Goal: Task Accomplishment & Management: Complete application form

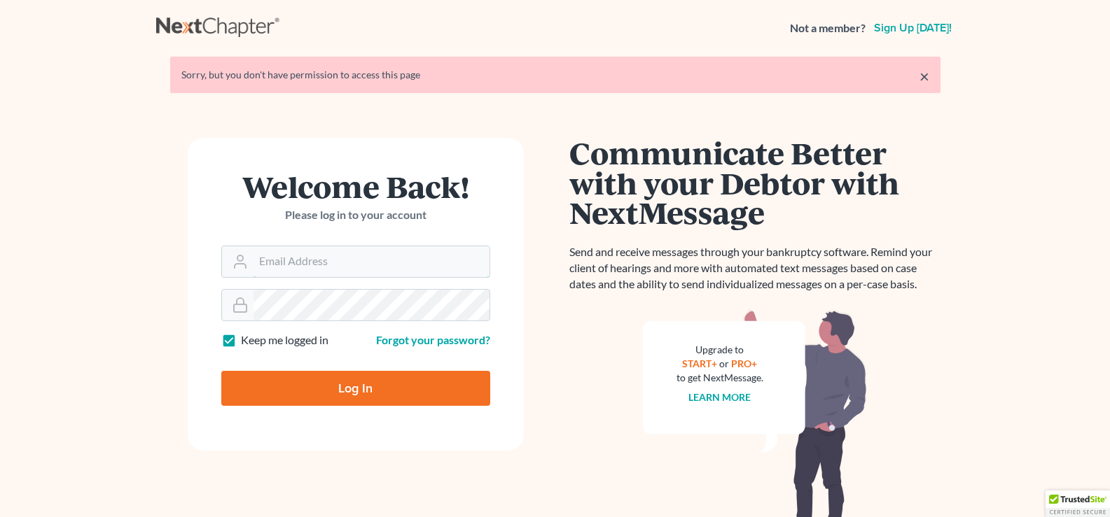
type input "[EMAIL_ADDRESS][DOMAIN_NAME]"
click at [337, 394] on input "Log In" at bounding box center [355, 388] width 269 height 35
type input "Thinking..."
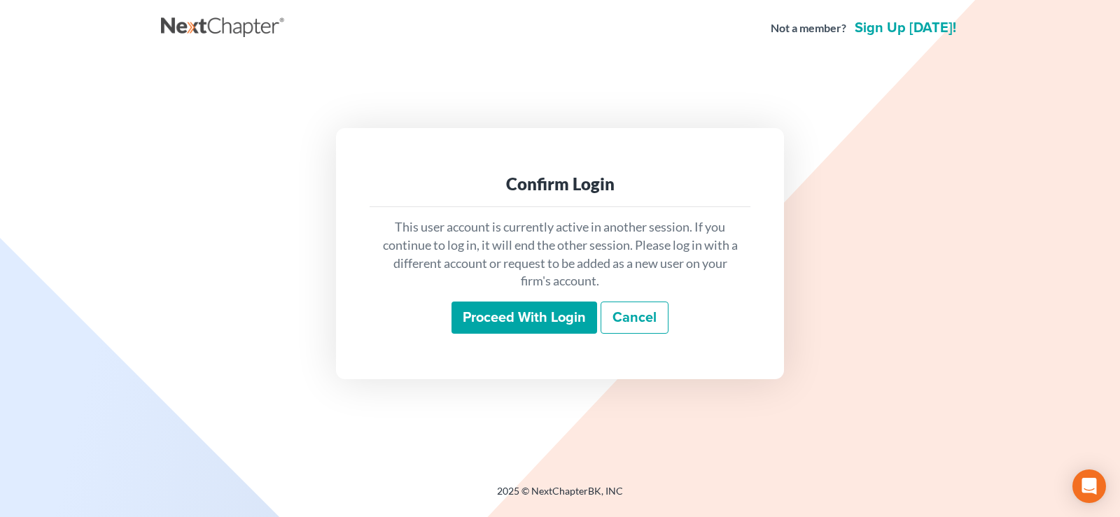
click at [515, 325] on input "Proceed with login" at bounding box center [525, 318] width 146 height 32
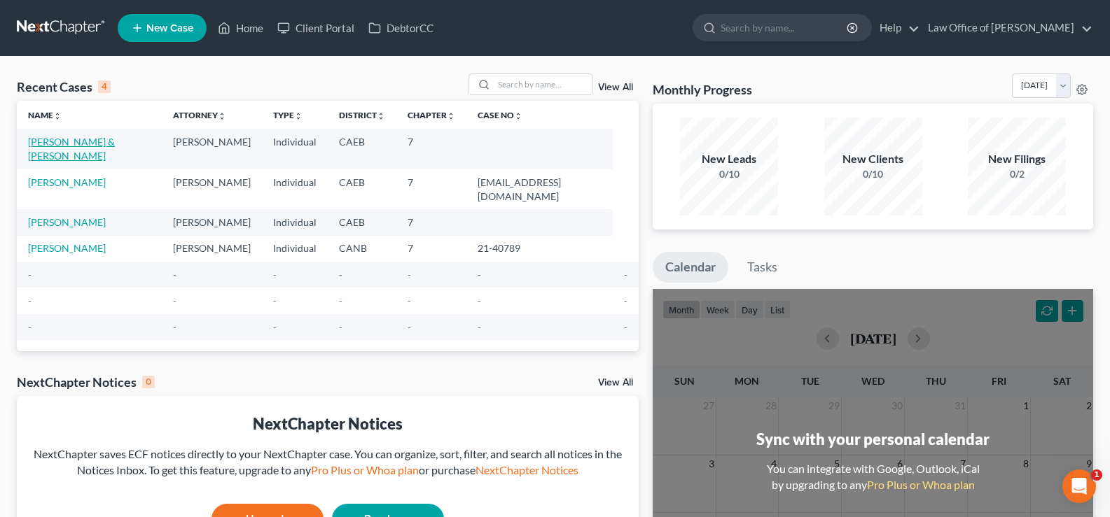
click at [115, 144] on link "[PERSON_NAME] & [PERSON_NAME]" at bounding box center [71, 149] width 87 height 26
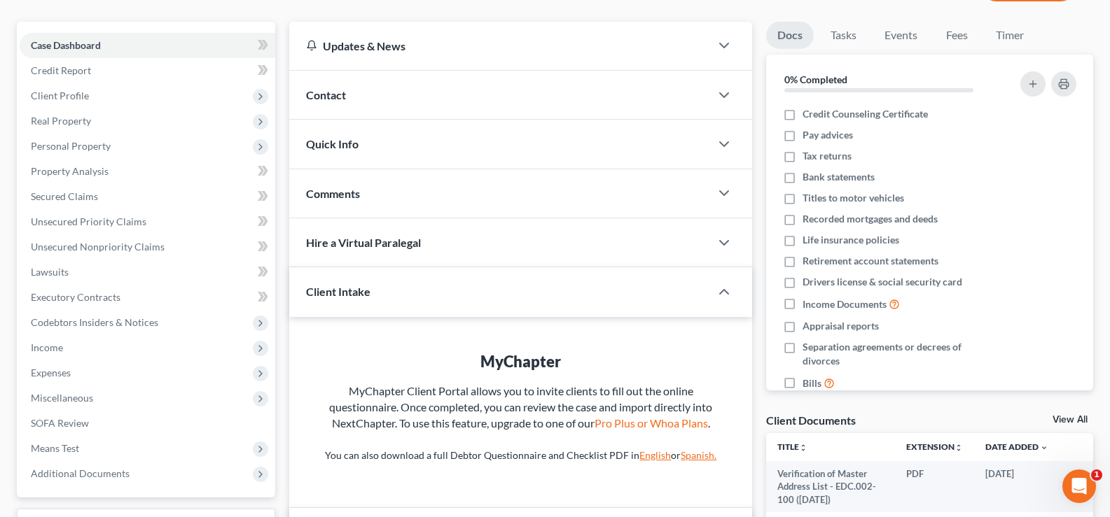
scroll to position [194, 0]
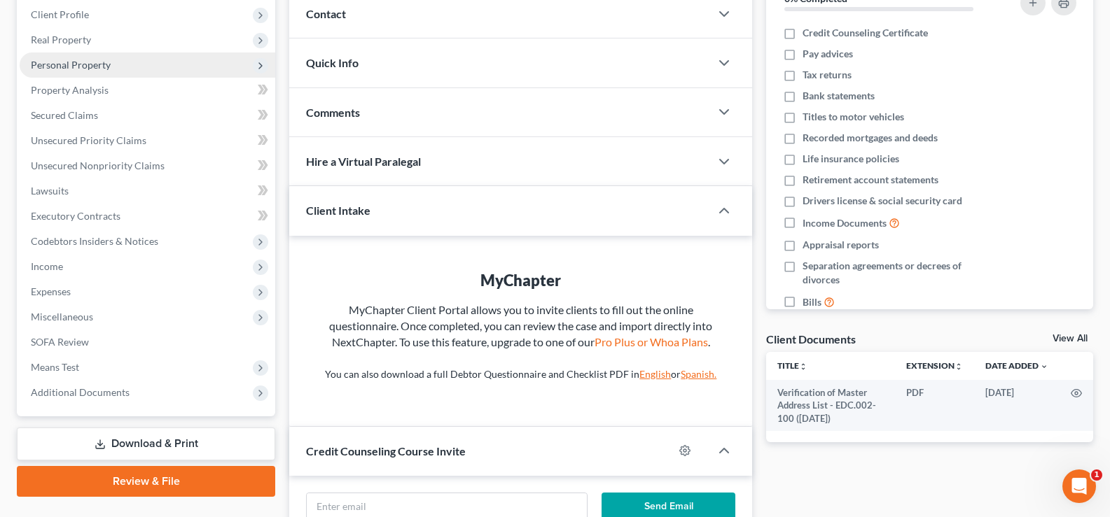
click at [70, 66] on span "Personal Property" at bounding box center [71, 65] width 80 height 12
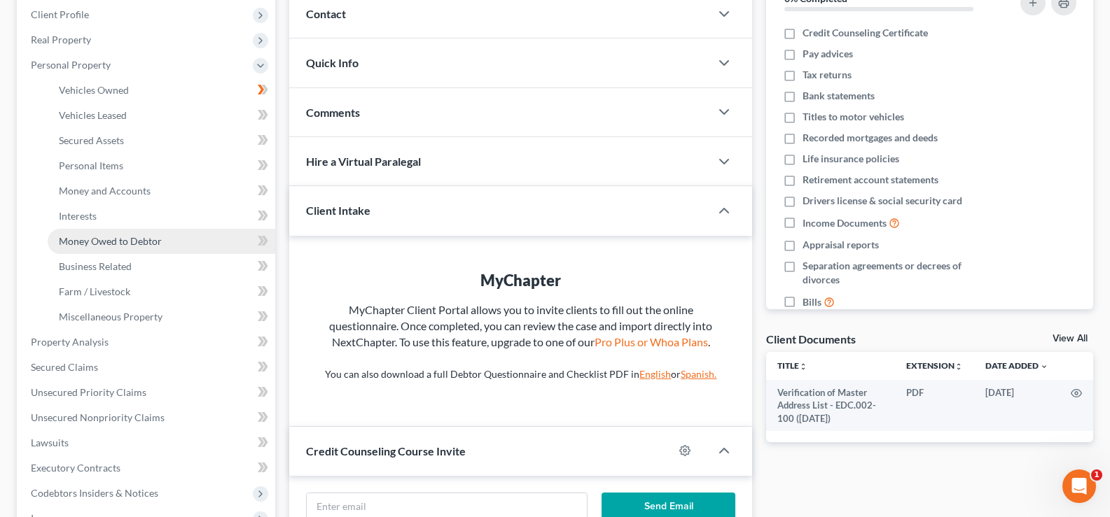
click at [116, 242] on span "Money Owed to Debtor" at bounding box center [110, 241] width 103 height 12
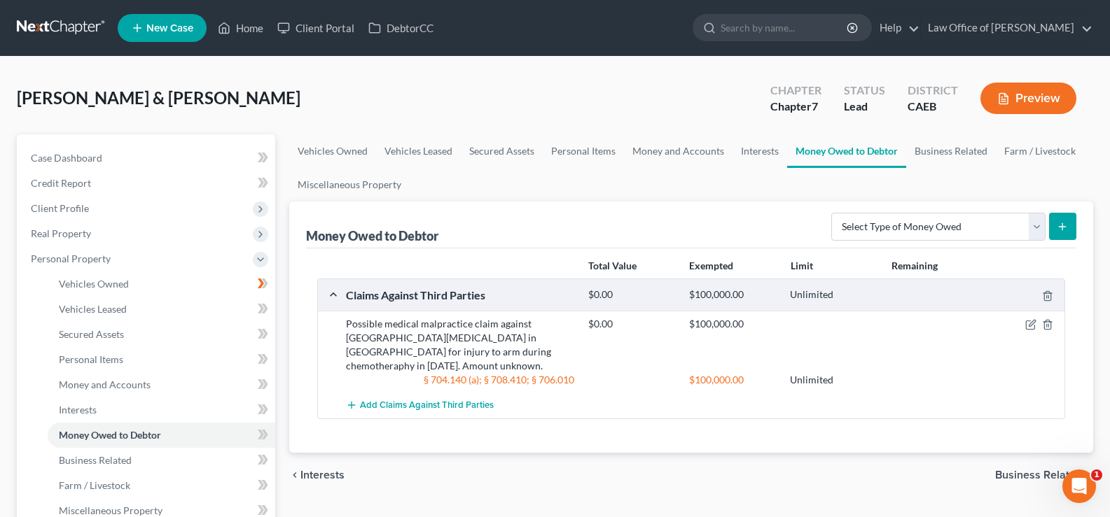
click at [392, 364] on div "Possible medical malpractice claim against [GEOGRAPHIC_DATA][MEDICAL_DATA] in […" at bounding box center [460, 345] width 242 height 56
click at [1033, 323] on icon "button" at bounding box center [1030, 324] width 11 height 11
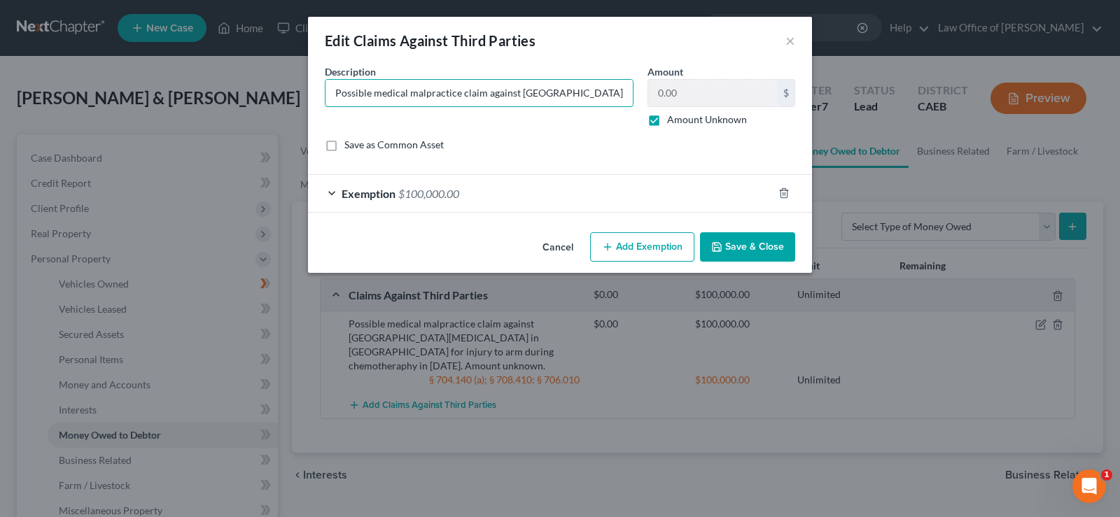
scroll to position [0, 404]
drag, startPoint x: 552, startPoint y: 90, endPoint x: 840, endPoint y: 89, distance: 287.8
click at [840, 89] on div "Edit Claims Against Third Parties × An exemption set must first be selected fro…" at bounding box center [560, 258] width 1120 height 517
click at [622, 110] on div "Description * Possible medical malpractice claim against [GEOGRAPHIC_DATA][MEDI…" at bounding box center [479, 95] width 323 height 62
drag, startPoint x: 578, startPoint y: 91, endPoint x: 840, endPoint y: 91, distance: 262.6
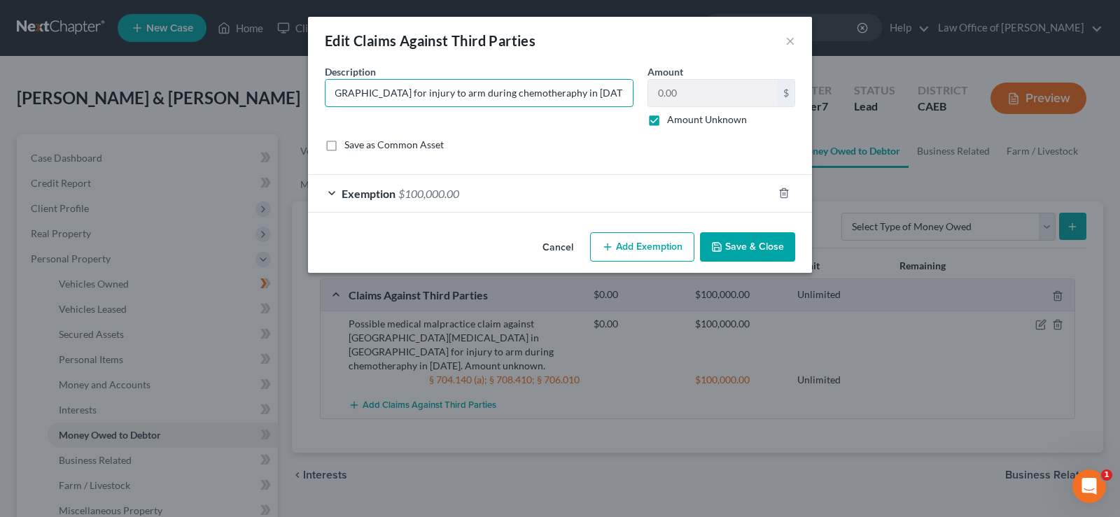
click at [840, 91] on div "Edit Claims Against Third Parties × An exemption set must first be selected fro…" at bounding box center [560, 258] width 1120 height 517
click at [667, 127] on label "Amount Unknown" at bounding box center [707, 120] width 80 height 14
click at [673, 122] on input "Amount Unknown" at bounding box center [677, 117] width 9 height 9
checkbox input "false"
drag, startPoint x: 811, startPoint y: 100, endPoint x: 892, endPoint y: 108, distance: 81.6
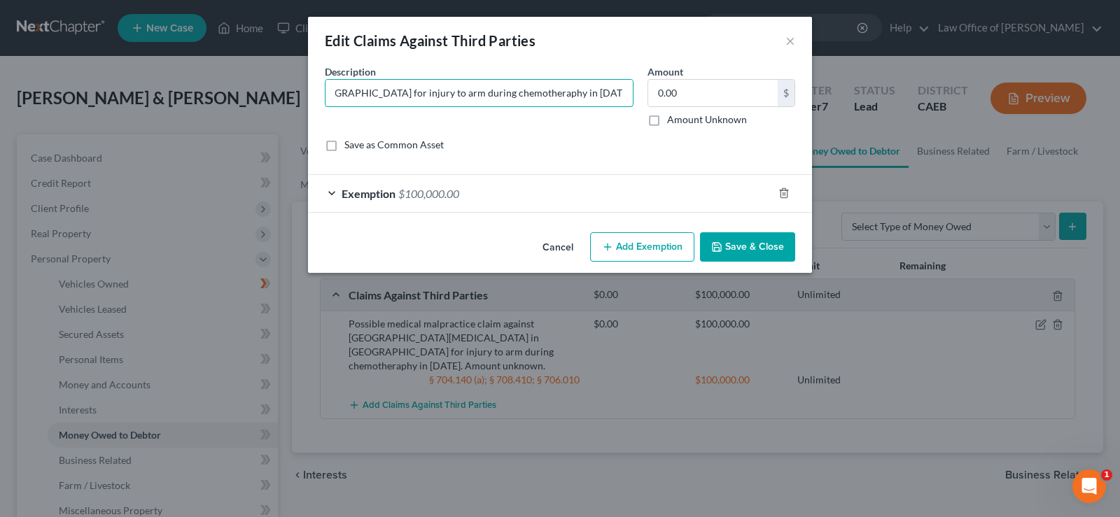
click at [892, 108] on div "Edit Claims Against Third Parties × An exemption set must first be selected fro…" at bounding box center [560, 258] width 1120 height 517
click at [613, 92] on input "Possible medical malpractice claim against [GEOGRAPHIC_DATA][MEDICAL_DATA] in […" at bounding box center [479, 93] width 307 height 27
drag, startPoint x: 590, startPoint y: 86, endPoint x: 736, endPoint y: 92, distance: 145.7
click at [736, 92] on div "Description * Possible medical malpractice claim against [GEOGRAPHIC_DATA][MEDI…" at bounding box center [560, 113] width 485 height 99
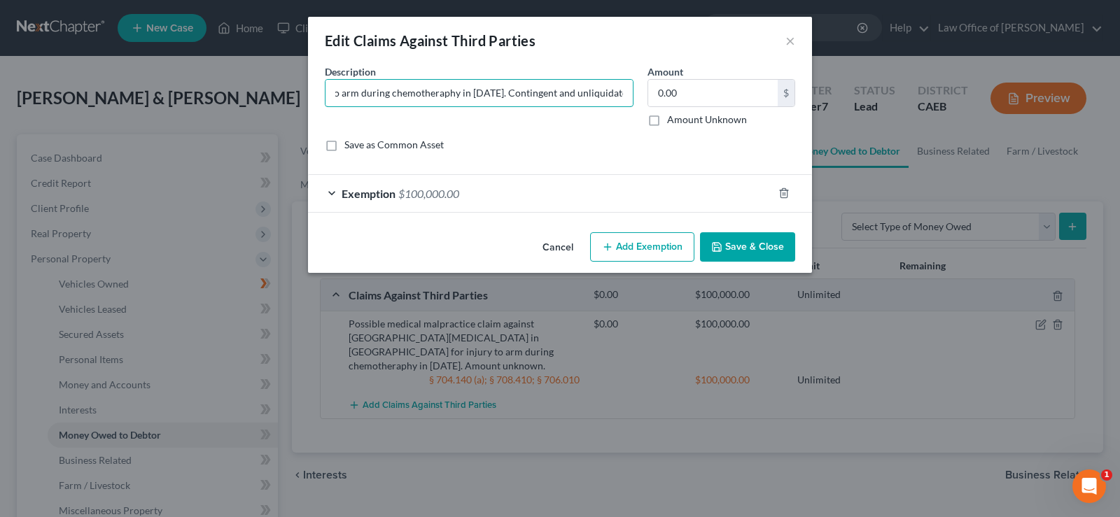
type input "Possible medical malpractice claim against [GEOGRAPHIC_DATA][MEDICAL_DATA] in […"
click at [592, 130] on div "Description * Possible medical malpractice claim against [GEOGRAPHIC_DATA][MEDI…" at bounding box center [560, 113] width 485 height 99
drag, startPoint x: 590, startPoint y: 90, endPoint x: 704, endPoint y: 97, distance: 114.3
click at [704, 97] on div "Description * Possible medical malpractice claim against [GEOGRAPHIC_DATA][MEDI…" at bounding box center [560, 113] width 485 height 99
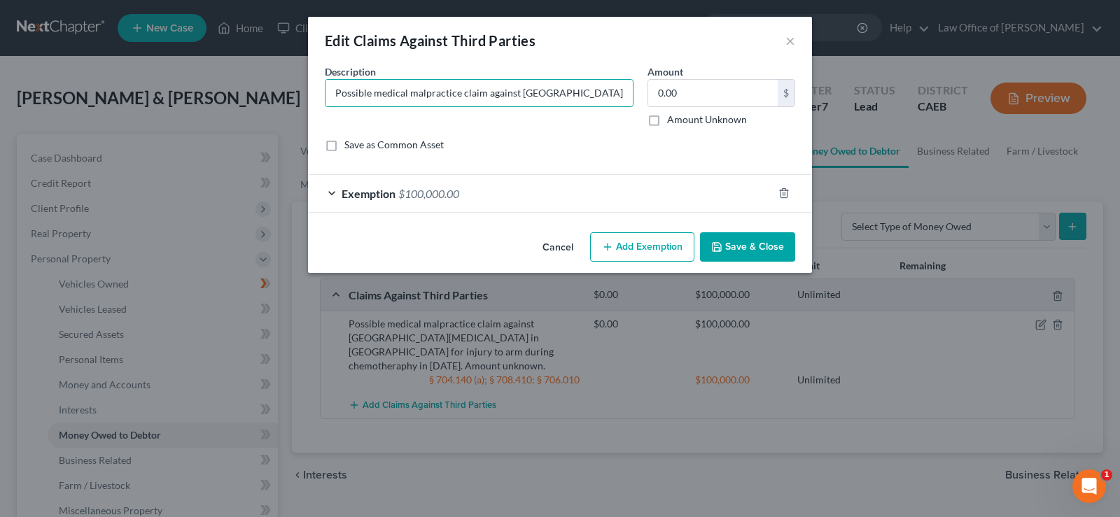
click at [615, 110] on div "Description * Possible medical malpractice claim against [GEOGRAPHIC_DATA][MEDI…" at bounding box center [479, 95] width 323 height 62
click at [667, 123] on label "Amount Unknown" at bounding box center [707, 120] width 80 height 14
click at [673, 122] on input "Amount Unknown" at bounding box center [677, 117] width 9 height 9
checkbox input "true"
click at [751, 251] on button "Save & Close" at bounding box center [747, 246] width 95 height 29
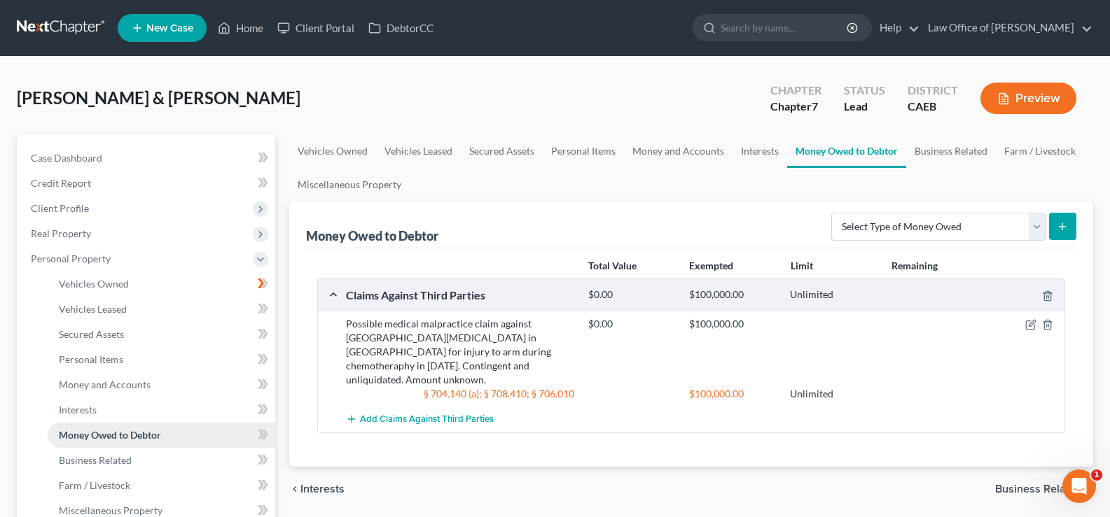
click at [105, 435] on span "Money Owed to Debtor" at bounding box center [110, 435] width 102 height 12
click at [116, 460] on span "Business Related" at bounding box center [95, 460] width 73 height 12
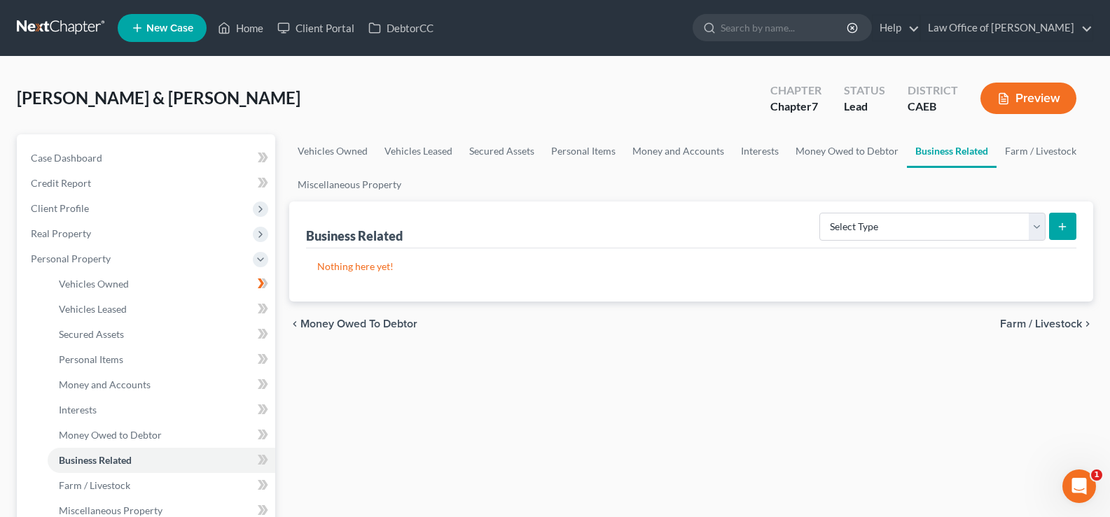
click at [379, 321] on span "Money Owed to Debtor" at bounding box center [358, 324] width 117 height 11
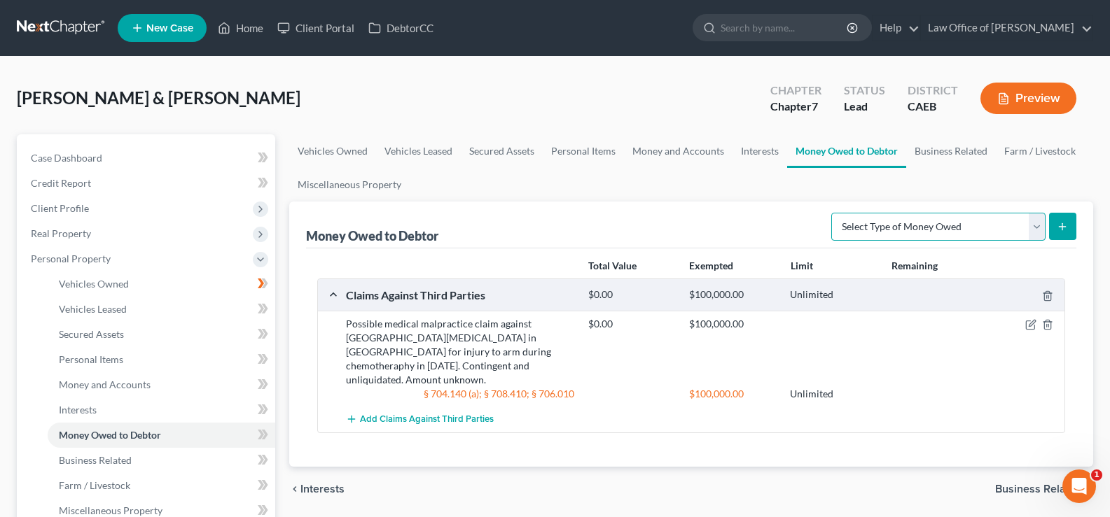
click at [998, 228] on select "Select Type of Money Owed Accounts Receivable Alimony Child Support Claims Agai…" at bounding box center [938, 227] width 214 height 28
click at [699, 111] on div "[PERSON_NAME] & [PERSON_NAME] Upgraded Chapter Chapter 7 Status Lead District C…" at bounding box center [555, 104] width 1076 height 61
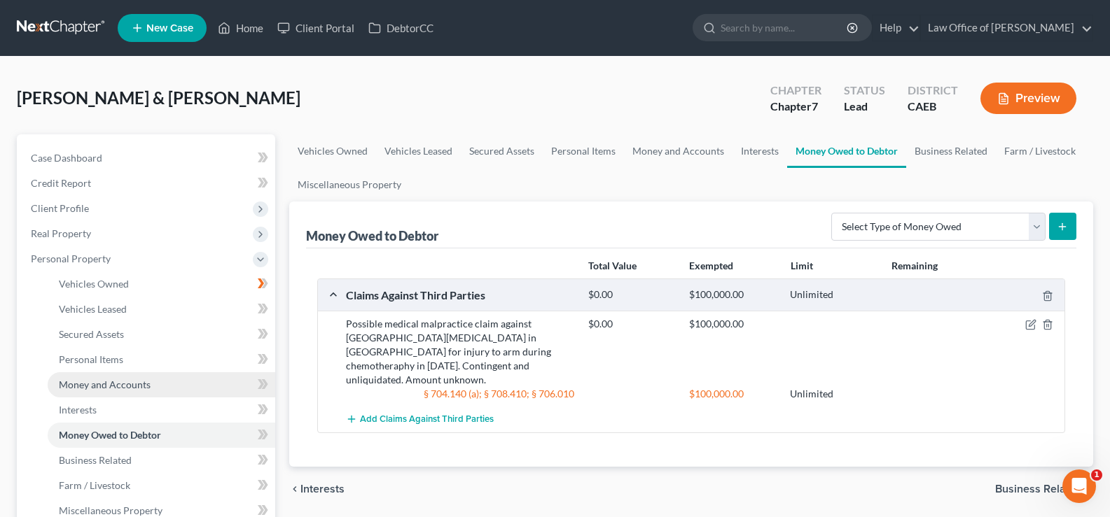
click at [89, 381] on span "Money and Accounts" at bounding box center [105, 385] width 92 height 12
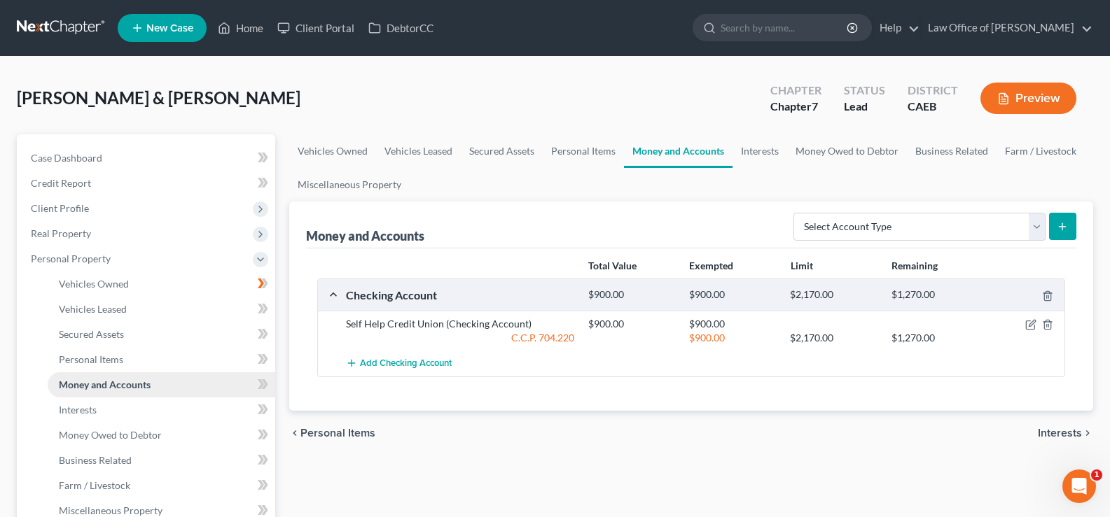
click at [93, 387] on span "Money and Accounts" at bounding box center [105, 385] width 92 height 12
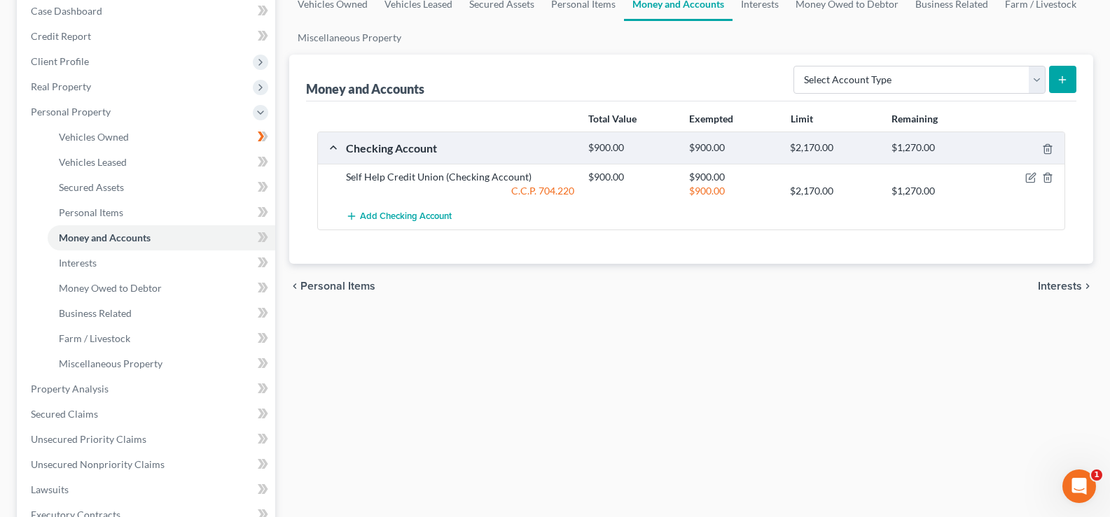
scroll to position [97, 0]
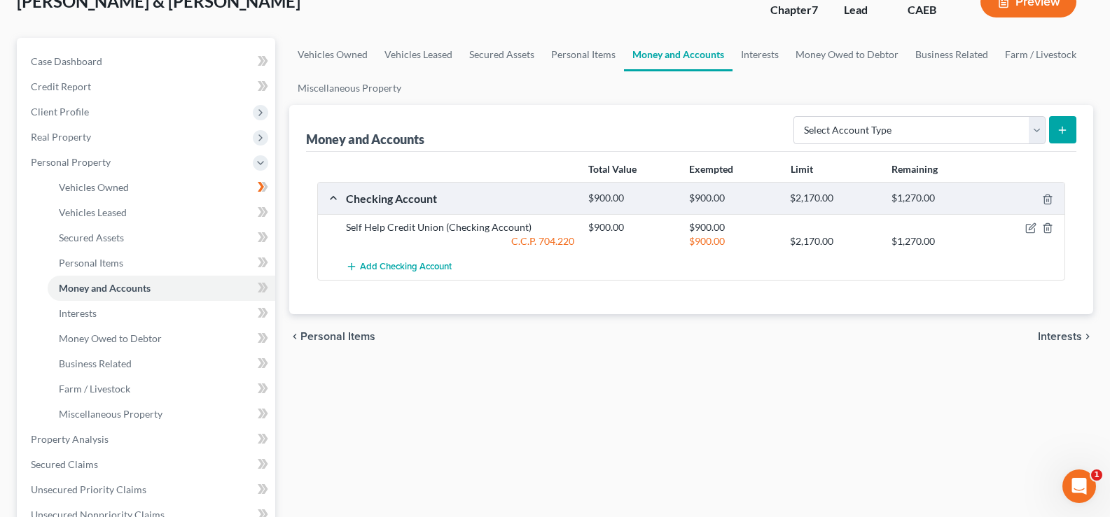
click at [309, 336] on span "Personal Items" at bounding box center [337, 336] width 75 height 11
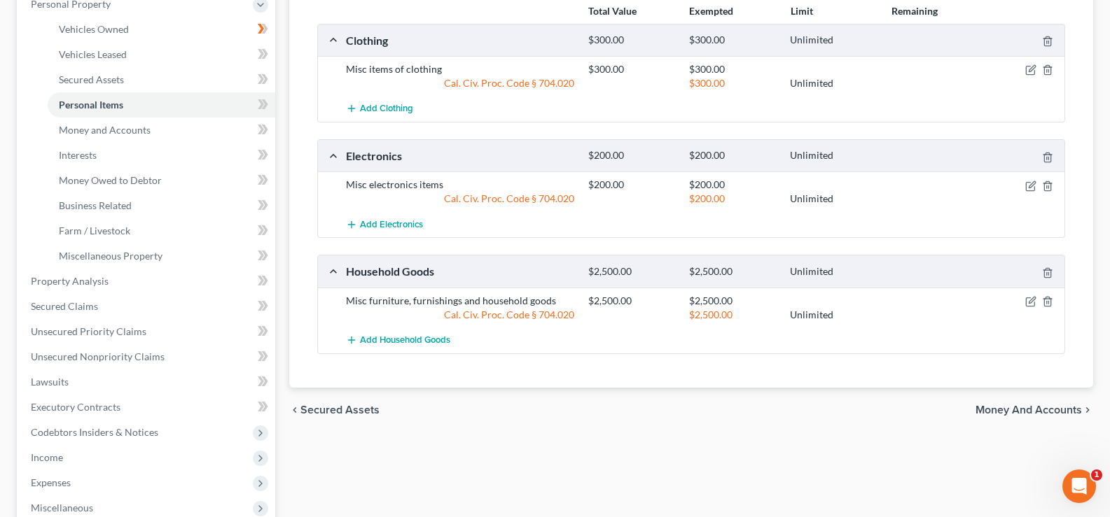
scroll to position [256, 0]
click at [1023, 408] on span "Money and Accounts" at bounding box center [1028, 408] width 106 height 11
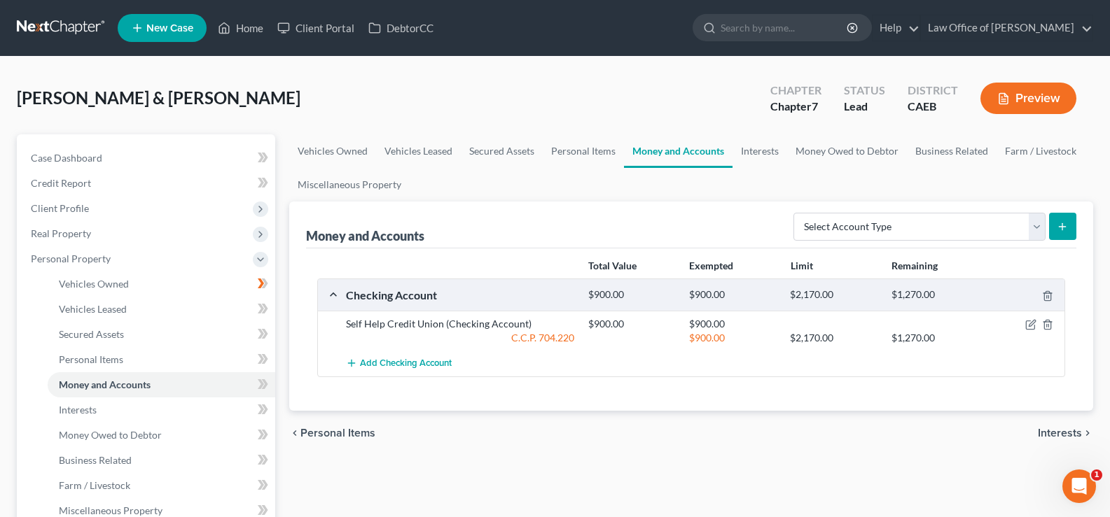
click at [1056, 433] on span "Interests" at bounding box center [1060, 433] width 44 height 11
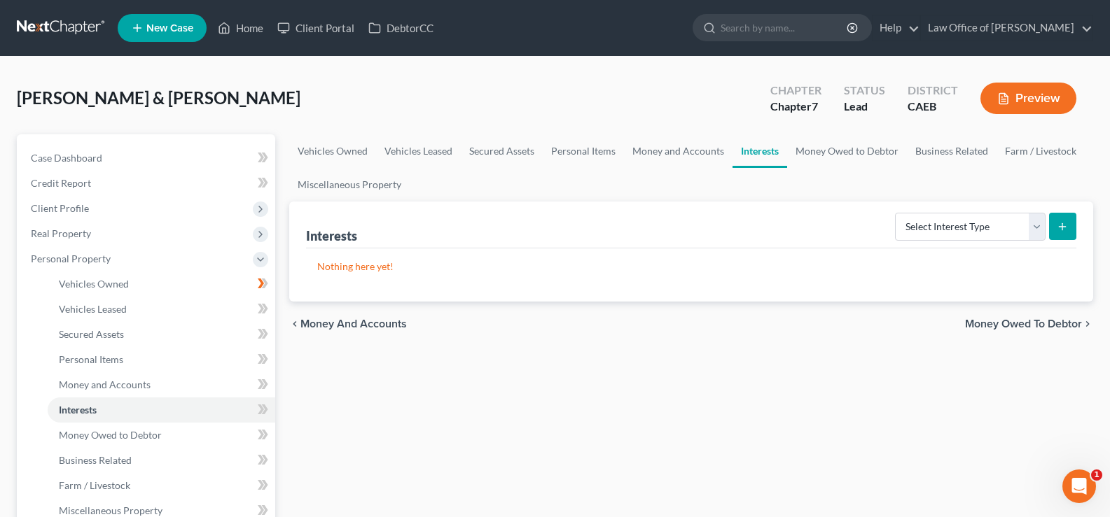
click at [1013, 326] on span "Money Owed to Debtor" at bounding box center [1023, 324] width 117 height 11
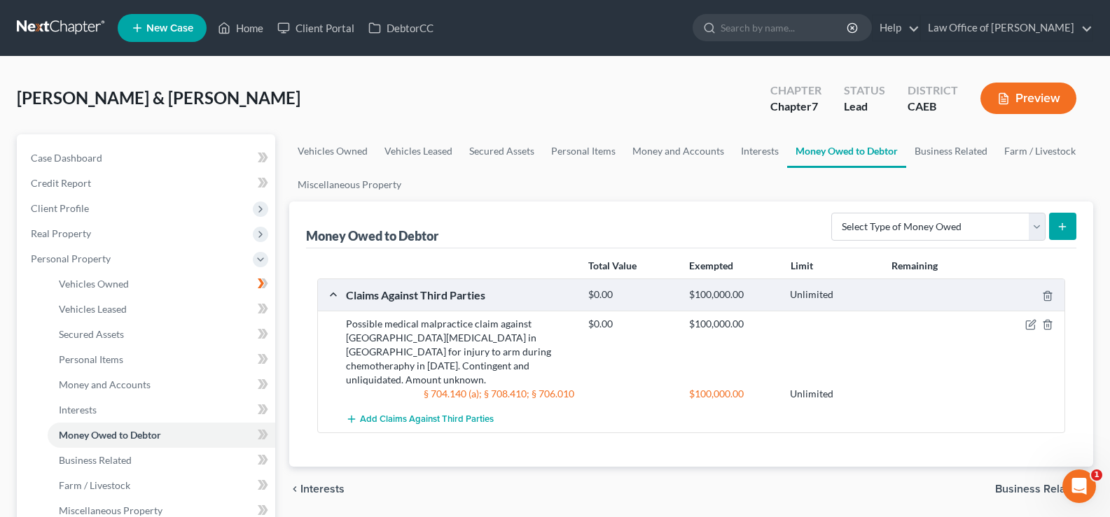
click at [1021, 484] on span "Business Related" at bounding box center [1038, 489] width 87 height 11
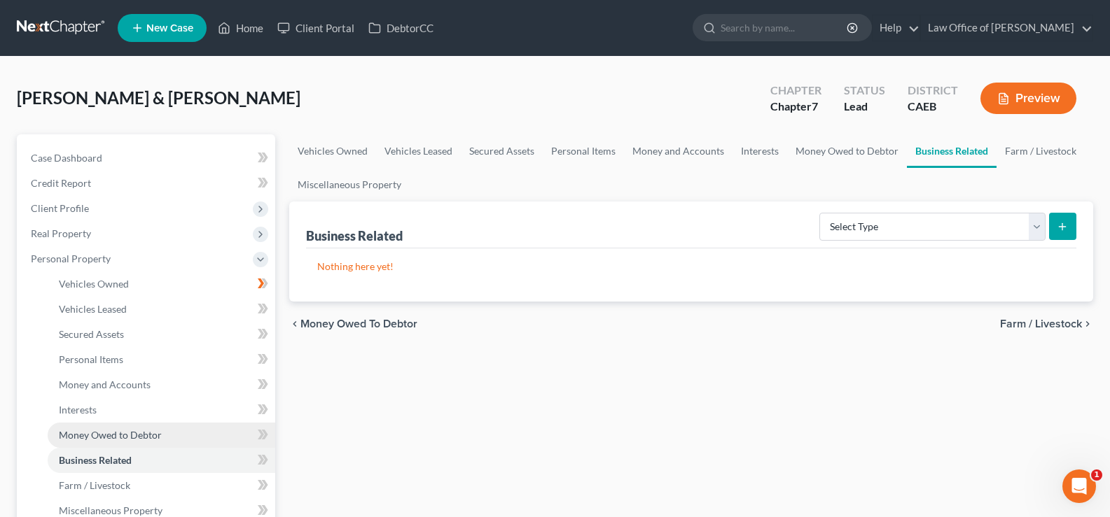
click at [97, 436] on span "Money Owed to Debtor" at bounding box center [110, 435] width 103 height 12
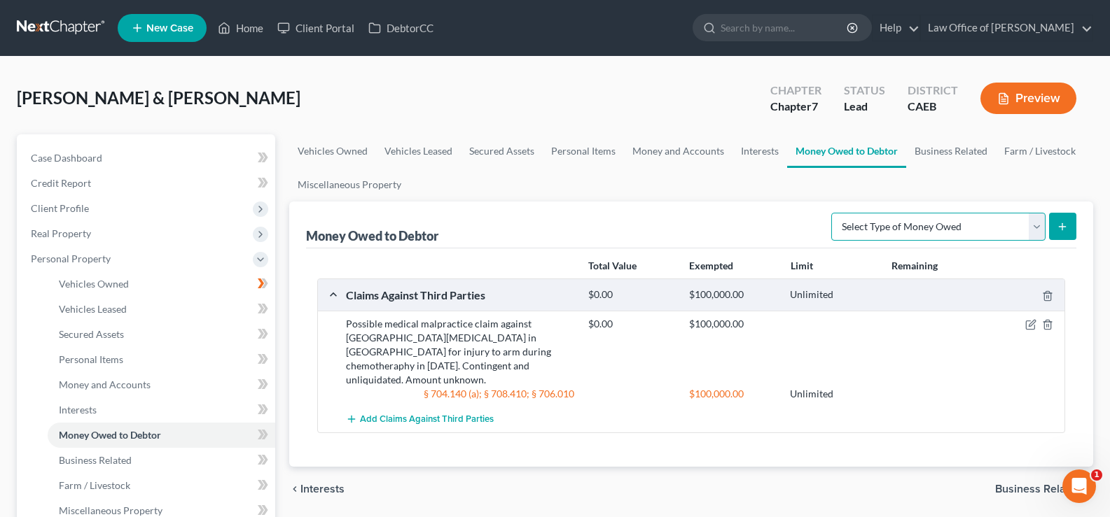
click at [867, 223] on select "Select Type of Money Owed Accounts Receivable Alimony Child Support Claims Agai…" at bounding box center [938, 227] width 214 height 28
select select "unpaid_wages"
click at [833, 213] on select "Select Type of Money Owed Accounts Receivable Alimony Child Support Claims Agai…" at bounding box center [938, 227] width 214 height 28
click at [1065, 223] on icon "submit" at bounding box center [1062, 226] width 11 height 11
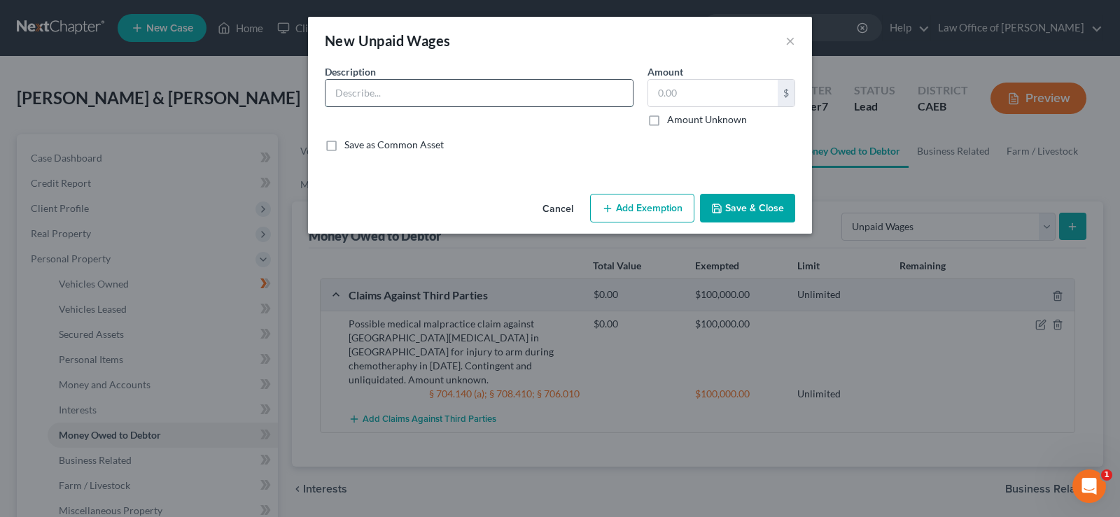
click at [378, 90] on input "text" at bounding box center [479, 93] width 307 height 27
click at [502, 48] on div "New Unpaid Wages ×" at bounding box center [560, 41] width 504 height 48
click at [358, 94] on input "text" at bounding box center [479, 93] width 307 height 27
click at [667, 123] on label "Amount Unknown" at bounding box center [707, 120] width 80 height 14
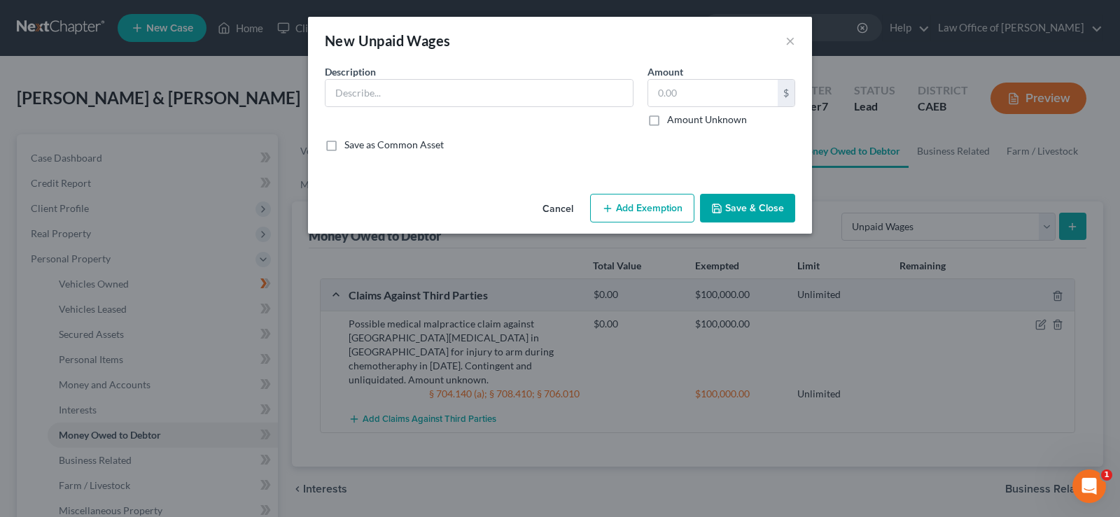
click at [673, 122] on input "Amount Unknown" at bounding box center [677, 117] width 9 height 9
checkbox input "true"
type input "0.00"
click at [429, 90] on input "text" at bounding box center [479, 93] width 307 height 27
type input "U"
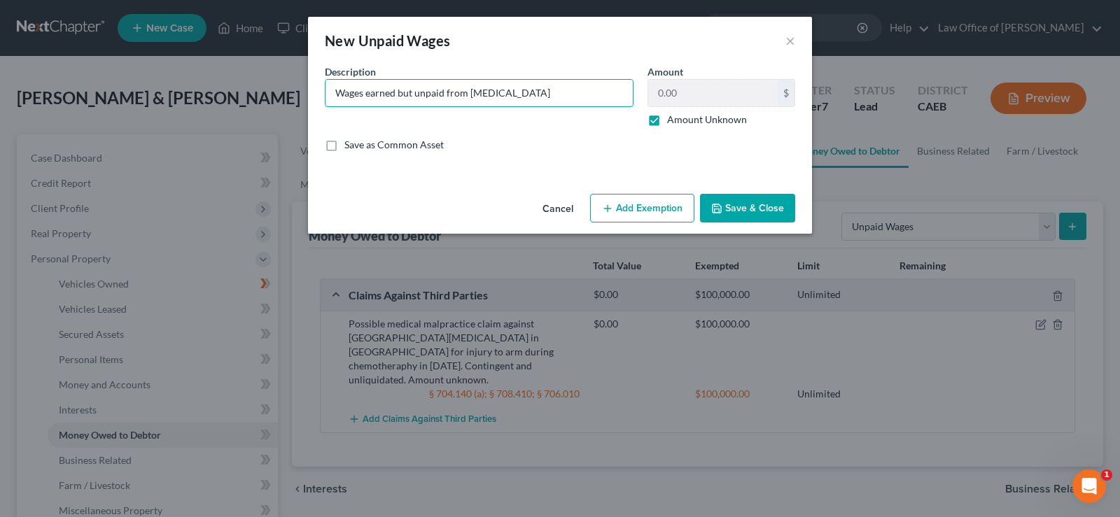
type input "Wages earned but unpaid from [MEDICAL_DATA]"
click at [645, 209] on button "Add Exemption" at bounding box center [642, 208] width 104 height 29
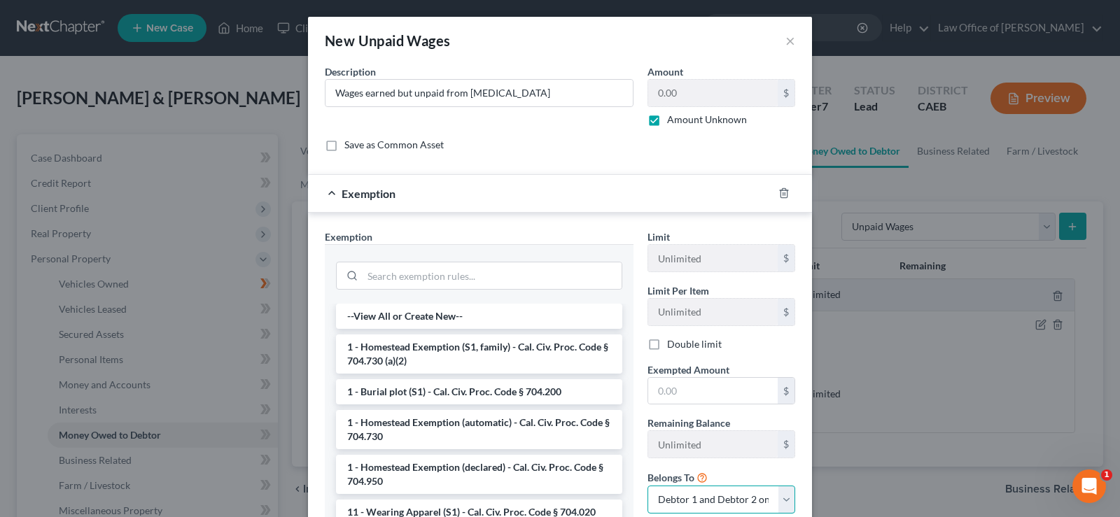
click at [783, 503] on select "Debtor 1 only Debtor 2 only Debtor 1 and Debtor 2 only" at bounding box center [722, 500] width 148 height 28
select select "0"
click at [648, 486] on select "Debtor 1 only Debtor 2 only Debtor 1 and Debtor 2 only" at bounding box center [722, 500] width 148 height 28
click at [580, 148] on div "Save as Common Asset" at bounding box center [560, 145] width 471 height 14
click at [786, 40] on button "×" at bounding box center [791, 40] width 10 height 17
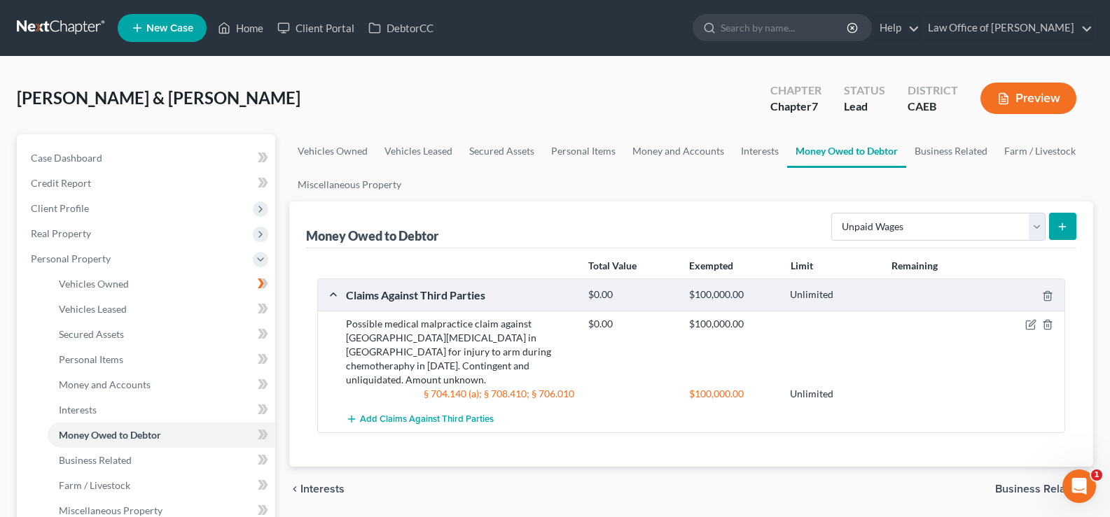
click at [1061, 227] on line "submit" at bounding box center [1062, 227] width 6 height 0
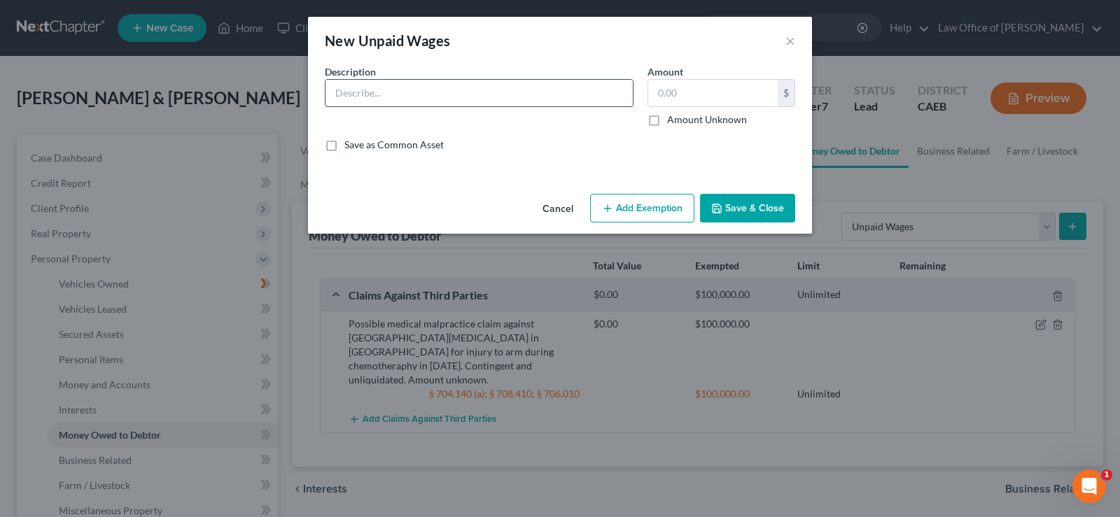
click at [468, 95] on input "text" at bounding box center [479, 93] width 307 height 27
type input "Wages earned but unpaid from XXXX"
drag, startPoint x: 651, startPoint y: 120, endPoint x: 699, endPoint y: 153, distance: 58.3
click at [667, 120] on label "Amount Unknown" at bounding box center [707, 120] width 80 height 14
click at [673, 120] on input "Amount Unknown" at bounding box center [677, 117] width 9 height 9
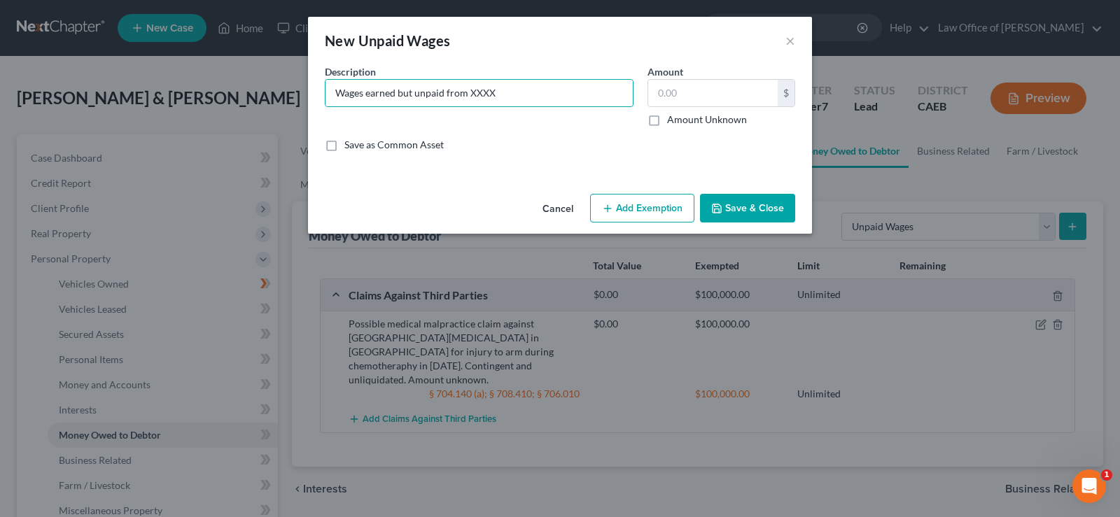
checkbox input "true"
type input "0.00"
click at [752, 202] on button "Save & Close" at bounding box center [747, 208] width 95 height 29
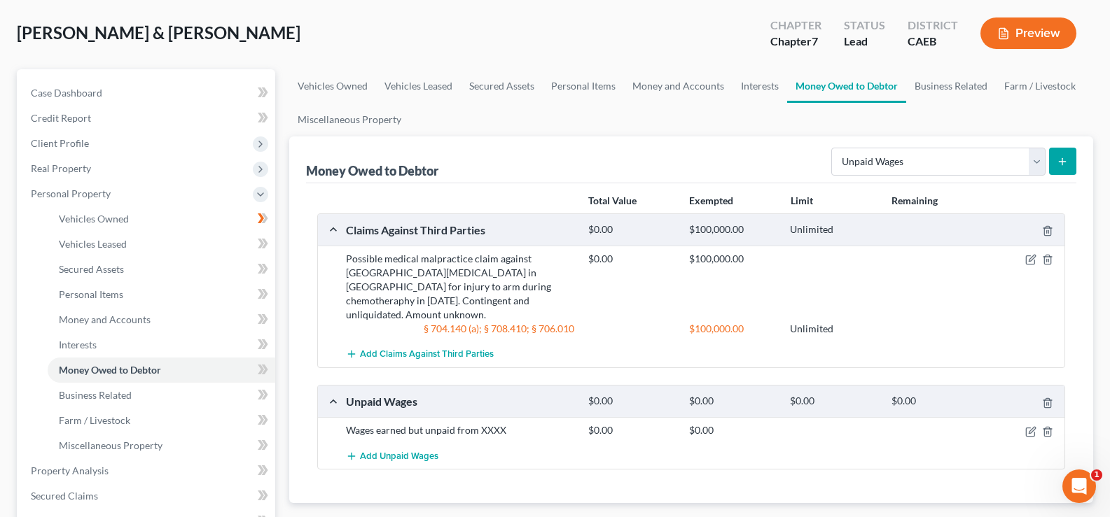
scroll to position [62, 0]
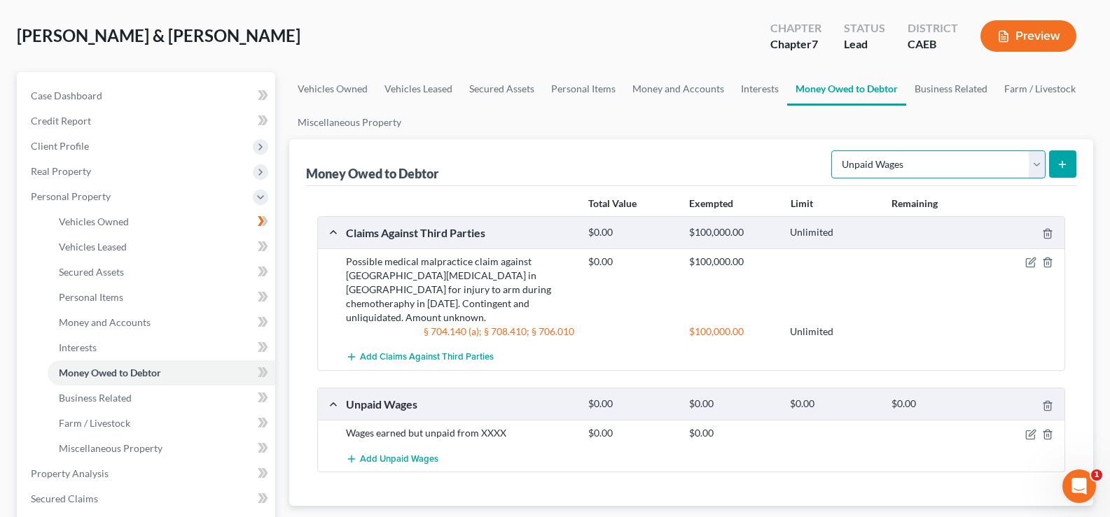
click at [1036, 162] on select "Select Type of Money Owed Accounts Receivable Alimony Child Support Claims Agai…" at bounding box center [938, 165] width 214 height 28
select select "social_security_benefits"
click at [833, 151] on select "Select Type of Money Owed Accounts Receivable Alimony Child Support Claims Agai…" at bounding box center [938, 165] width 214 height 28
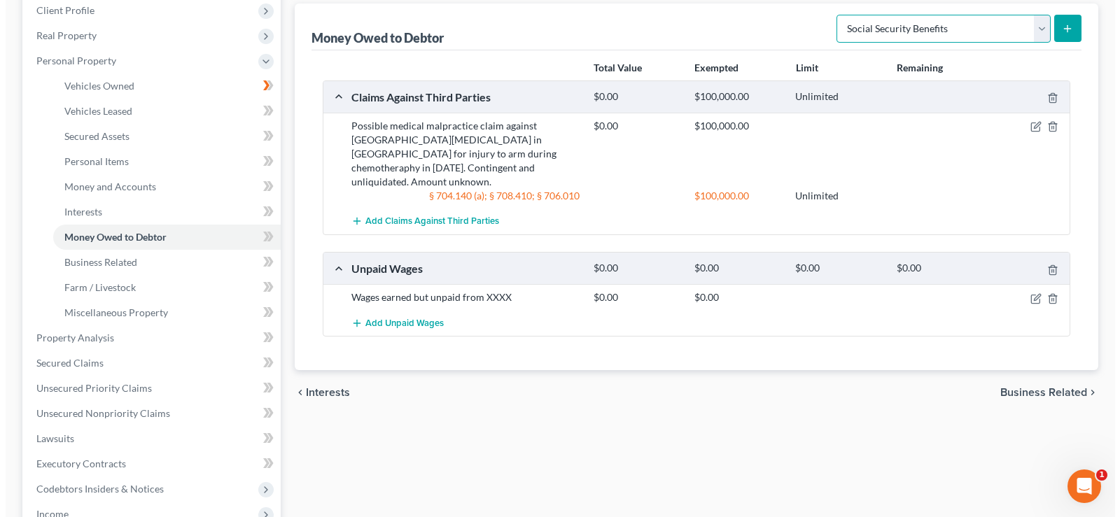
scroll to position [201, 0]
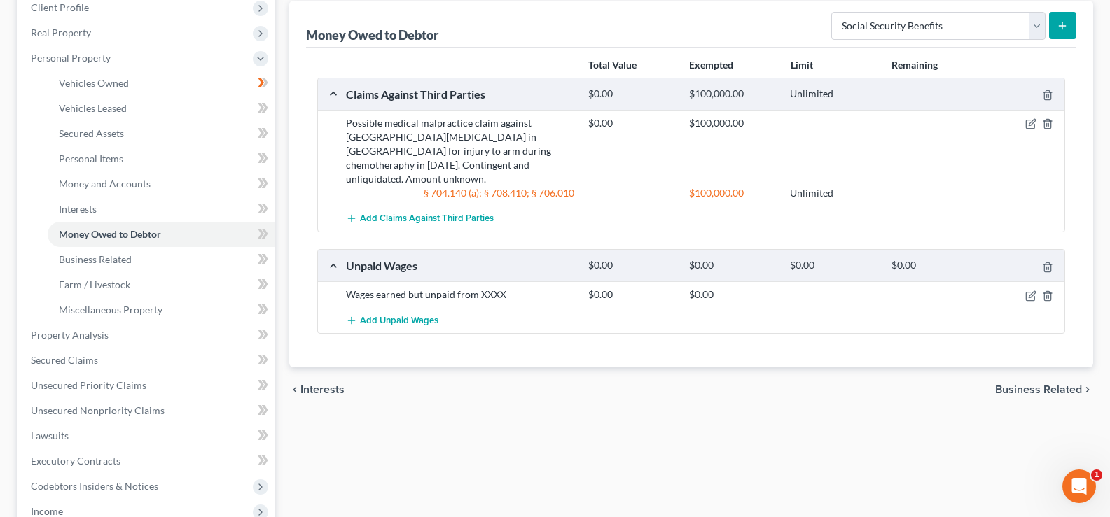
click at [1065, 27] on icon "submit" at bounding box center [1062, 25] width 11 height 11
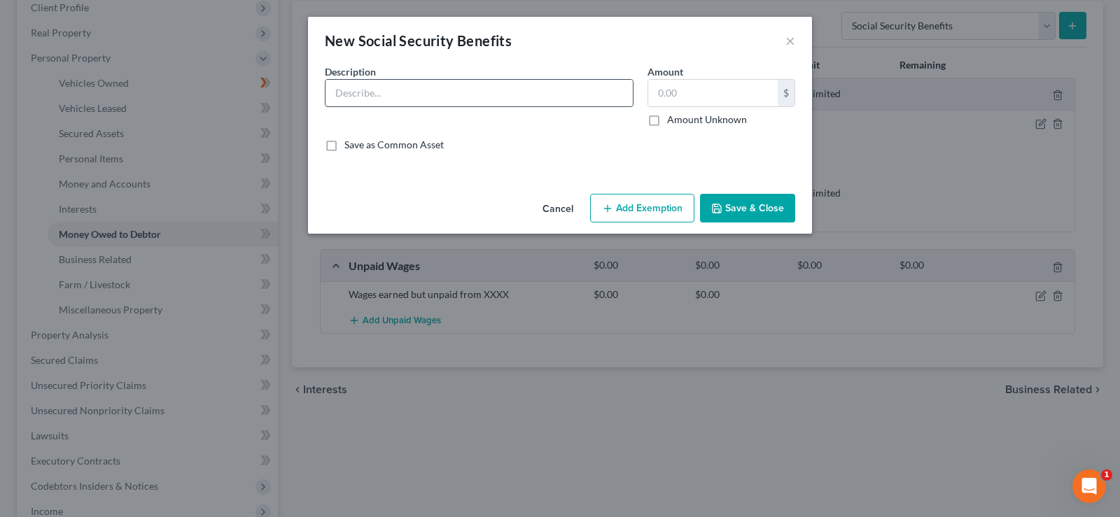
click at [466, 97] on input "text" at bounding box center [479, 93] width 307 height 27
type input "Social Security benefits"
click at [667, 124] on label "Amount Unknown" at bounding box center [707, 120] width 80 height 14
click at [673, 122] on input "Amount Unknown" at bounding box center [677, 117] width 9 height 9
checkbox input "true"
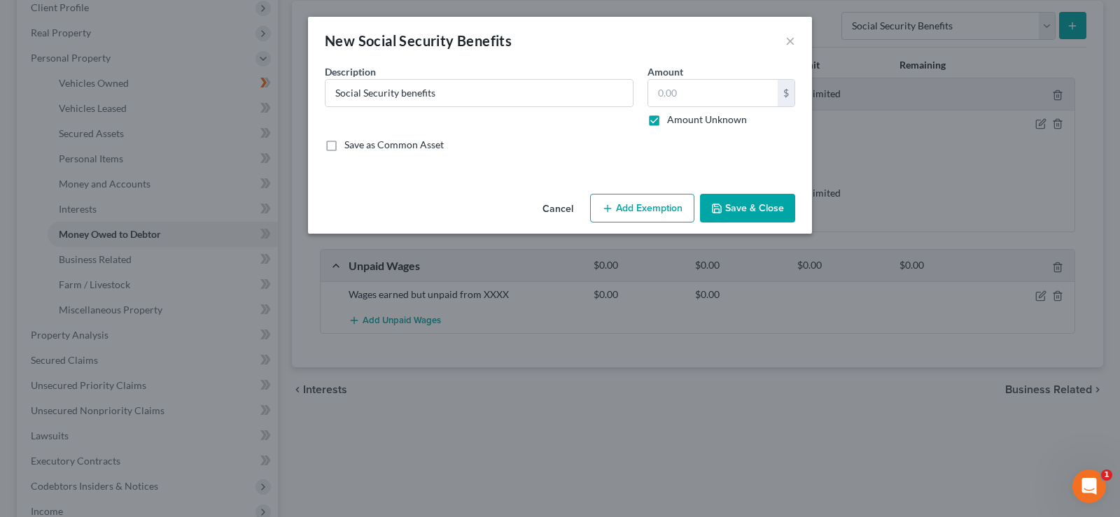
type input "0.00"
click at [745, 209] on button "Save & Close" at bounding box center [747, 208] width 95 height 29
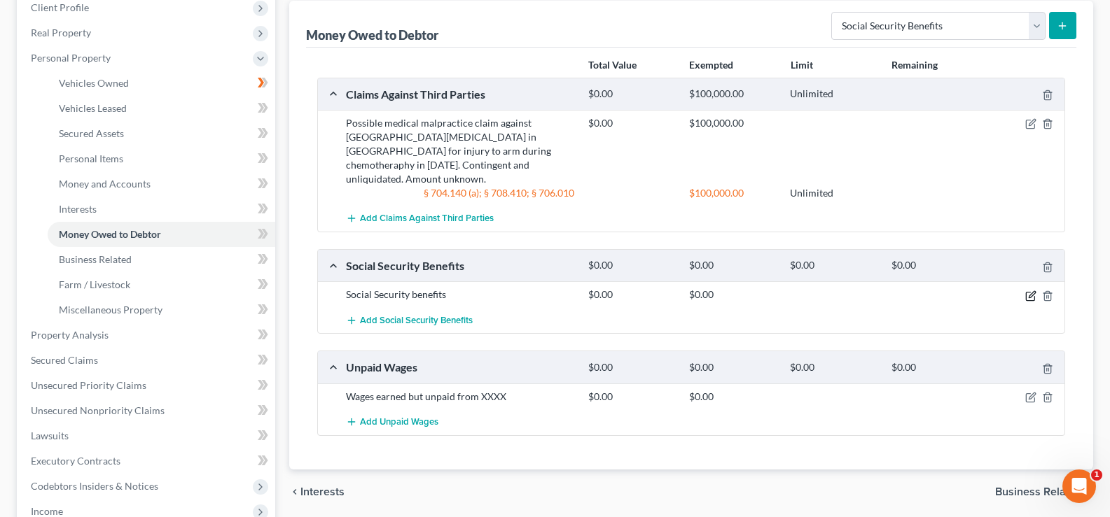
click at [1032, 291] on icon "button" at bounding box center [1030, 296] width 11 height 11
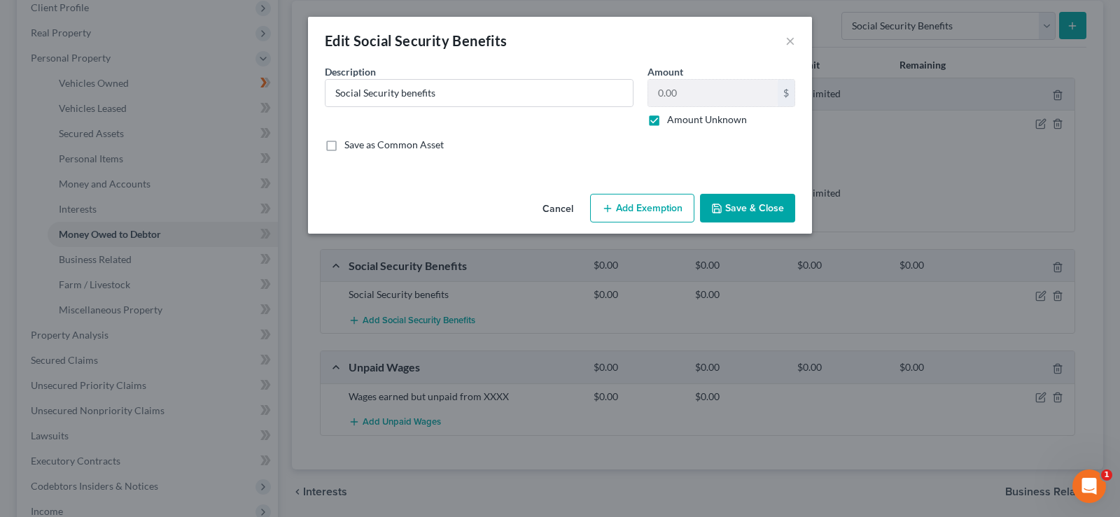
click at [637, 216] on button "Add Exemption" at bounding box center [642, 208] width 104 height 29
select select "2"
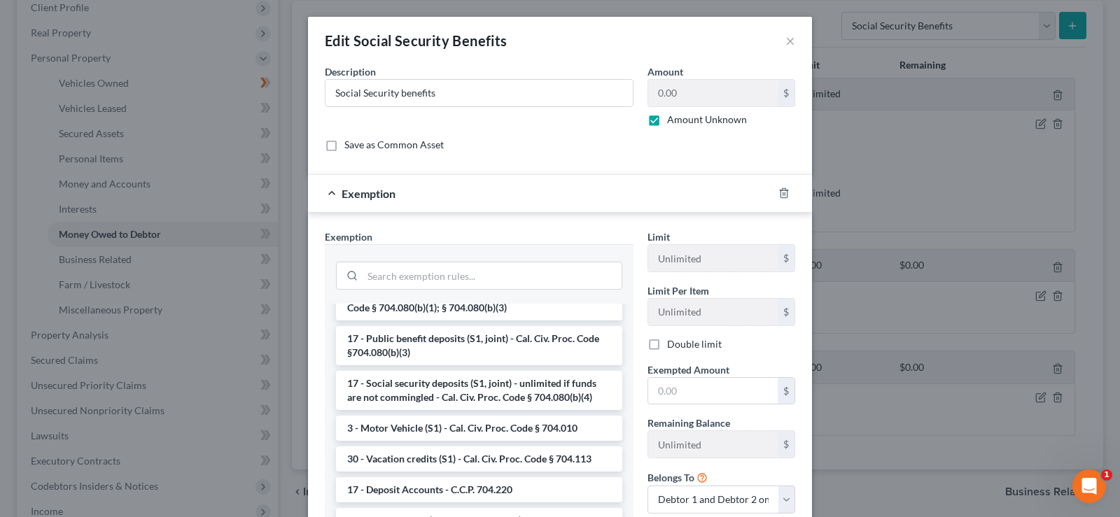
scroll to position [1977, 0]
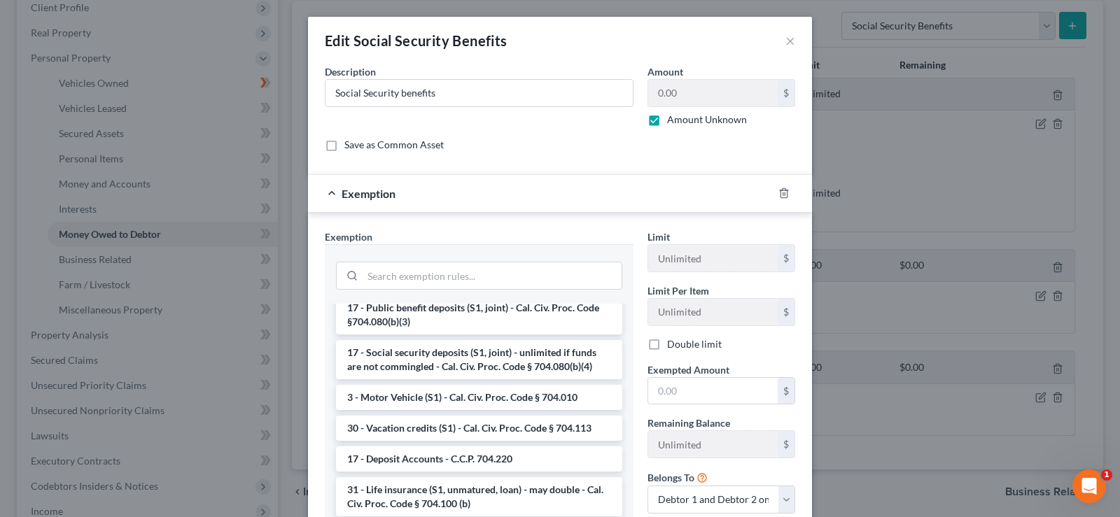
click at [536, 139] on div "Save as Common Asset" at bounding box center [560, 145] width 471 height 14
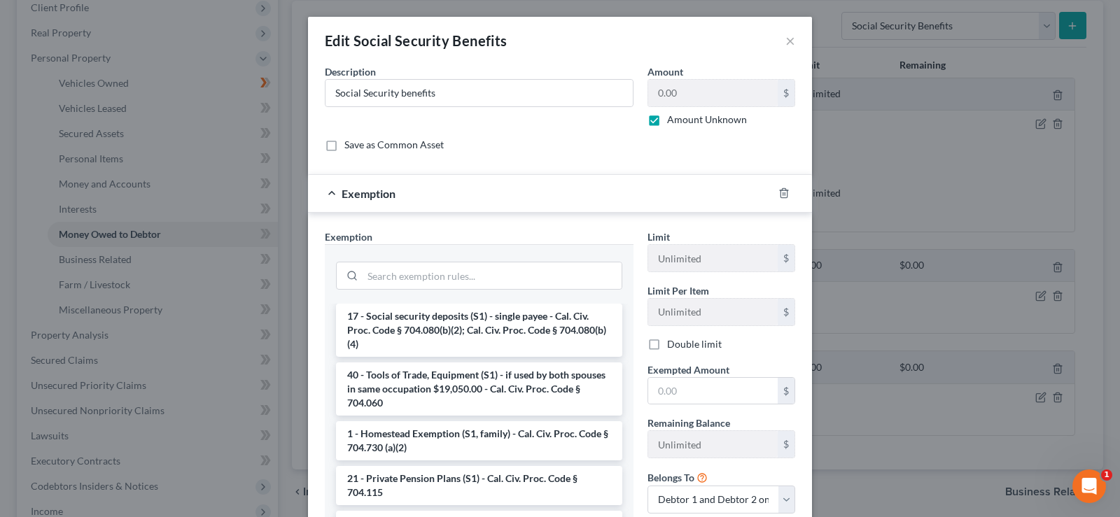
scroll to position [0, 0]
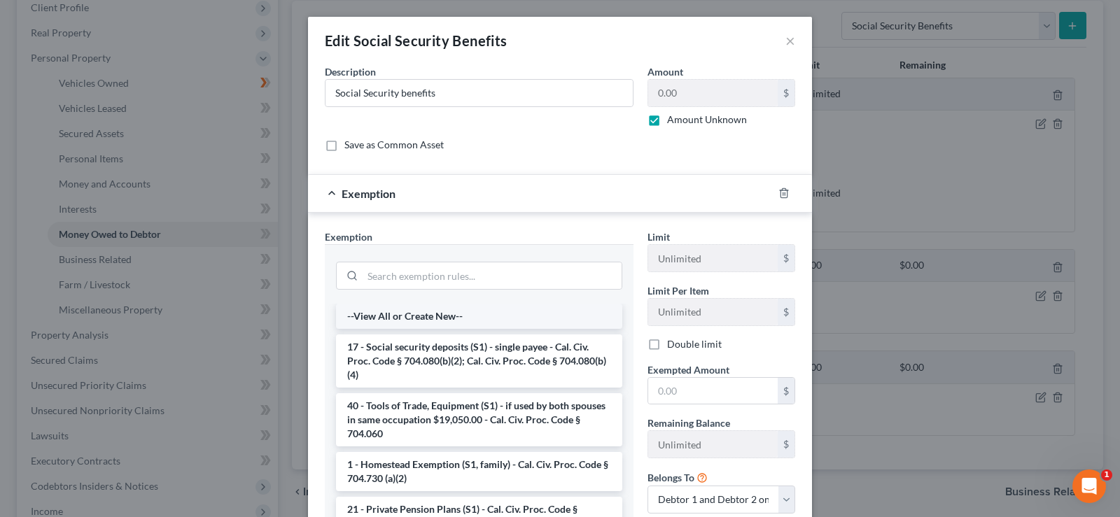
click at [421, 314] on li "--View All or Create New--" at bounding box center [479, 316] width 286 height 25
select select "5"
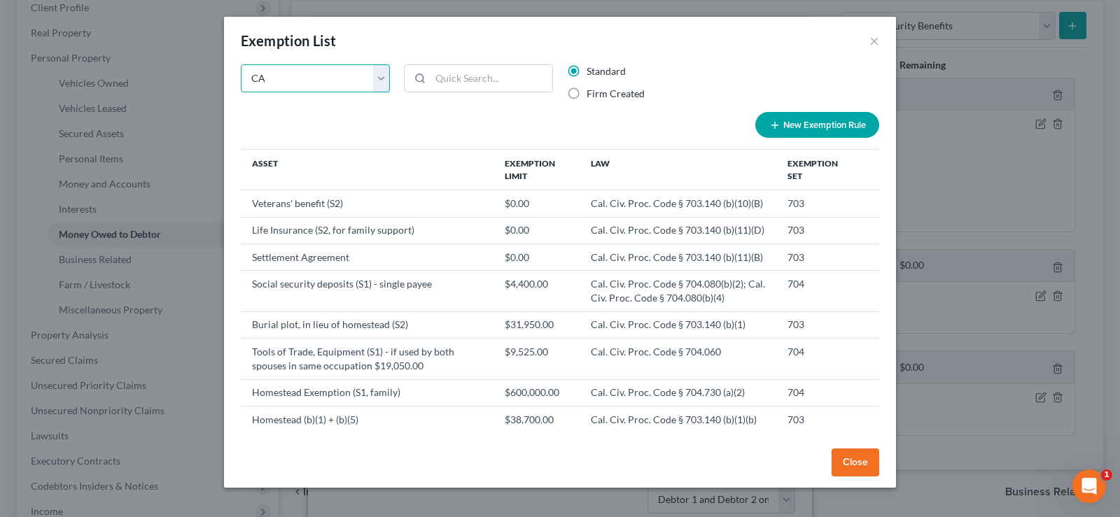
click at [382, 77] on select "State Federal AL AK AR AZ CA CO CT DE DC [GEOGRAPHIC_DATA] [GEOGRAPHIC_DATA] GU…" at bounding box center [315, 78] width 149 height 28
click at [463, 76] on input "search" at bounding box center [492, 78] width 122 height 27
click at [801, 125] on button "New Exemption Rule" at bounding box center [818, 125] width 124 height 26
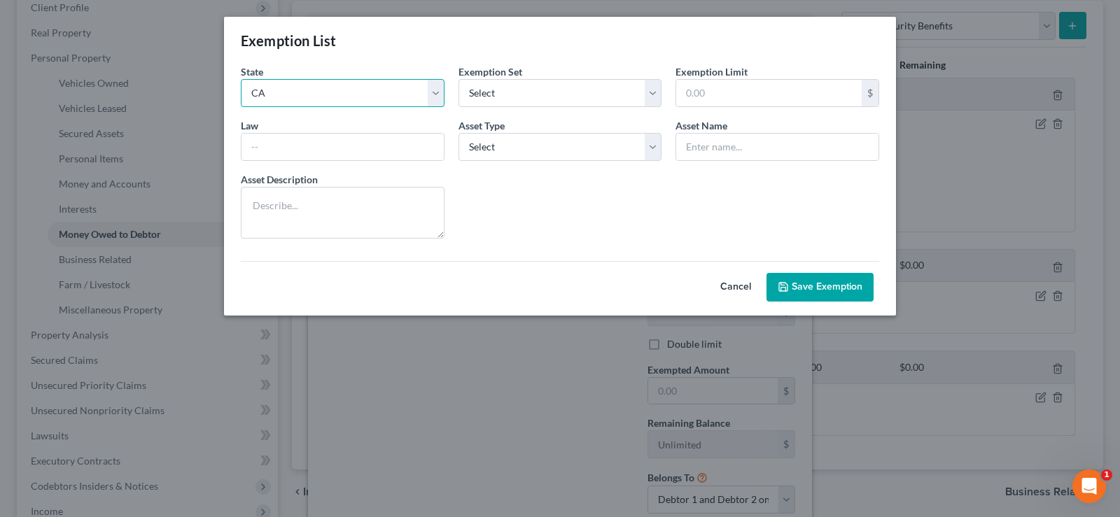
click at [327, 99] on select "State Federal AL AK AR AZ CA CO CT DE DC [GEOGRAPHIC_DATA] [GEOGRAPHIC_DATA] GU…" at bounding box center [343, 93] width 204 height 28
select select "0"
click at [241, 79] on select "State Federal AL AK AR AZ CA CO CT DE DC [GEOGRAPHIC_DATA] [GEOGRAPHIC_DATA] GU…" at bounding box center [343, 93] width 204 height 28
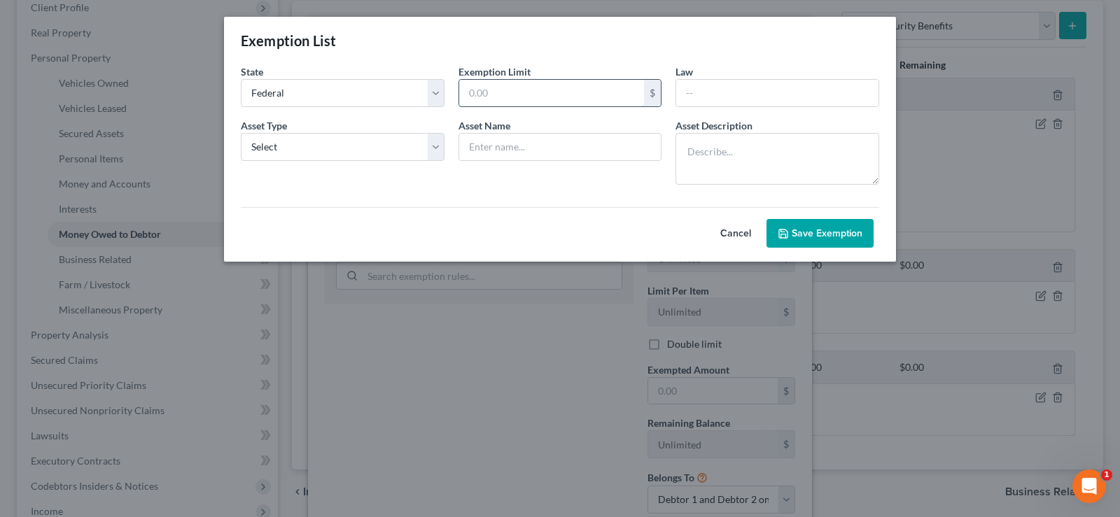
click at [482, 94] on input "text" at bounding box center [552, 93] width 186 height 27
paste input "42 U.S.C. § 407 - U.S. Code - Unannotated Title 42. The Public Health and Welfa…"
drag, startPoint x: 634, startPoint y: 92, endPoint x: 317, endPoint y: 60, distance: 318.1
click at [317, 60] on div "Exemption List State State Federal AL AK AR AZ CA CO [GEOGRAPHIC_DATA] DE DC [G…" at bounding box center [560, 139] width 672 height 245
click at [568, 90] on input "42 U.S.C. § 407 - U.S. Code - Unannotated Title 42. The Public Health and Welfa…" at bounding box center [552, 93] width 186 height 27
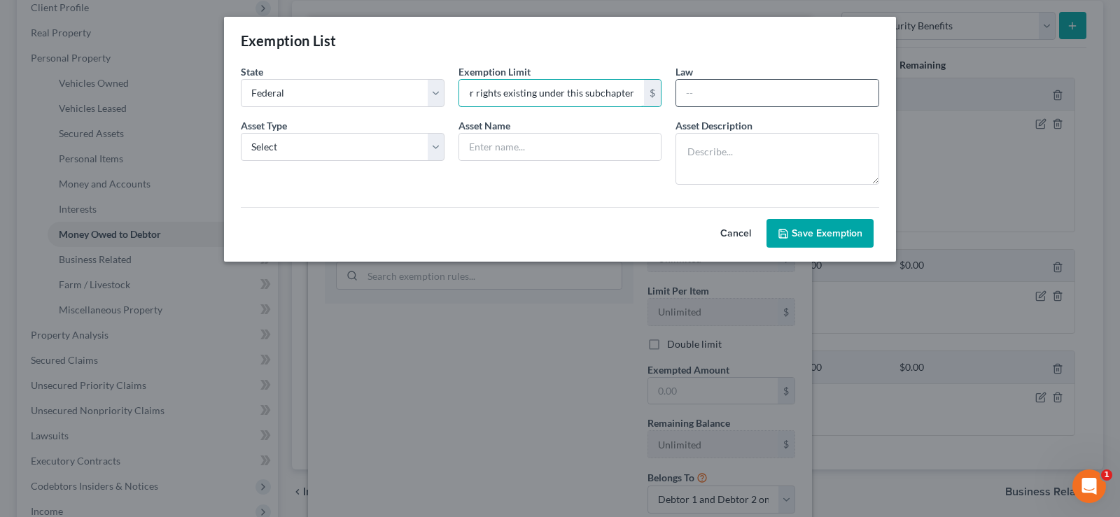
scroll to position [0, 2080]
drag, startPoint x: 534, startPoint y: 91, endPoint x: 704, endPoint y: 88, distance: 170.2
click at [704, 88] on form "State State Federal AL AK AR AZ CA CO [GEOGRAPHIC_DATA] DE DC [GEOGRAPHIC_DATA]…" at bounding box center [560, 155] width 653 height 183
drag, startPoint x: 589, startPoint y: 95, endPoint x: 223, endPoint y: 78, distance: 366.6
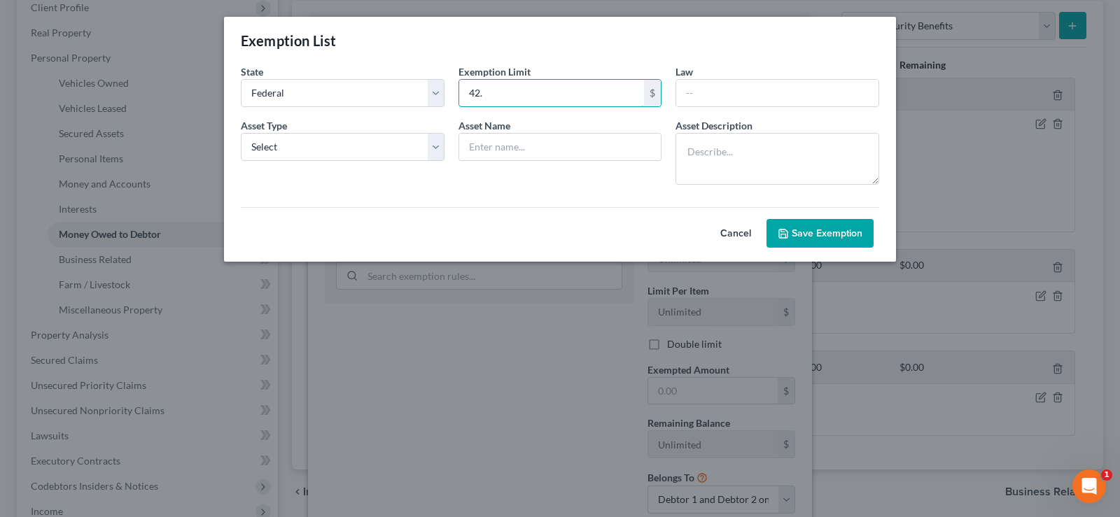
click at [223, 78] on div "Exemption List State State Federal AL AK AR AZ CA CO [GEOGRAPHIC_DATA] DE DC [G…" at bounding box center [560, 258] width 1120 height 517
paste input "U.S.C. § 407 - U.S. Code - Unannotated Title 42. The Public Health and Welfare …"
drag, startPoint x: 639, startPoint y: 90, endPoint x: 232, endPoint y: 66, distance: 408.3
click at [232, 66] on div "State State Federal AL AK AR AZ CA CO [GEOGRAPHIC_DATA] DE DC [GEOGRAPHIC_DATA]…" at bounding box center [560, 162] width 672 height 197
click at [539, 90] on input "42 U.S.C. § 407 - U.S. Code - Unannotated Title 42. The Public Health and Welfa…" at bounding box center [552, 93] width 186 height 27
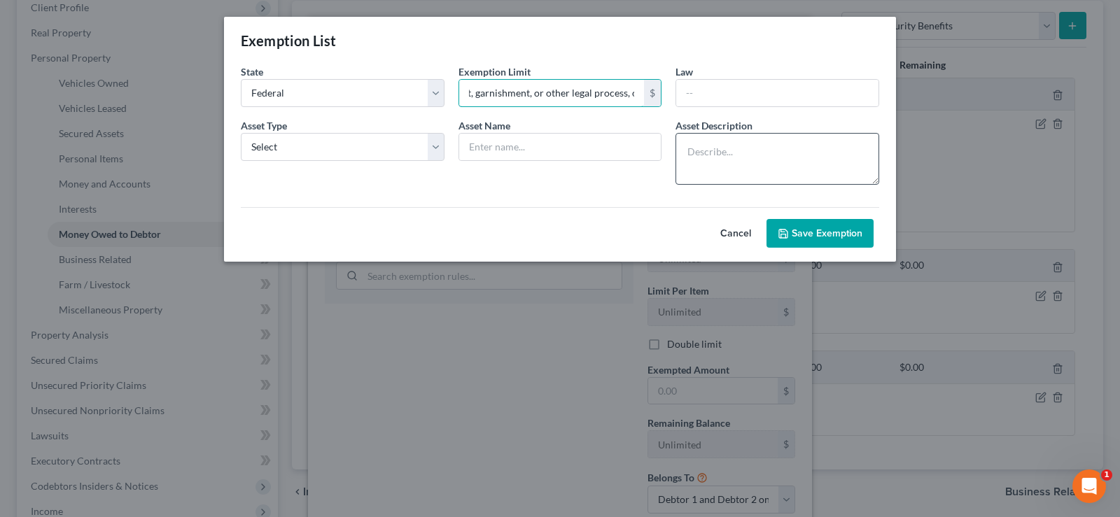
scroll to position [0, 2080]
drag, startPoint x: 539, startPoint y: 90, endPoint x: 823, endPoint y: 133, distance: 287.6
click at [823, 133] on form "State State Federal AL AK AR AZ CA CO [GEOGRAPHIC_DATA] DE DC [GEOGRAPHIC_DATA]…" at bounding box center [560, 155] width 653 height 183
type input "4"
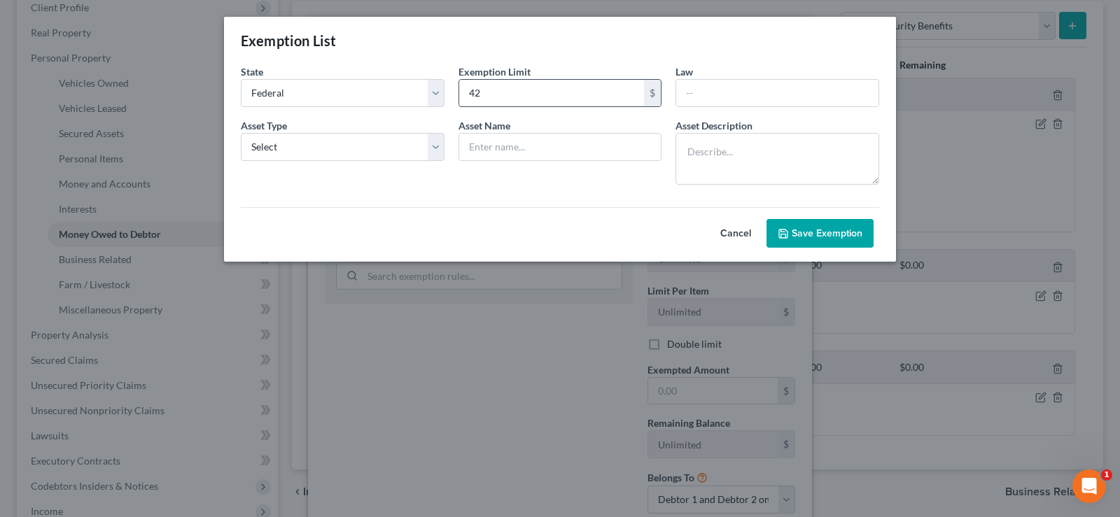
type input "4"
click at [694, 97] on input "text" at bounding box center [777, 93] width 202 height 27
paste input "42 U.S.C. § 407 - U.S. Code - Unannotated Title 42. The Public Health and Welfa…"
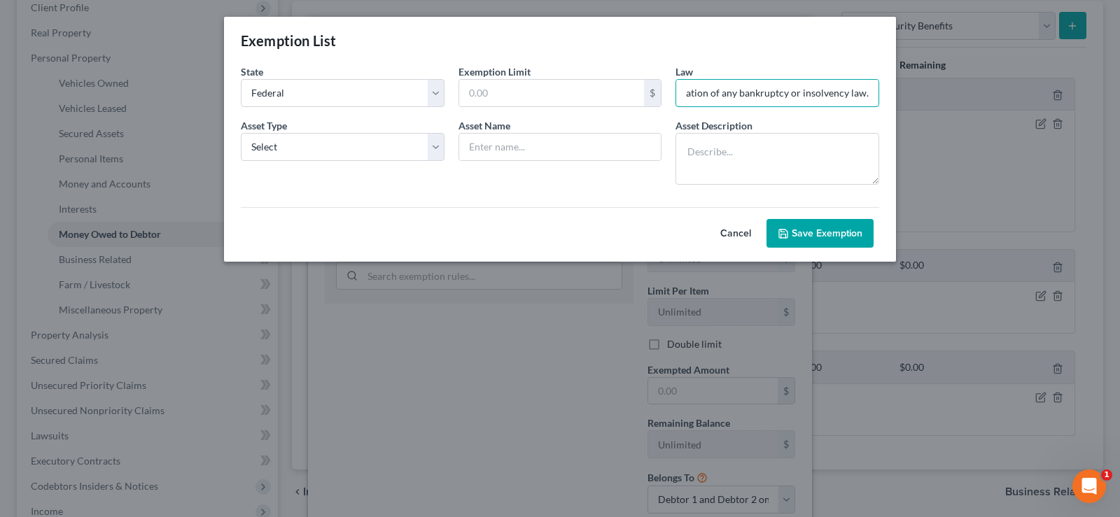
drag, startPoint x: 690, startPoint y: 97, endPoint x: 1120, endPoint y: 106, distance: 429.3
click at [1120, 106] on div "Exemption List State State Federal AL AK AR AZ CA CO [GEOGRAPHIC_DATA] DE DC [G…" at bounding box center [560, 258] width 1120 height 517
drag, startPoint x: 700, startPoint y: 91, endPoint x: 1120, endPoint y: 96, distance: 419.4
click at [1120, 96] on div "Exemption List State State Federal AL AK AR AZ CA CO [GEOGRAPHIC_DATA] DE DC [G…" at bounding box center [560, 258] width 1120 height 517
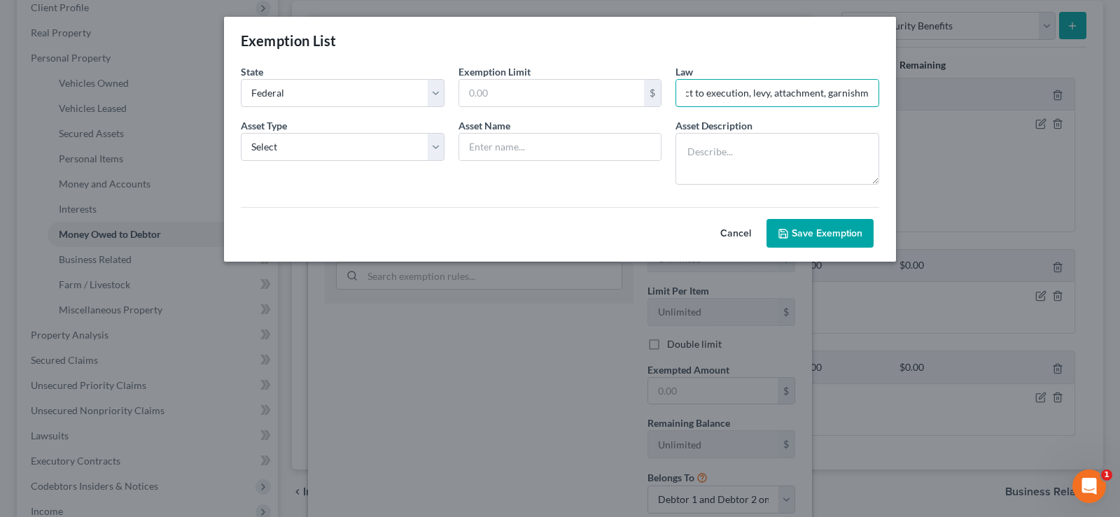
scroll to position [0, 1713]
drag, startPoint x: 708, startPoint y: 95, endPoint x: 1120, endPoint y: 92, distance: 411.7
click at [1120, 92] on div "Exemption List State State Federal AL AK AR AZ CA CO [GEOGRAPHIC_DATA] DE DC [G…" at bounding box center [560, 258] width 1120 height 517
drag, startPoint x: 699, startPoint y: 93, endPoint x: 1120, endPoint y: 104, distance: 421.0
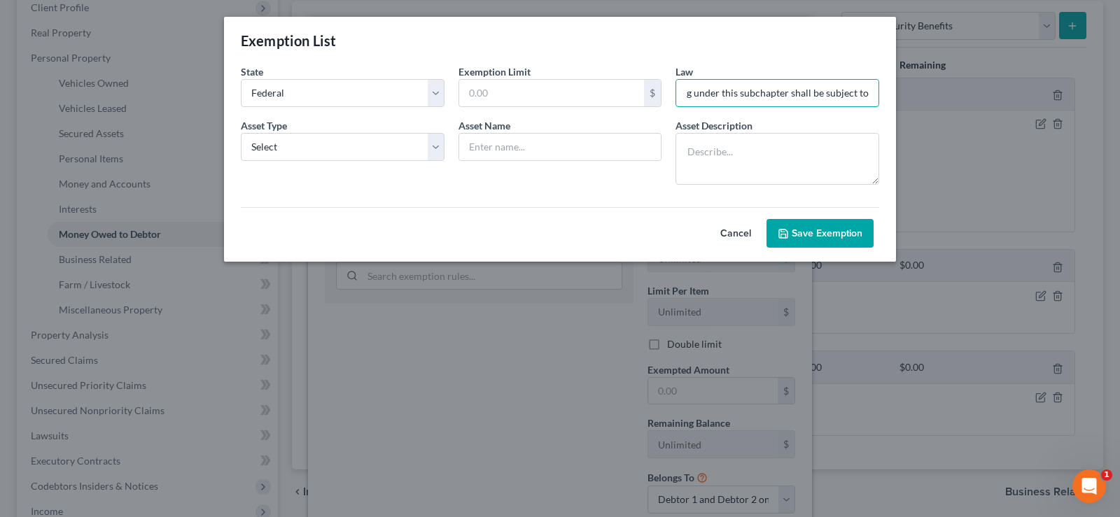
click at [1120, 104] on div "Exemption List State State Federal AL AK AR AZ CA CO [GEOGRAPHIC_DATA] DE DC [G…" at bounding box center [560, 258] width 1120 height 517
drag, startPoint x: 699, startPoint y: 91, endPoint x: 1094, endPoint y: 89, distance: 394.2
click at [1094, 88] on div "Exemption List State State Federal AL AK AR AZ CA CO [GEOGRAPHIC_DATA] DE DC [G…" at bounding box center [560, 258] width 1120 height 517
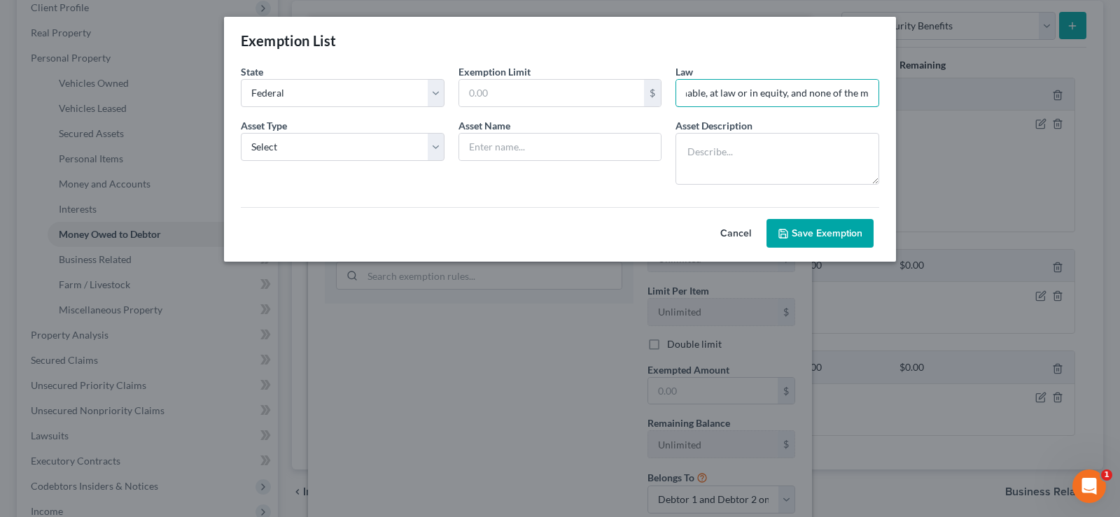
drag, startPoint x: 687, startPoint y: 93, endPoint x: 1073, endPoint y: 109, distance: 386.8
click at [1073, 109] on div "Exemption List State State Federal AL AK AR AZ CA CO [GEOGRAPHIC_DATA] DE DC [G…" at bounding box center [560, 258] width 1120 height 517
drag, startPoint x: 804, startPoint y: 93, endPoint x: 1120, endPoint y: 118, distance: 316.8
click at [1120, 118] on div "Exemption List State State Federal AL AK AR AZ CA CO [GEOGRAPHIC_DATA] DE DC [G…" at bounding box center [560, 258] width 1120 height 517
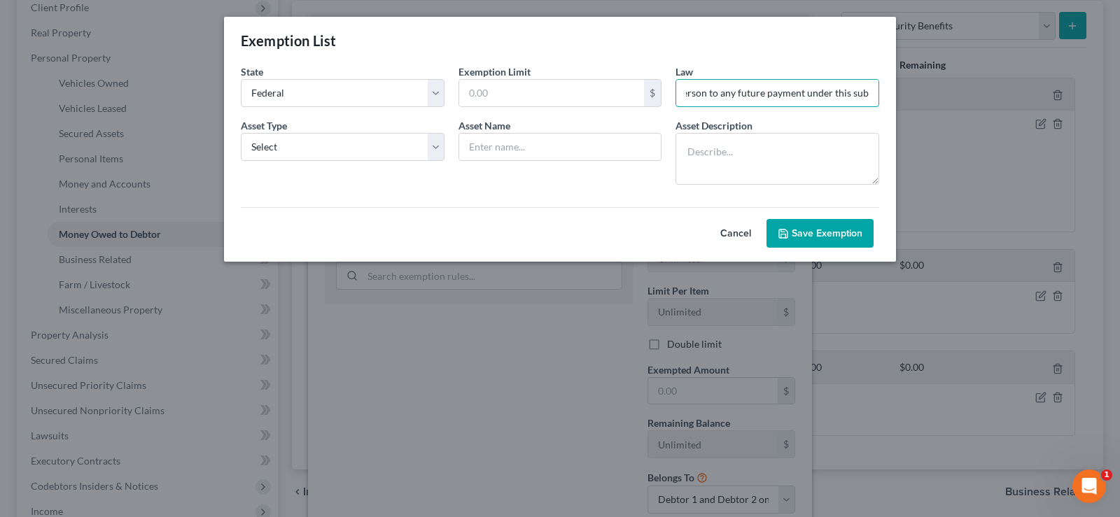
drag, startPoint x: 716, startPoint y: 95, endPoint x: 1120, endPoint y: 112, distance: 404.4
click at [1120, 112] on div "Exemption List State State Federal AL AK AR AZ CA CO [GEOGRAPHIC_DATA] DE DC [G…" at bounding box center [560, 258] width 1120 height 517
drag, startPoint x: 704, startPoint y: 92, endPoint x: 1120, endPoint y: 122, distance: 416.3
click at [1120, 121] on div "Exemption List State State Federal AL AK AR AZ CA CO [GEOGRAPHIC_DATA] DE DC [G…" at bounding box center [560, 258] width 1120 height 517
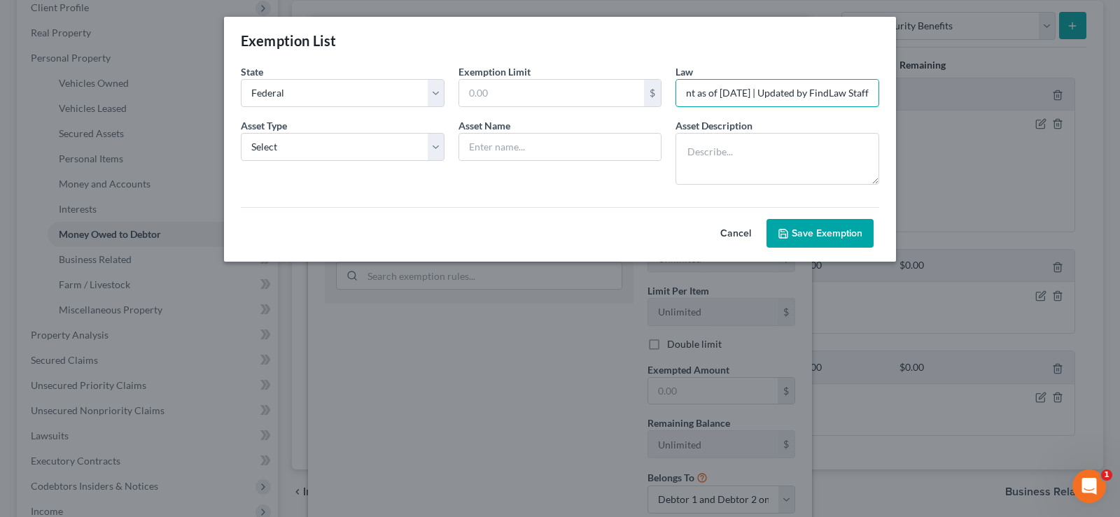
scroll to position [0, 541]
drag, startPoint x: 754, startPoint y: 92, endPoint x: 1120, endPoint y: 119, distance: 366.5
click at [1120, 119] on div "Exemption List State State Federal AL AK AR AZ CA CO [GEOGRAPHIC_DATA] DE DC [G…" at bounding box center [560, 258] width 1120 height 517
drag, startPoint x: 711, startPoint y: 91, endPoint x: 1120, endPoint y: 107, distance: 408.5
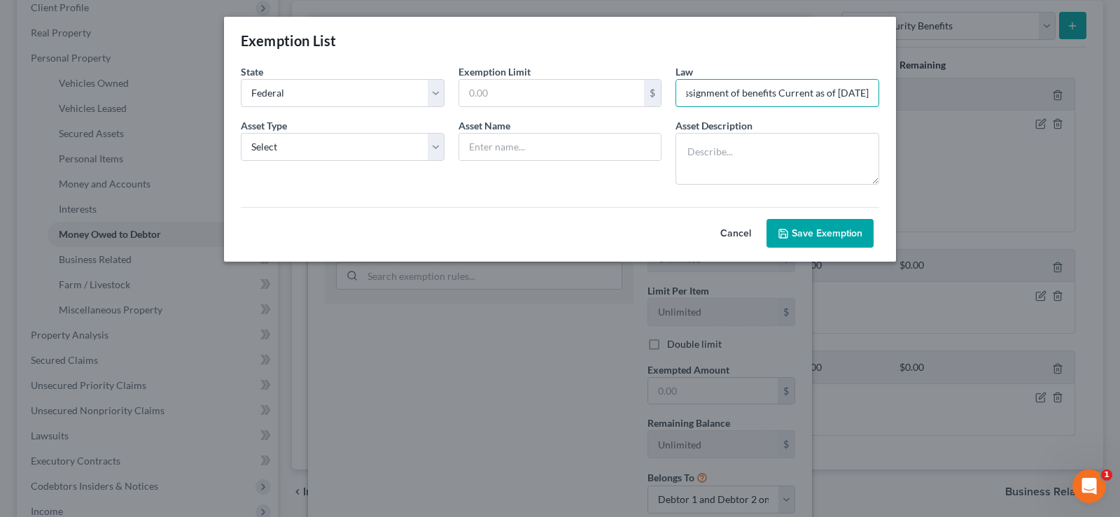
click at [1120, 107] on div "Exemption List State State Federal AL AK AR AZ CA CO [GEOGRAPHIC_DATA] DE DC [G…" at bounding box center [560, 258] width 1120 height 517
drag, startPoint x: 706, startPoint y: 92, endPoint x: 1120, endPoint y: 105, distance: 414.0
click at [1120, 105] on div "Exemption List State State Federal AL AK AR AZ CA CO [GEOGRAPHIC_DATA] DE DC [G…" at bounding box center [560, 258] width 1120 height 517
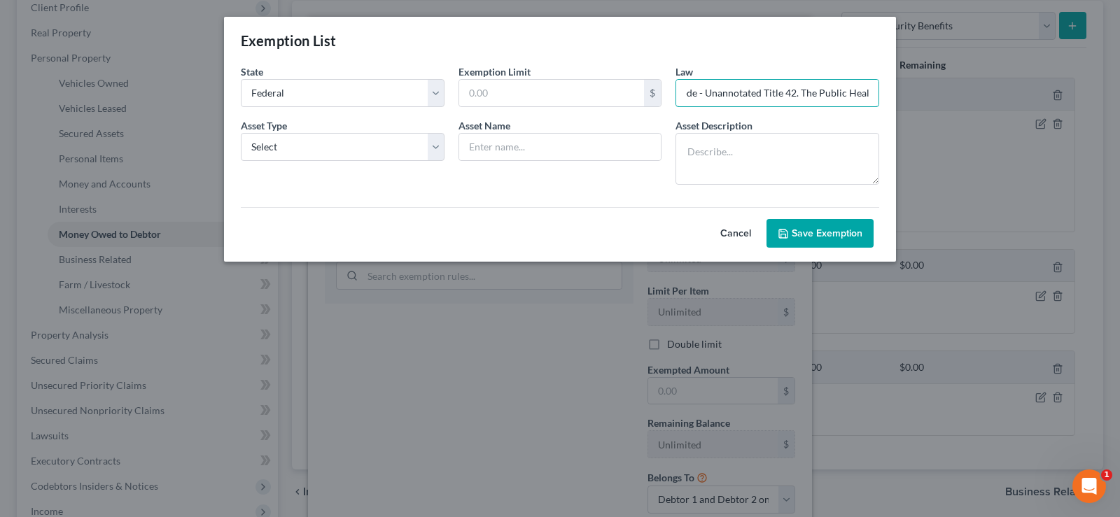
drag, startPoint x: 731, startPoint y: 95, endPoint x: 1120, endPoint y: 122, distance: 389.6
click at [1120, 122] on div "Exemption List State State Federal AL AK AR AZ CA CO [GEOGRAPHIC_DATA] DE DC [G…" at bounding box center [560, 258] width 1120 height 517
click at [830, 88] on input "42 U.S.C. § 407 - U.S. Code - Unan" at bounding box center [777, 93] width 202 height 27
type input "42 U.S.C. § 407"
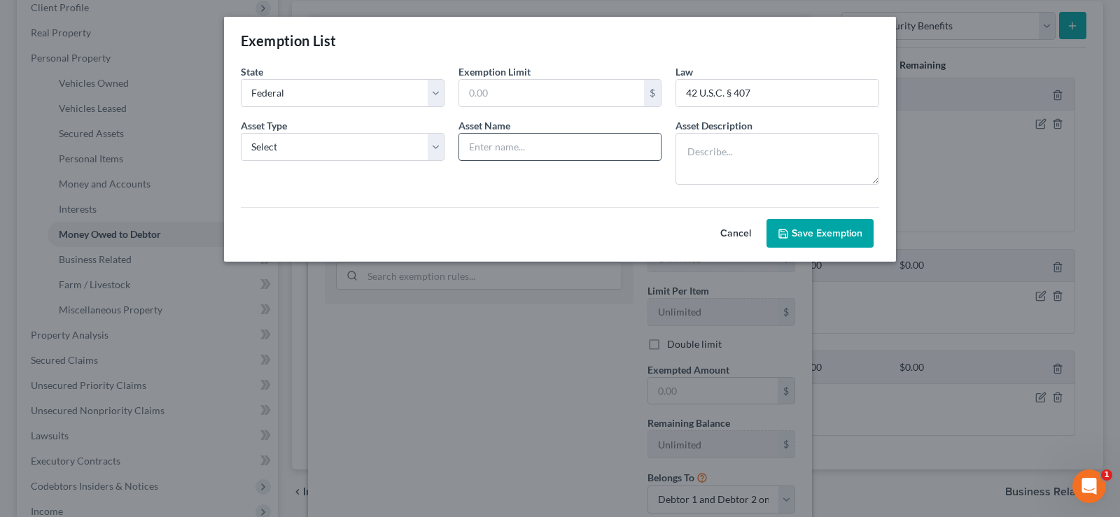
click at [632, 154] on input "text" at bounding box center [560, 147] width 202 height 27
click at [702, 154] on textarea at bounding box center [778, 159] width 204 height 52
click at [433, 153] on select "Select Homestead Other" at bounding box center [343, 147] width 204 height 28
select select "1"
click at [241, 133] on select "Select Homestead Other" at bounding box center [343, 147] width 204 height 28
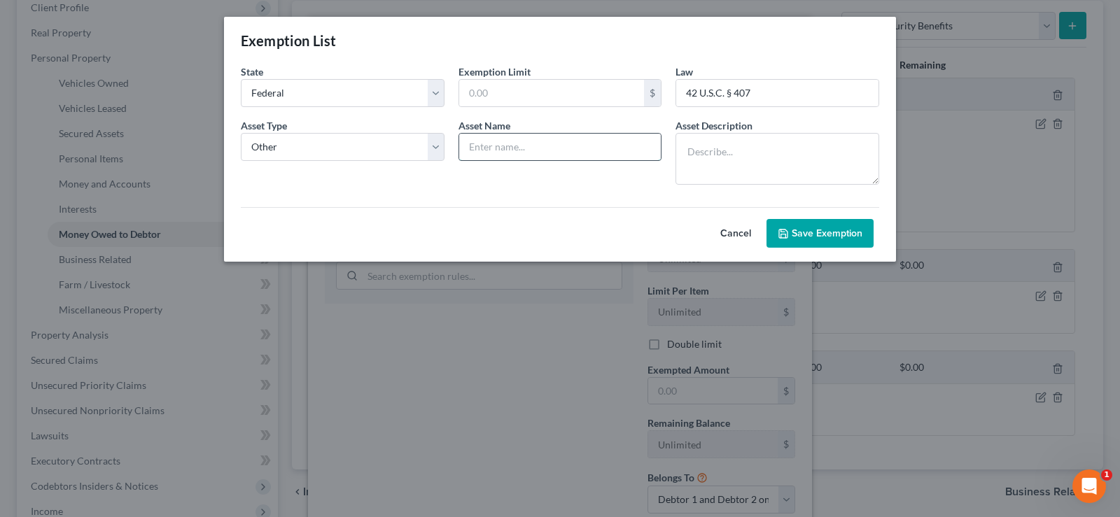
click at [476, 144] on input "text" at bounding box center [560, 147] width 202 height 27
type input "Unpaid Social Security benefits"
click at [687, 141] on textarea at bounding box center [778, 159] width 204 height 52
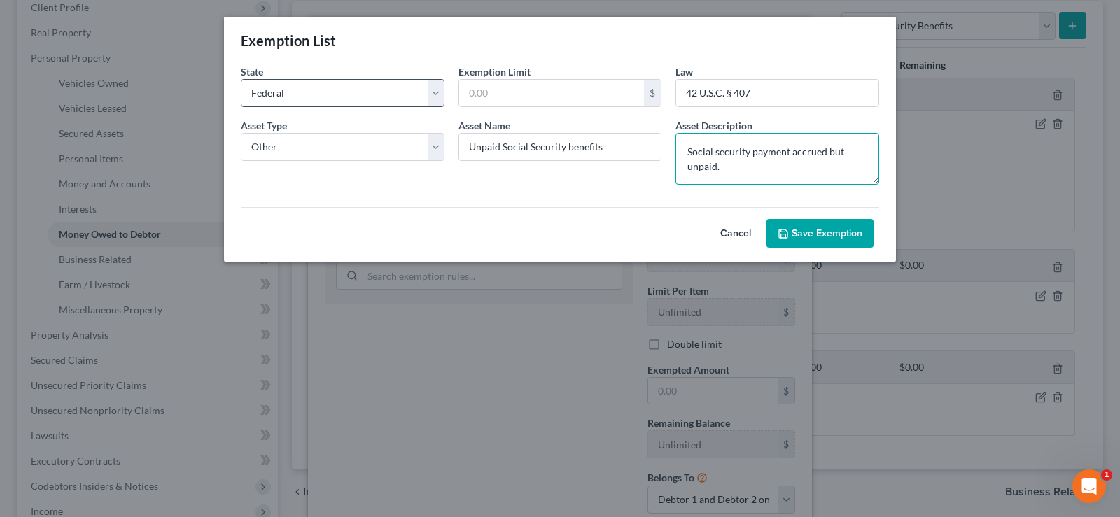
type textarea "Social security payment accrued but unpaid."
click at [437, 94] on select "State Federal AL AK AR AZ CA CO CT DE DC [GEOGRAPHIC_DATA] [GEOGRAPHIC_DATA] GU…" at bounding box center [343, 93] width 204 height 28
click at [552, 311] on div "Exemption List State State Federal AL AK AR AZ CA CO [GEOGRAPHIC_DATA] DE DC [G…" at bounding box center [560, 258] width 1120 height 517
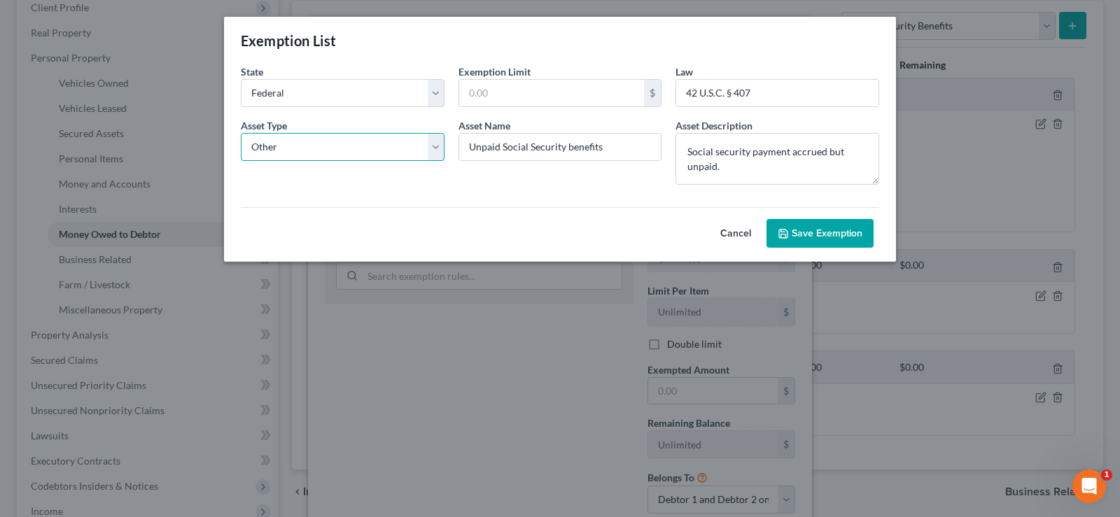
click at [431, 152] on select "Select Homestead Other" at bounding box center [343, 147] width 204 height 28
click at [821, 236] on button "Save Exemption" at bounding box center [820, 233] width 107 height 29
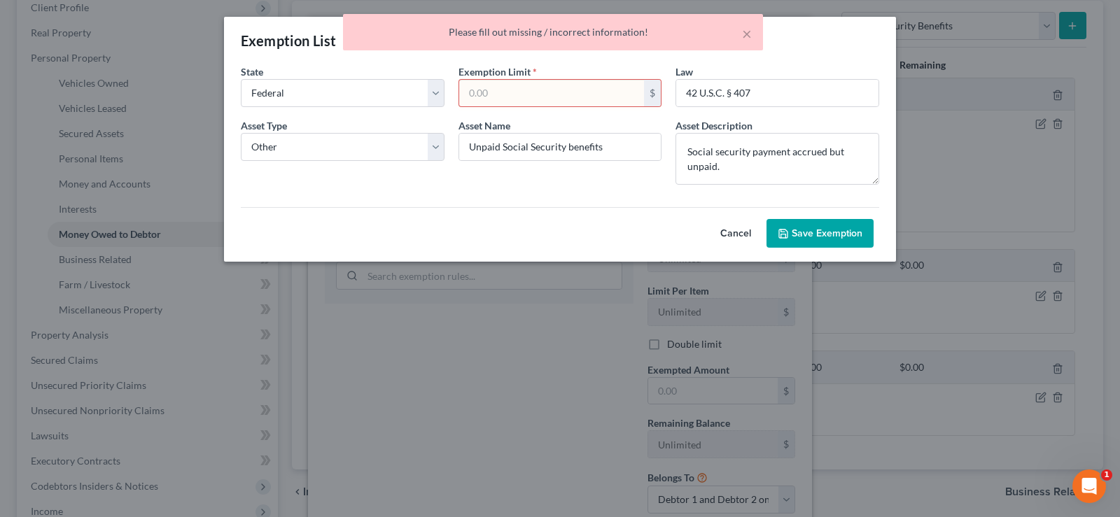
click at [521, 95] on input "text" at bounding box center [552, 93] width 186 height 27
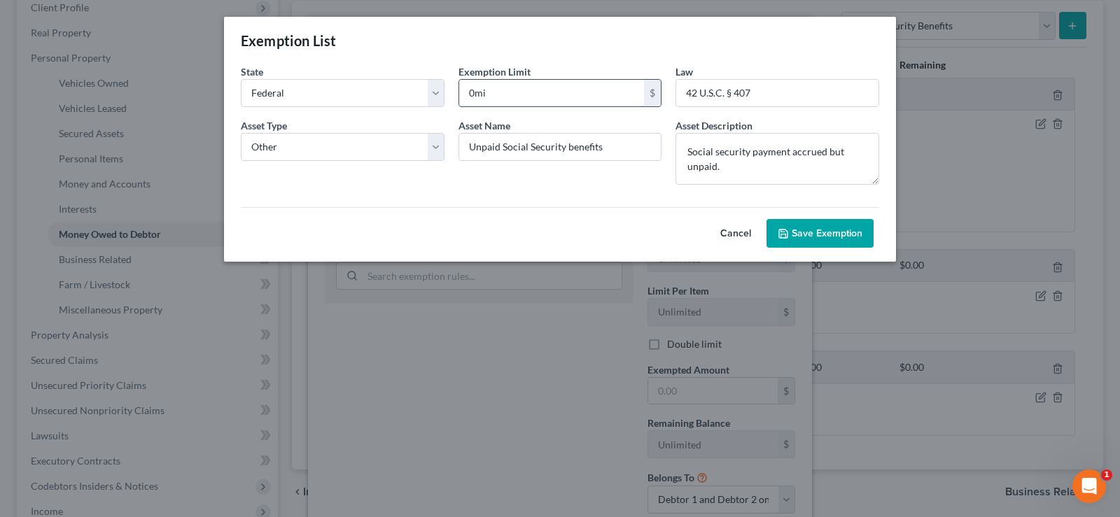
type input "0"
click at [788, 153] on textarea "Social security payment accrued but unpaid." at bounding box center [778, 159] width 204 height 52
click at [688, 151] on textarea "Social security payment accrued but unpaid." at bounding box center [778, 159] width 204 height 52
type textarea "Monthly Social Security payment accrued but unpaid."
click at [594, 185] on form "State State Federal AL AK AR AZ CA CO [GEOGRAPHIC_DATA] DE DC [GEOGRAPHIC_DATA]…" at bounding box center [560, 155] width 653 height 183
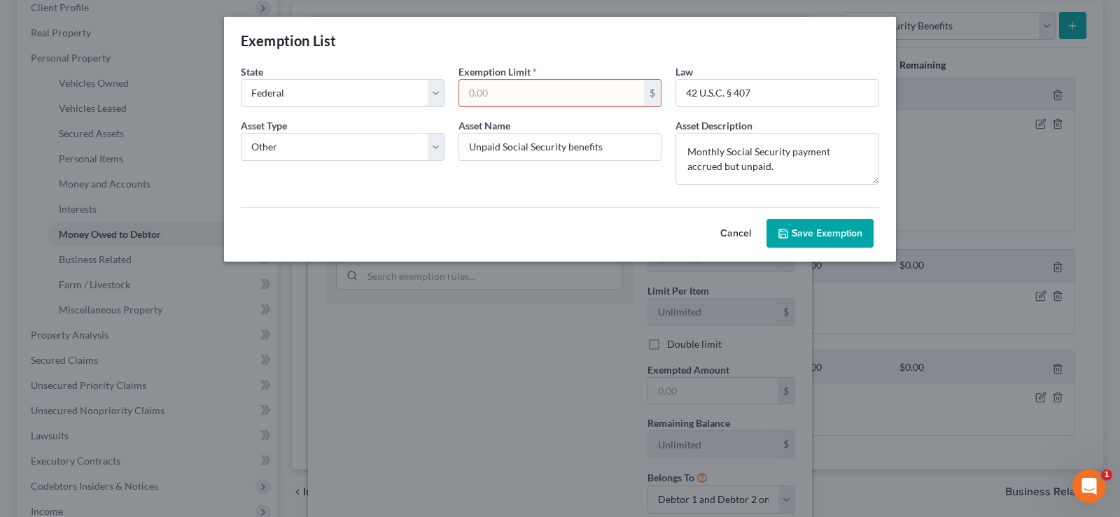
click at [510, 99] on input "text" at bounding box center [552, 93] width 186 height 27
click at [533, 69] on span "*" at bounding box center [535, 71] width 4 height 15
click at [468, 84] on input "text" at bounding box center [552, 93] width 186 height 27
type input "0"
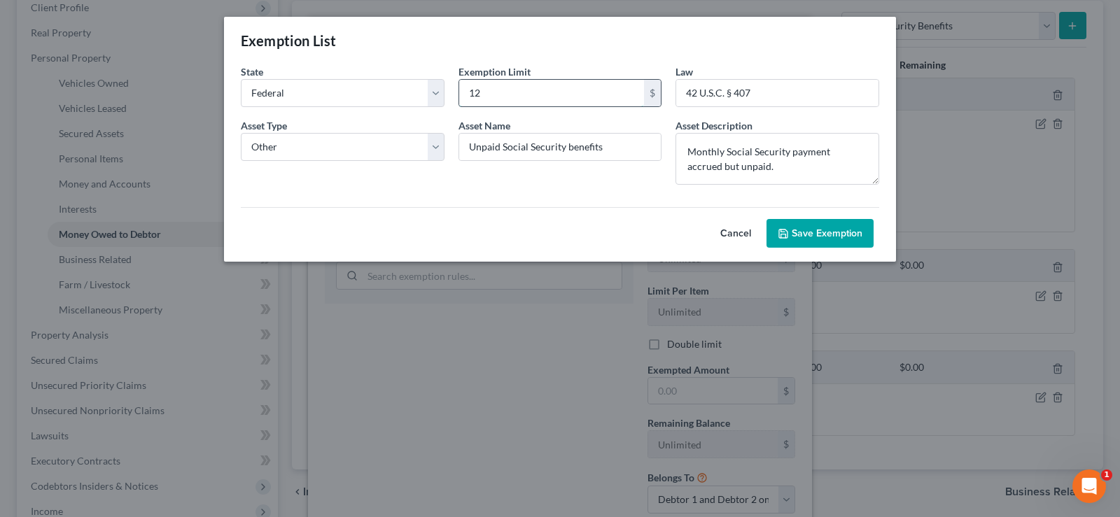
type input "1"
type input "0"
type input "2,000"
click at [805, 233] on button "Save Exemption" at bounding box center [820, 233] width 107 height 29
select select "5"
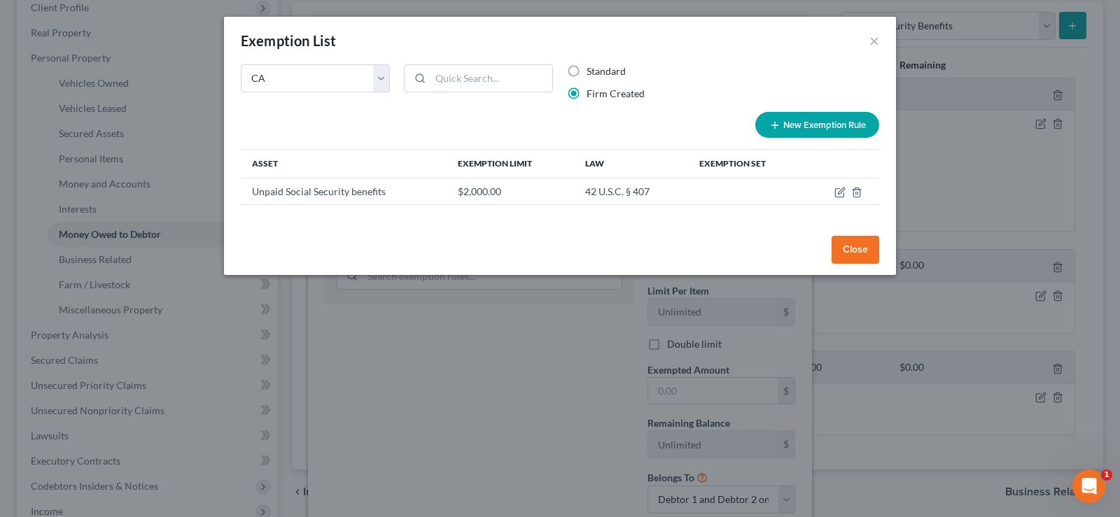
click at [480, 121] on div "New Exemption Rule" at bounding box center [560, 125] width 653 height 26
click at [847, 246] on button "Close" at bounding box center [856, 250] width 48 height 28
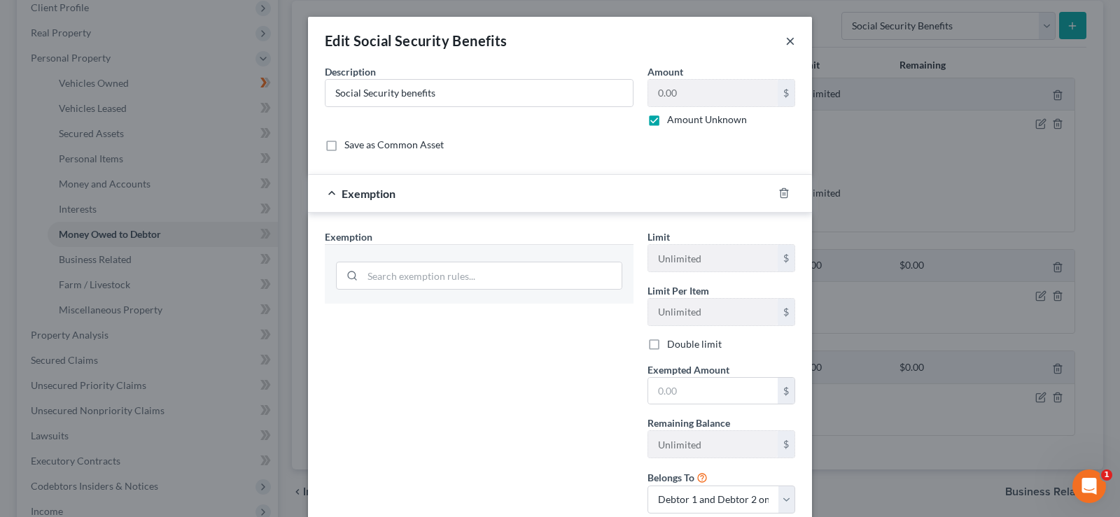
click at [786, 44] on button "×" at bounding box center [791, 40] width 10 height 17
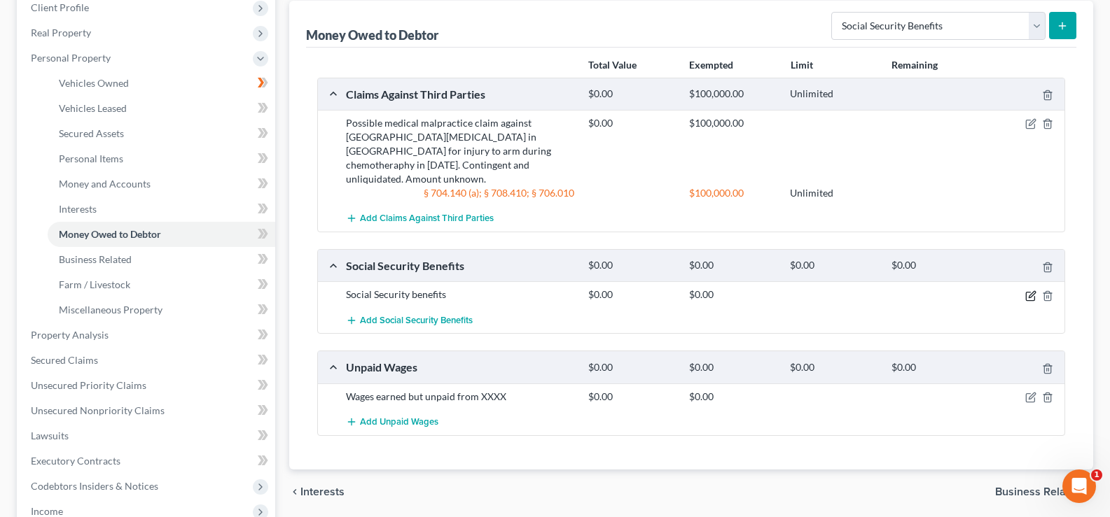
click at [1029, 291] on icon "button" at bounding box center [1030, 296] width 11 height 11
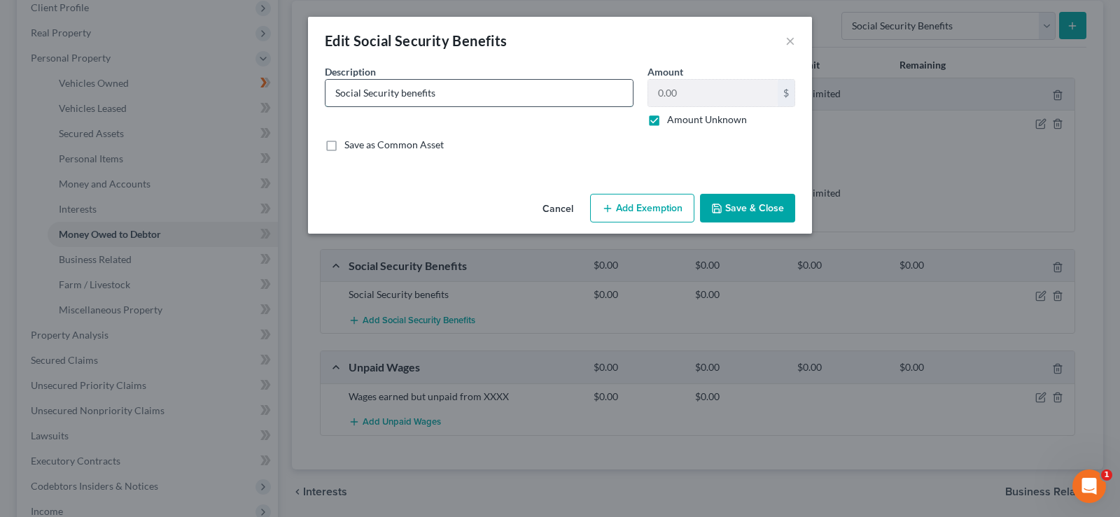
click at [570, 97] on input "Social Security benefits" at bounding box center [479, 93] width 307 height 27
click at [668, 204] on button "Add Exemption" at bounding box center [642, 208] width 104 height 29
select select "2"
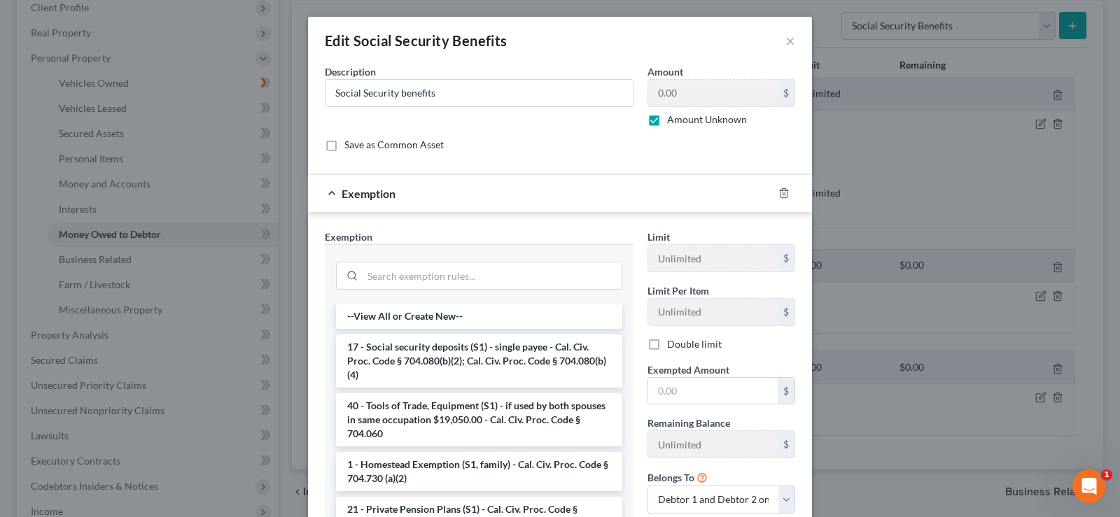
click at [480, 243] on div "Exemption * --View All or Create New-- 17 - Social security deposits (S1) - sin…" at bounding box center [479, 379] width 309 height 298
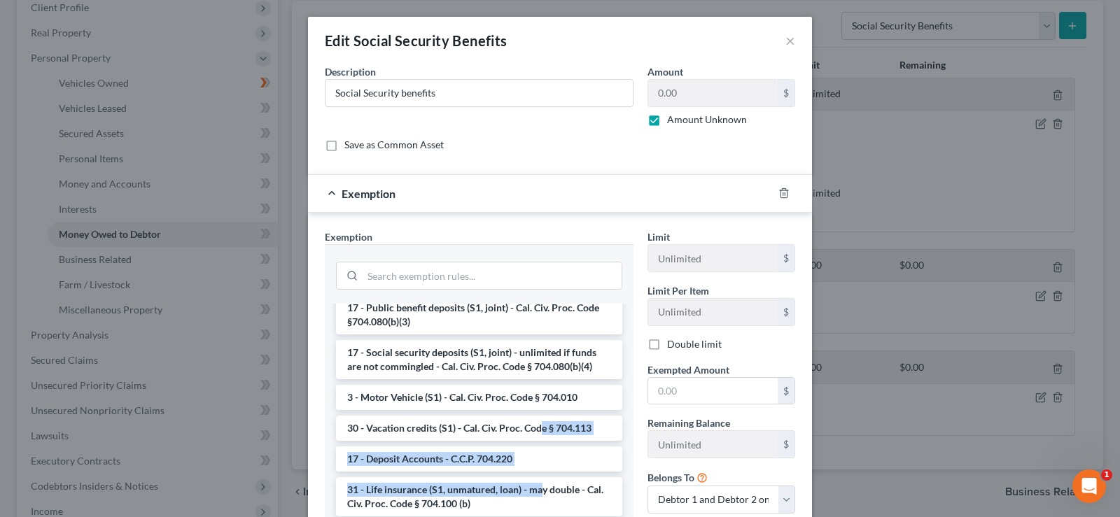
scroll to position [110, 0]
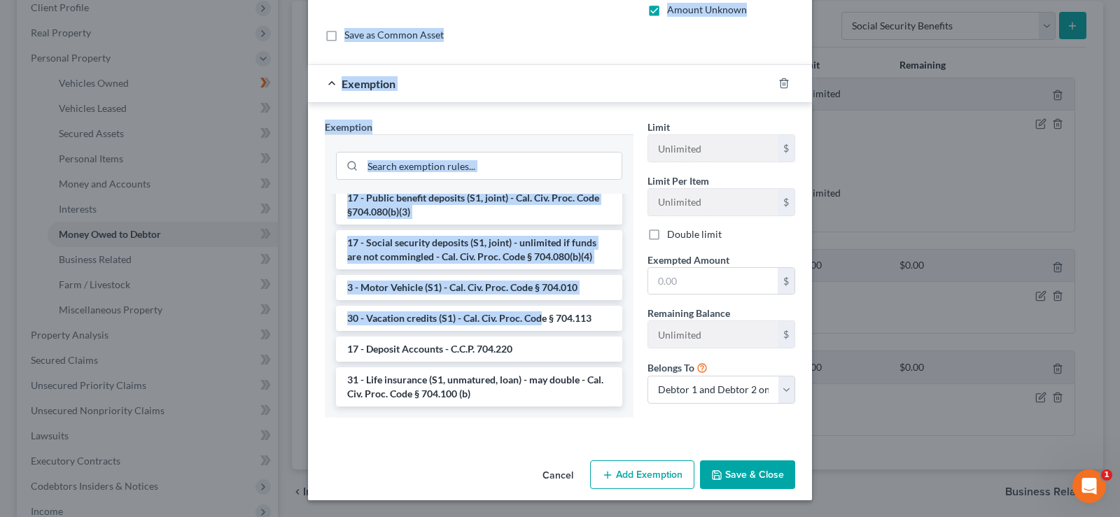
drag, startPoint x: 535, startPoint y: 435, endPoint x: 533, endPoint y: 545, distance: 110.0
click at [533, 517] on html "Home New Case Client Portal DebtorCC Law Office of [PERSON_NAME] [EMAIL_ADDRESS…" at bounding box center [560, 297] width 1120 height 996
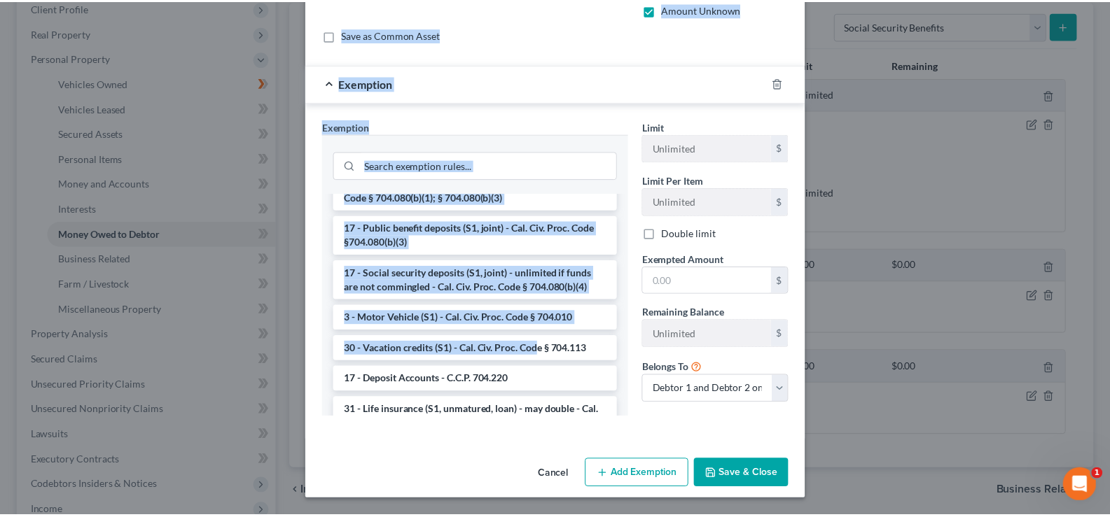
scroll to position [1977, 0]
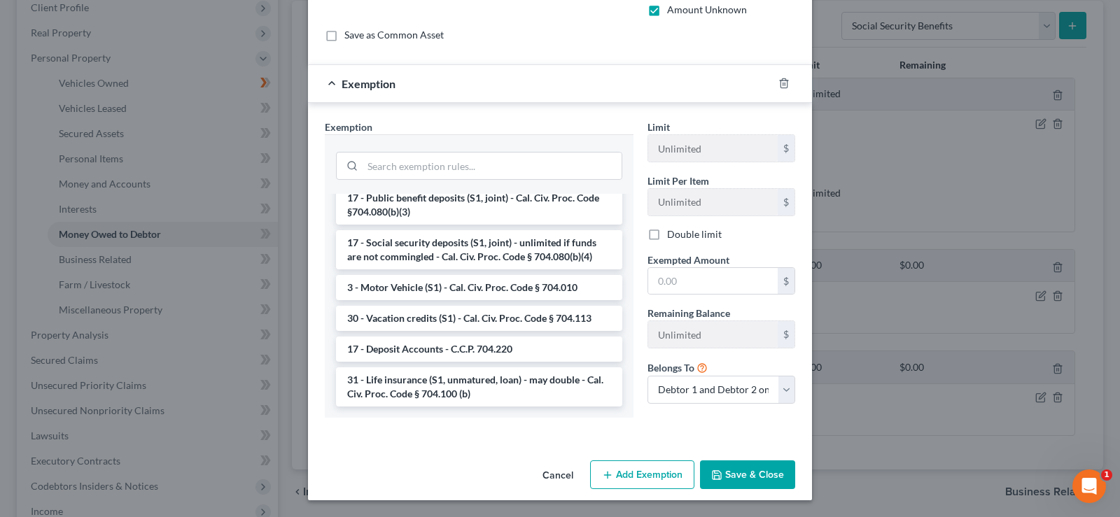
click at [447, 447] on div "An exemption set must first be selected from the Filing Information section. Co…" at bounding box center [560, 204] width 504 height 501
click at [726, 479] on button "Save & Close" at bounding box center [747, 475] width 95 height 29
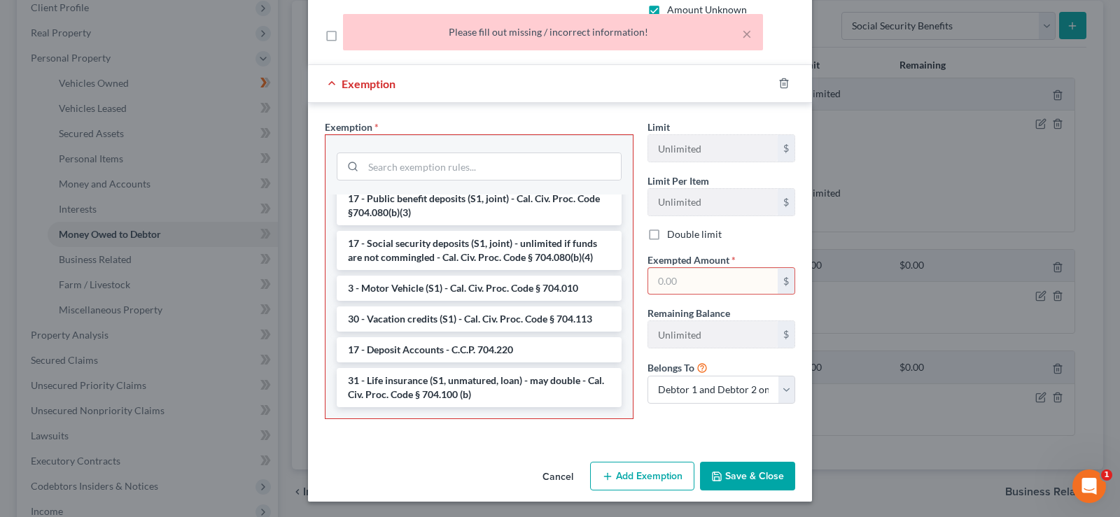
click at [793, 52] on div "× Please fill out missing / incorrect information!" at bounding box center [553, 35] width 1120 height 43
click at [788, 41] on div "× Please fill out missing / incorrect information!" at bounding box center [553, 35] width 1120 height 43
click at [539, 474] on button "Cancel" at bounding box center [557, 478] width 53 height 28
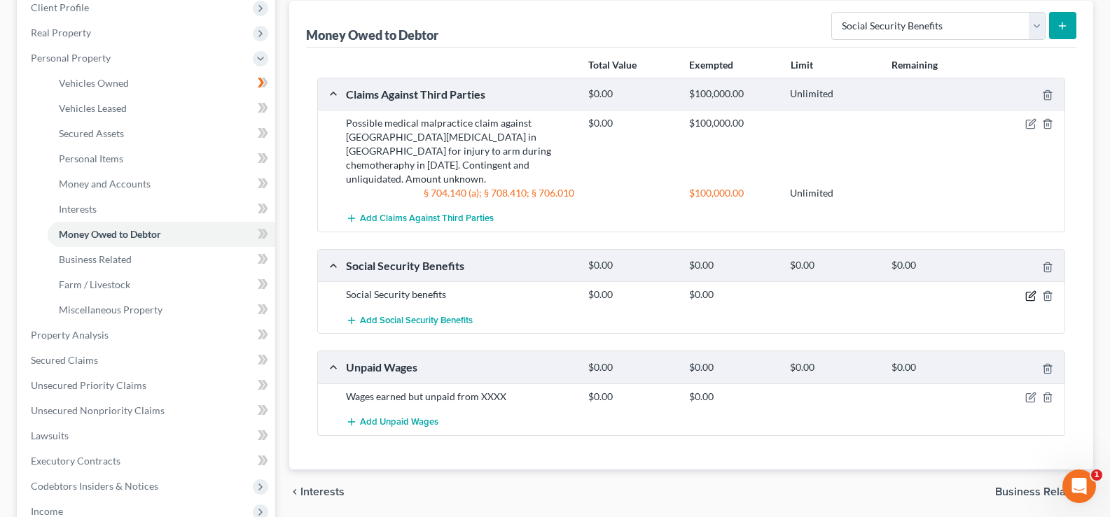
click at [1026, 292] on icon "button" at bounding box center [1030, 296] width 8 height 8
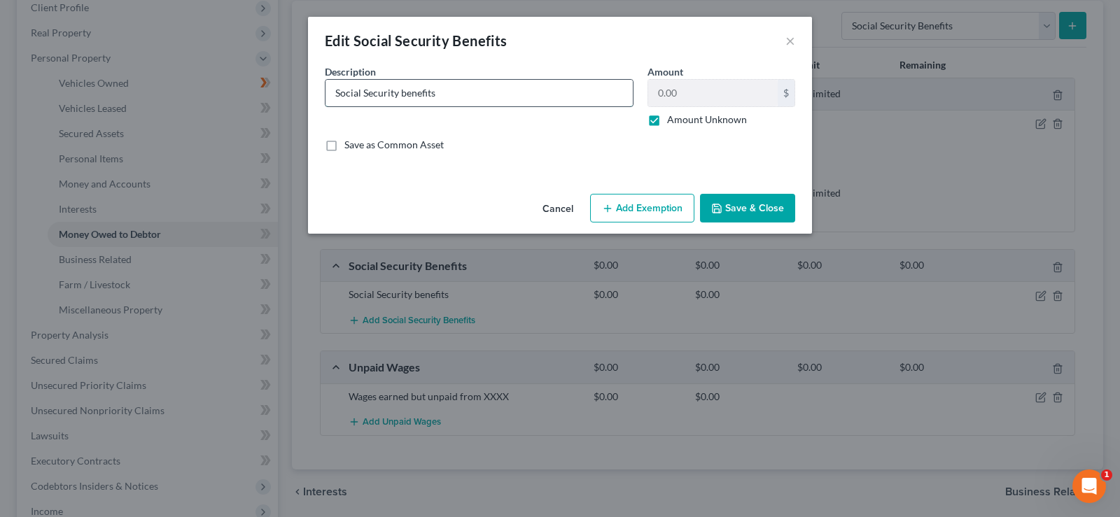
click at [454, 88] on input "Social Security benefits" at bounding box center [479, 93] width 307 height 27
type input "Social Security benefits accrued but unpaid"
click at [742, 209] on button "Save & Close" at bounding box center [747, 208] width 95 height 29
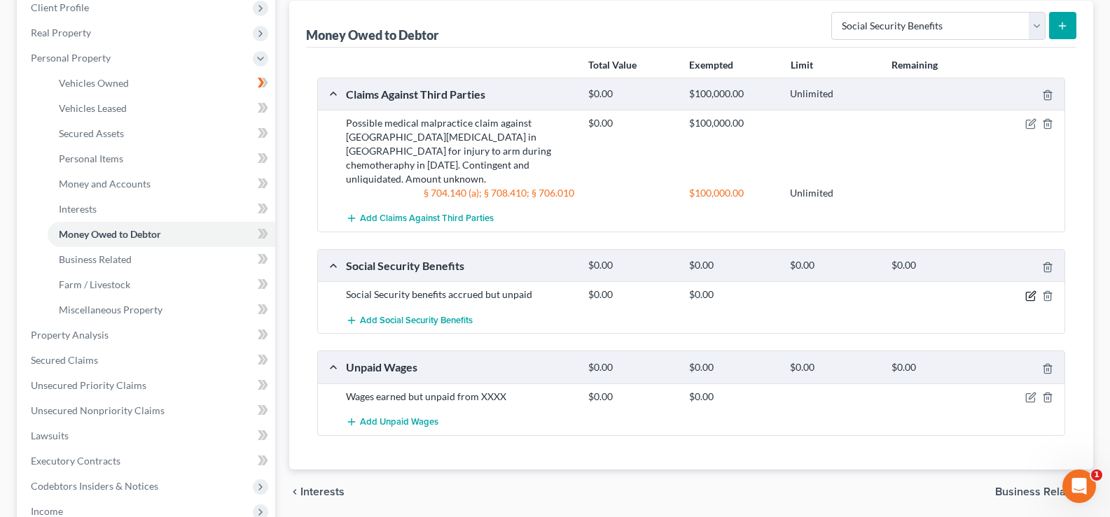
click at [1034, 291] on icon "button" at bounding box center [1032, 294] width 6 height 6
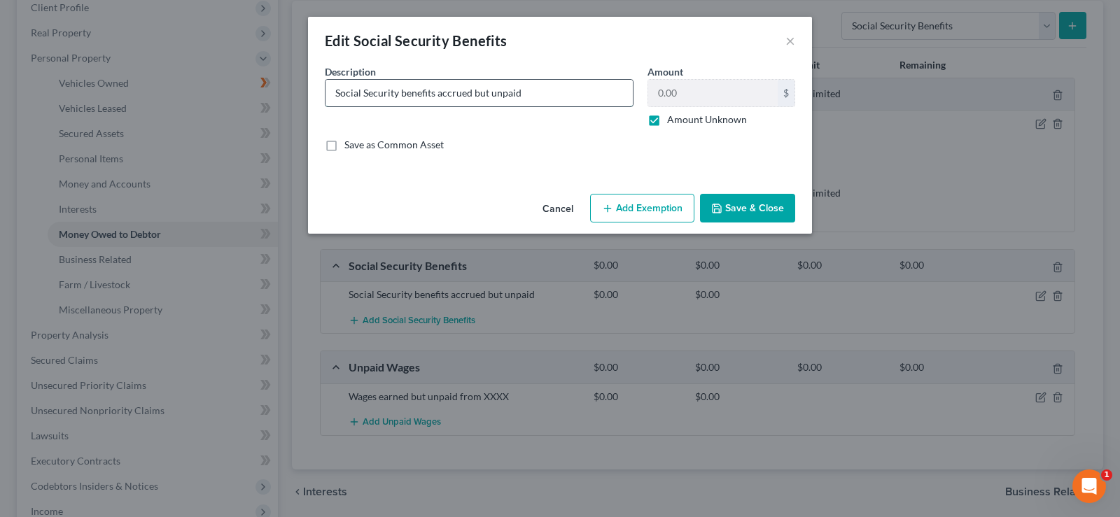
click at [547, 93] on input "Social Security benefits accrued but unpaid" at bounding box center [479, 93] width 307 height 27
type input "Social Security benefits accrued but unpaid - 42 USC 407(a)"
click at [726, 210] on button "Save & Close" at bounding box center [747, 208] width 95 height 29
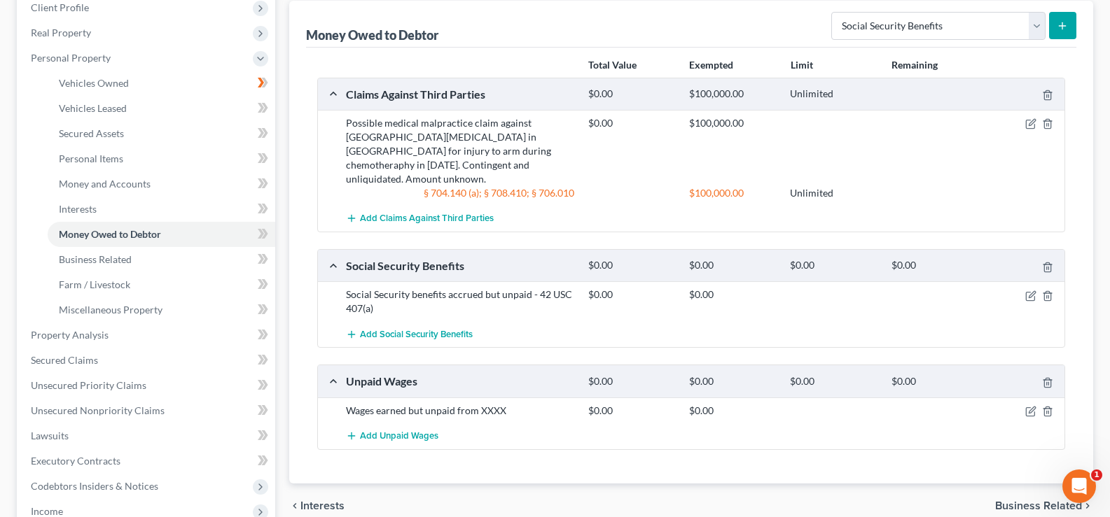
click at [365, 186] on div "§ 704.140 (a); § 708.410; § 706.010" at bounding box center [460, 193] width 242 height 14
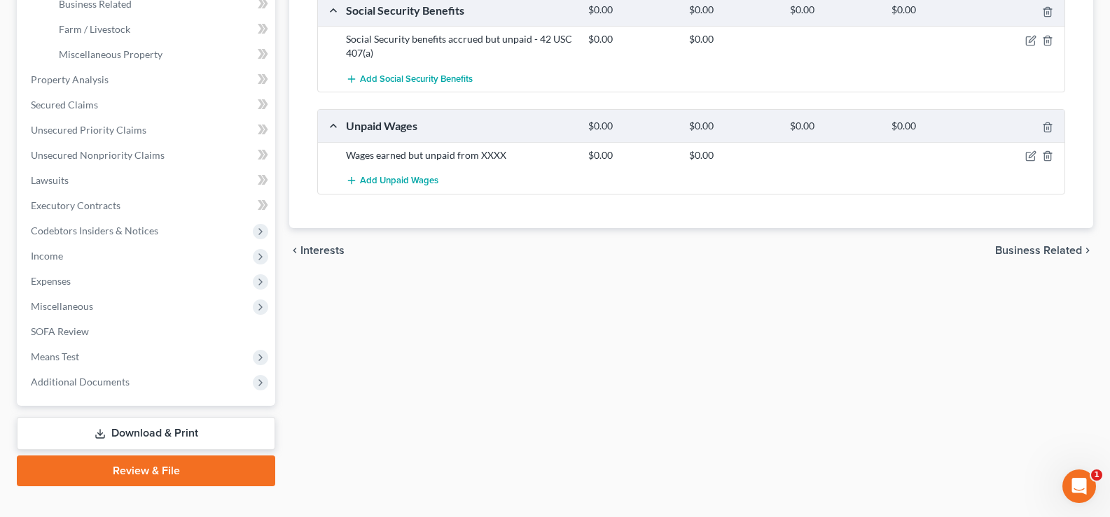
scroll to position [479, 0]
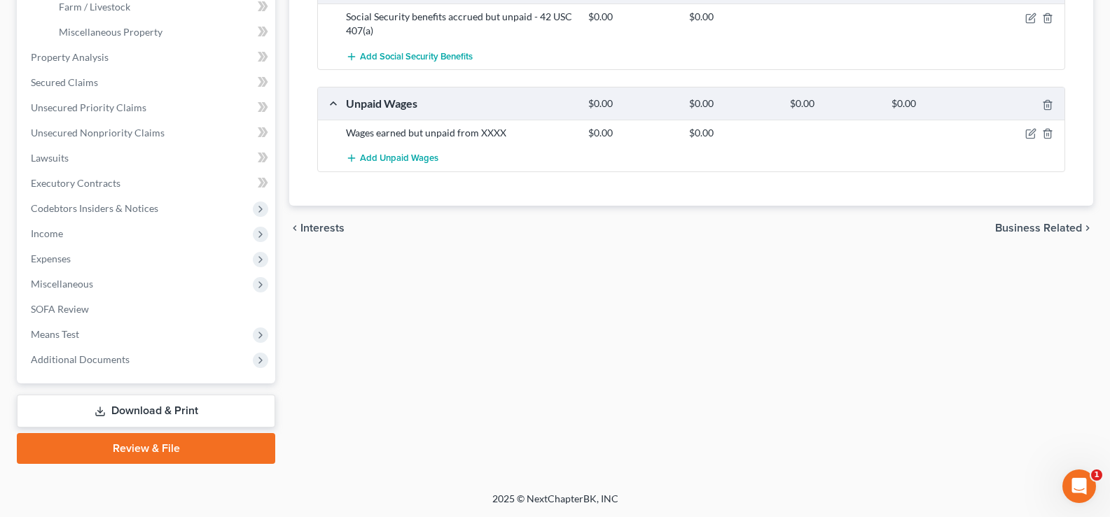
click at [521, 368] on div "Vehicles Owned Vehicles Leased Secured Assets Personal Items Money and Accounts…" at bounding box center [691, 60] width 818 height 809
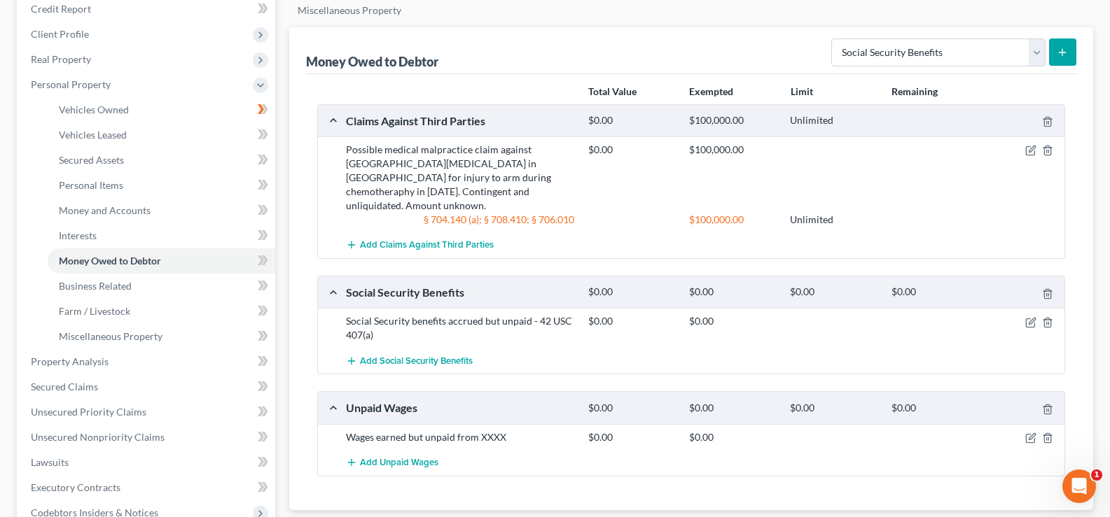
scroll to position [160, 0]
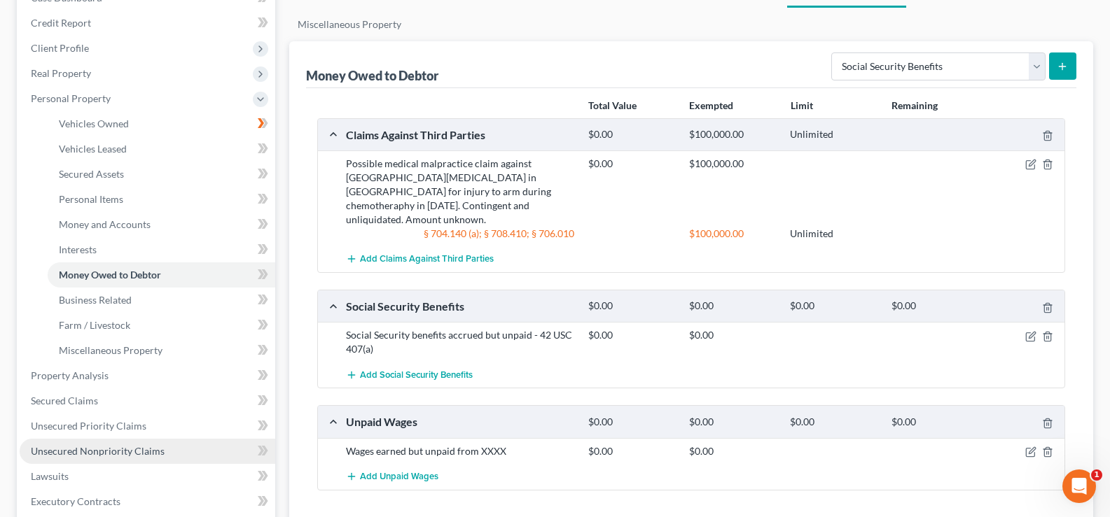
click at [123, 450] on span "Unsecured Nonpriority Claims" at bounding box center [98, 451] width 134 height 12
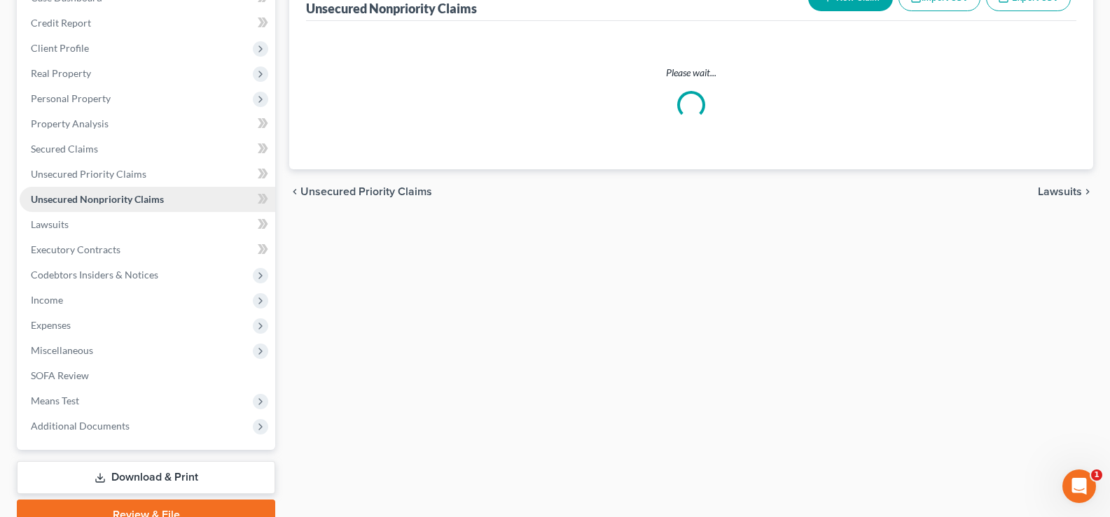
click at [125, 205] on span "Unsecured Nonpriority Claims" at bounding box center [97, 199] width 133 height 12
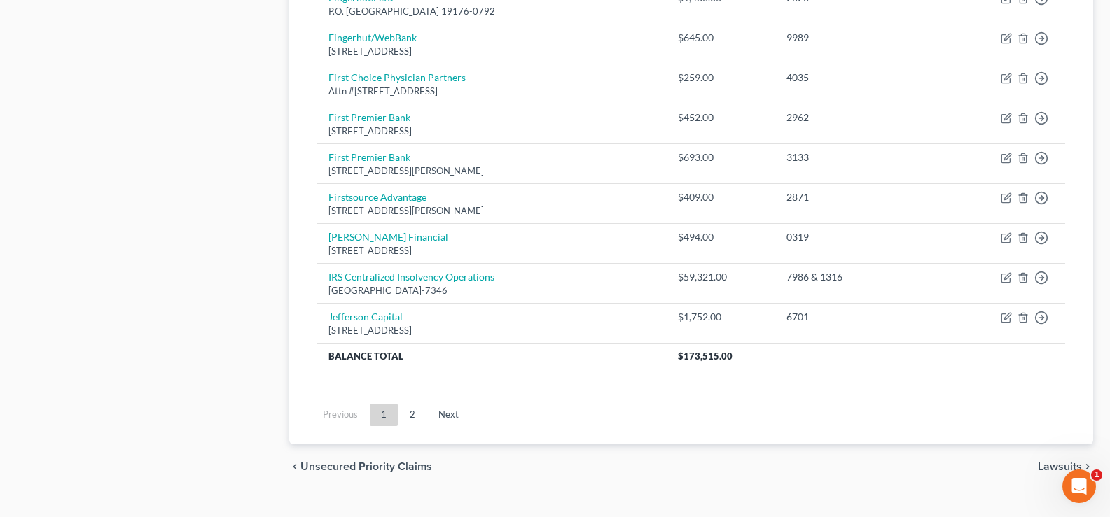
scroll to position [1099, 0]
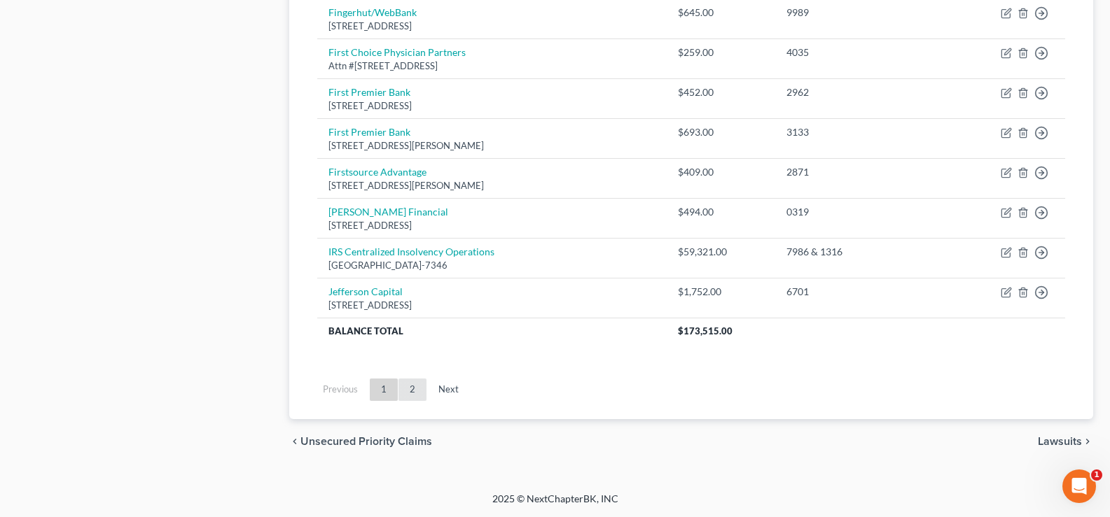
click at [408, 389] on link "2" at bounding box center [412, 390] width 28 height 22
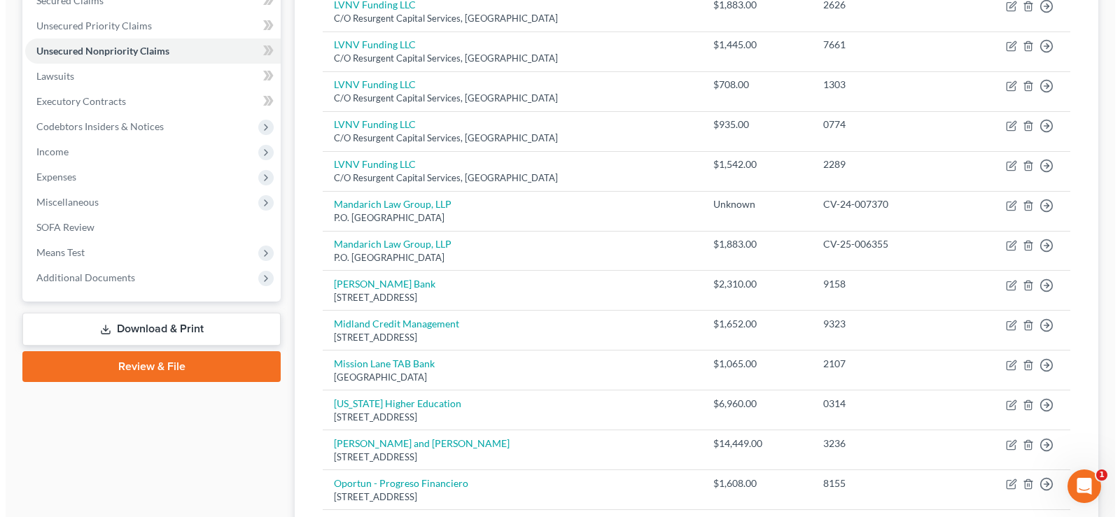
scroll to position [256, 0]
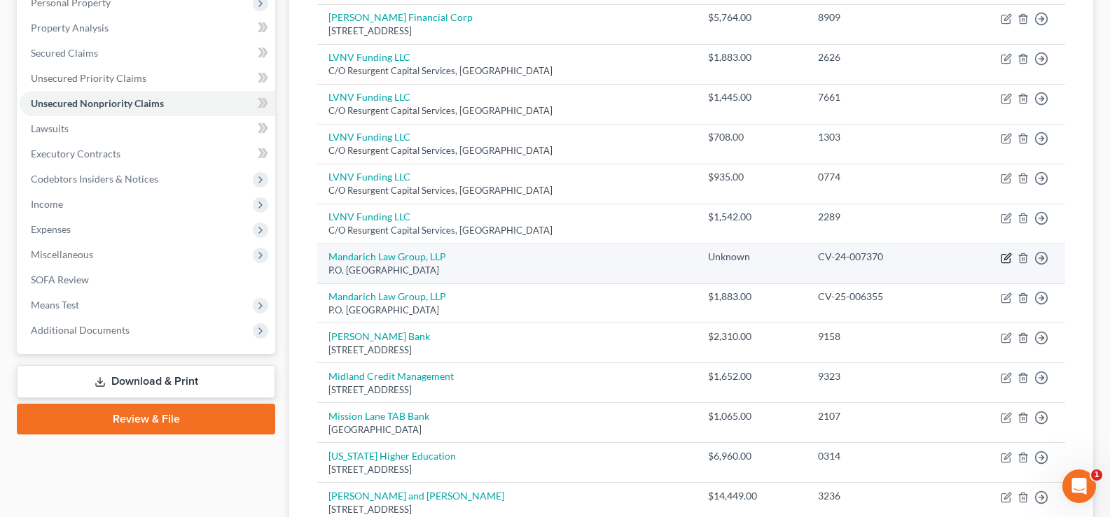
click at [1005, 258] on icon "button" at bounding box center [1007, 256] width 6 height 6
select select "14"
select select "4"
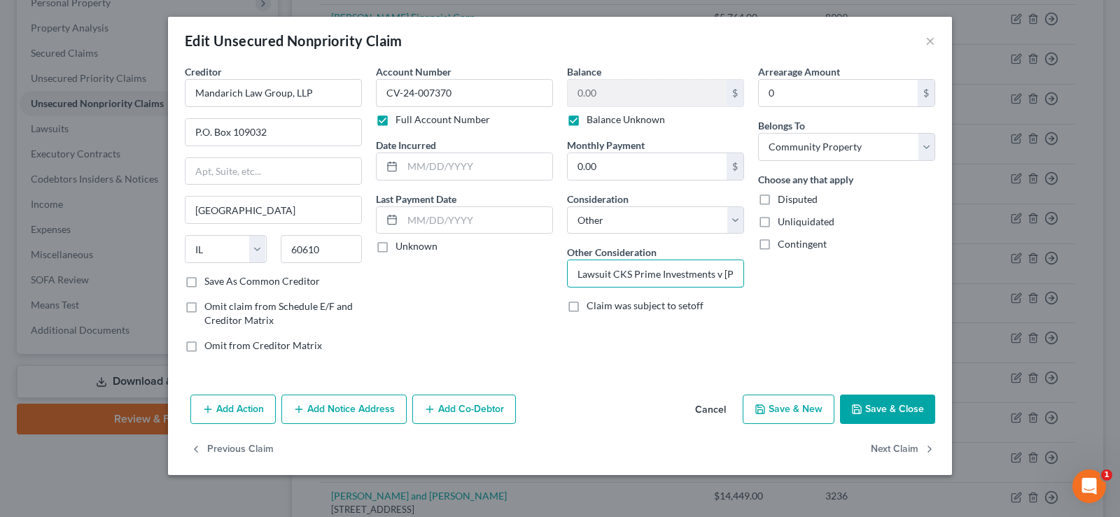
scroll to position [0, 55]
drag, startPoint x: 654, startPoint y: 271, endPoint x: 774, endPoint y: 270, distance: 119.7
click at [774, 270] on div "Creditor * Mandarich Law Group, LLP P.O. [GEOGRAPHIC_DATA] [US_STATE] AK AR AZ …" at bounding box center [560, 214] width 765 height 300
click at [697, 268] on input "Lawsuit CKS Prime Investments v [PERSON_NAME]" at bounding box center [656, 273] width 176 height 27
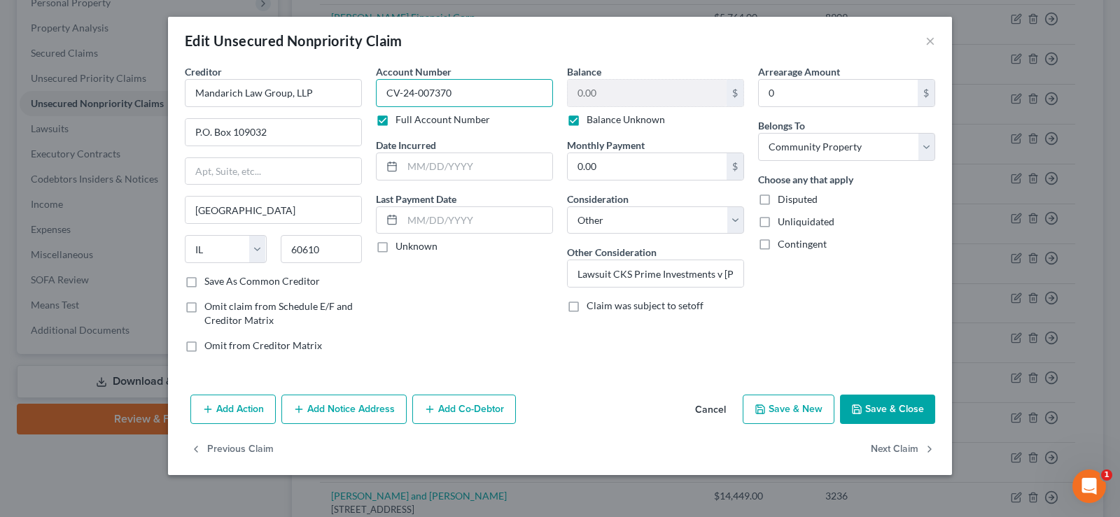
click at [485, 93] on input "CV-24-007370" at bounding box center [464, 93] width 177 height 28
type input "CV-24-007370 & CV-25-00635"
click at [667, 272] on input "Lawsuit CKS Prime Investments v [PERSON_NAME]" at bounding box center [656, 273] width 176 height 27
drag, startPoint x: 667, startPoint y: 272, endPoint x: 807, endPoint y: 276, distance: 140.8
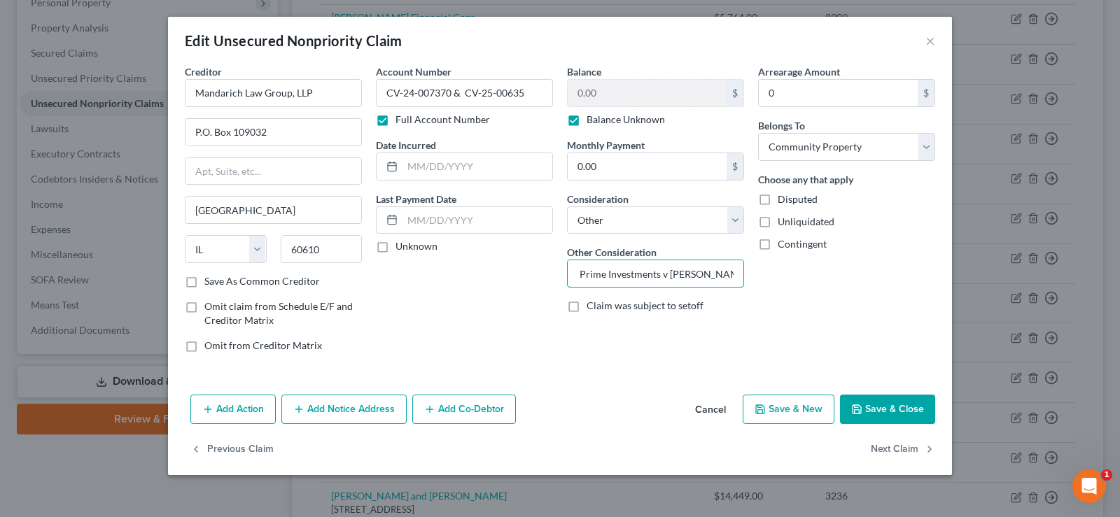
click at [807, 276] on div "Creditor * Mandarich Law Group, LLP P.O. [GEOGRAPHIC_DATA] [US_STATE] AK AR AZ …" at bounding box center [560, 214] width 765 height 300
click at [731, 277] on input "Lawsuit CKS Prime Investments v [PERSON_NAME]" at bounding box center [656, 273] width 176 height 27
click at [735, 270] on input "Lawsuit CKS Prime Investments v [PERSON_NAME]" at bounding box center [656, 273] width 176 height 27
click at [688, 273] on input "Lawsuit CKS Prime Investments v [PERSON_NAME] - Collection for WebBank" at bounding box center [656, 273] width 176 height 27
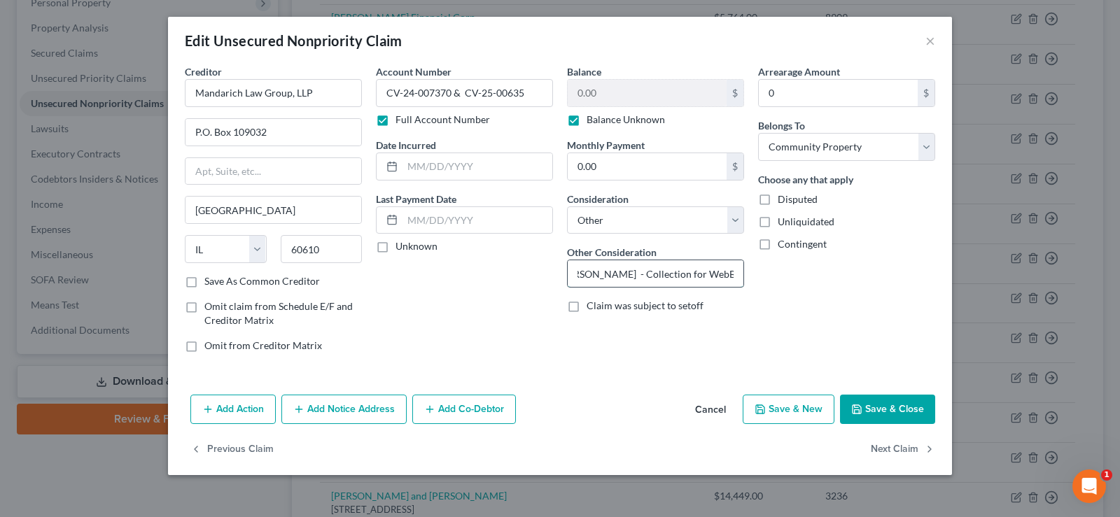
click at [735, 272] on input "Lawsuit CKS Prime Investments v [PERSON_NAME] - Collection for WebBank" at bounding box center [656, 273] width 176 height 27
type input "Lawsuit CKS Prime Investments v [PERSON_NAME] - Collection for WebBank debt"
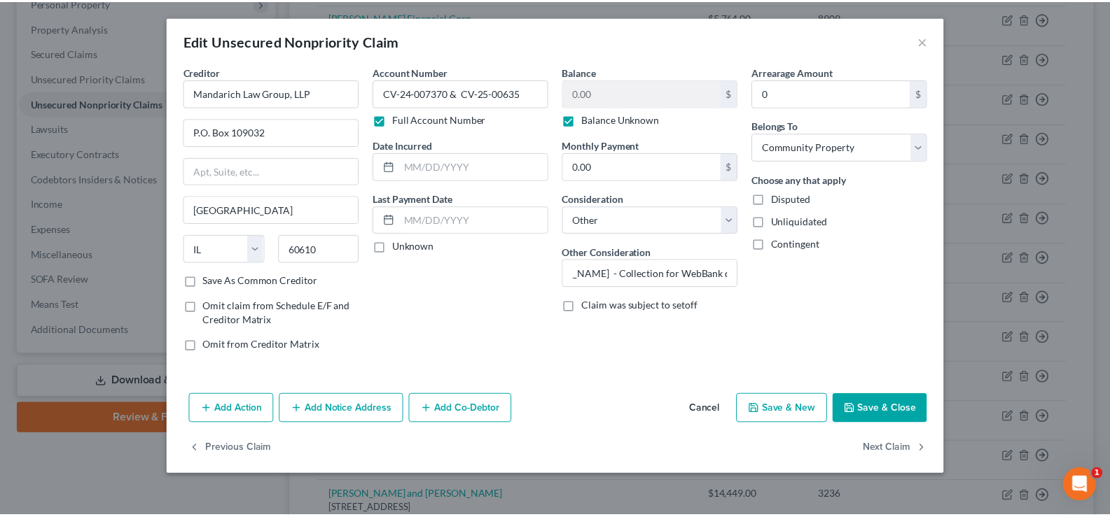
scroll to position [0, 0]
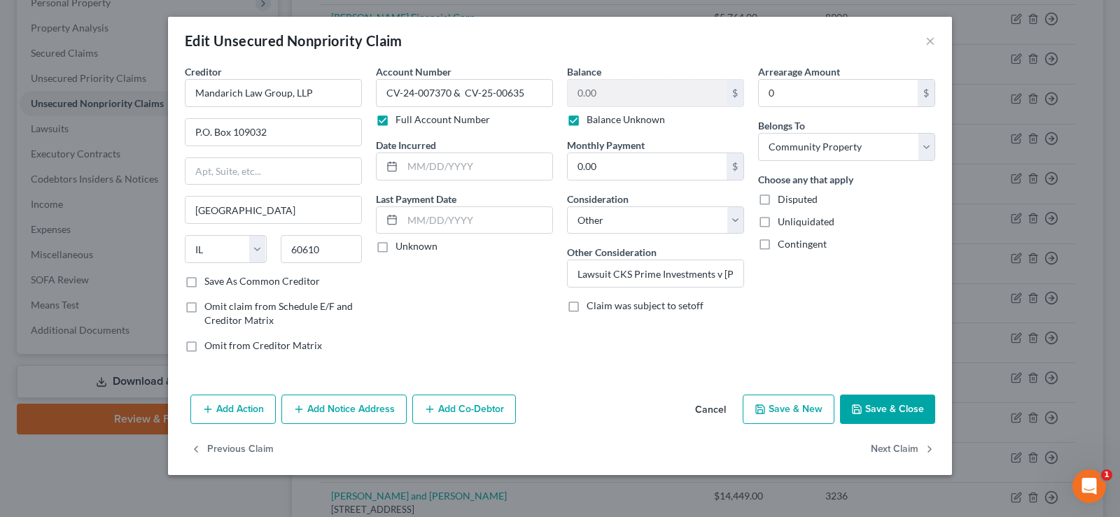
click at [884, 411] on button "Save & Close" at bounding box center [887, 409] width 95 height 29
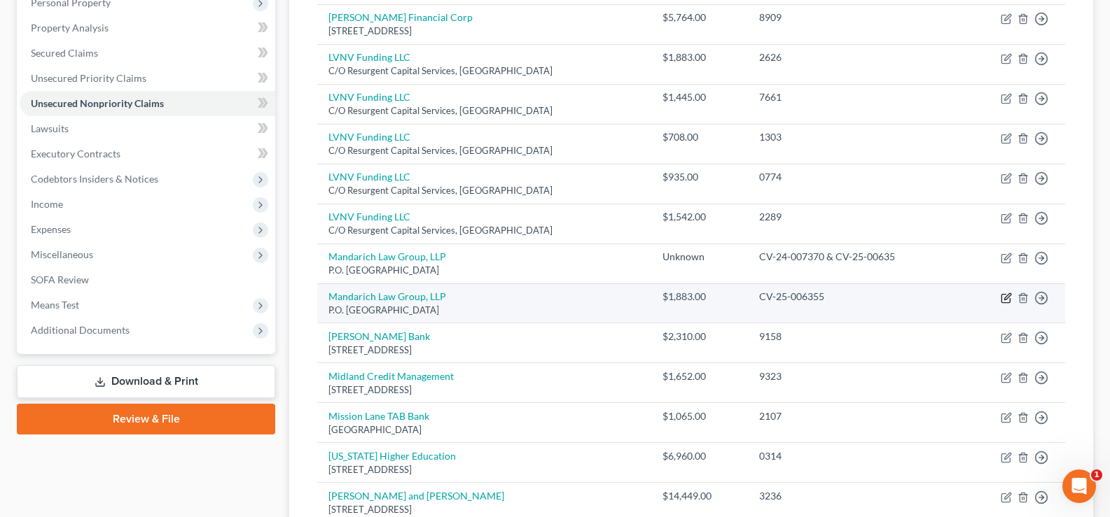
click at [1007, 294] on icon "button" at bounding box center [1006, 298] width 11 height 11
select select "14"
select select "4"
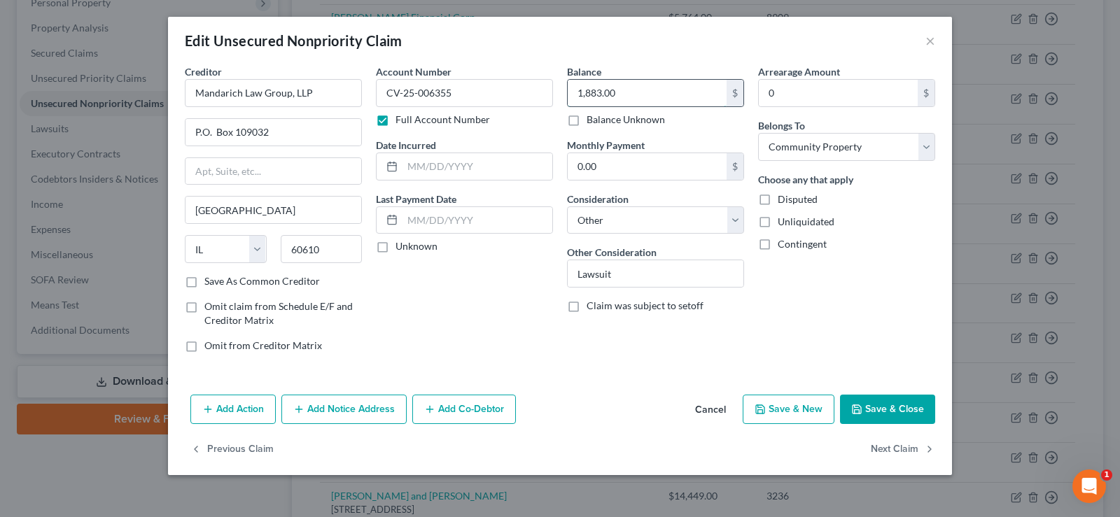
click at [664, 83] on input "1,883.00" at bounding box center [647, 93] width 159 height 27
click at [716, 412] on button "Cancel" at bounding box center [710, 410] width 53 height 28
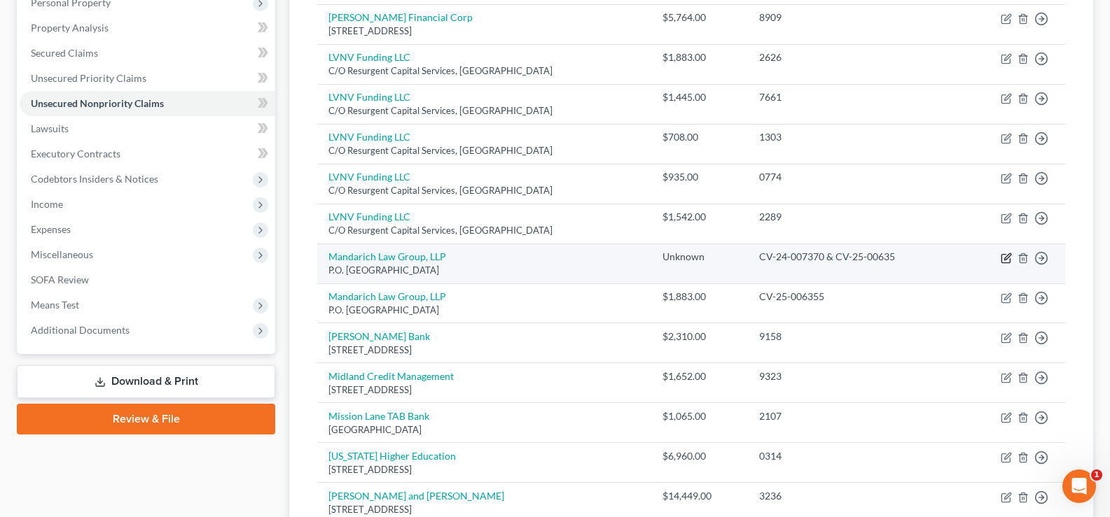
click at [1007, 255] on icon "button" at bounding box center [1006, 258] width 11 height 11
select select "14"
select select "4"
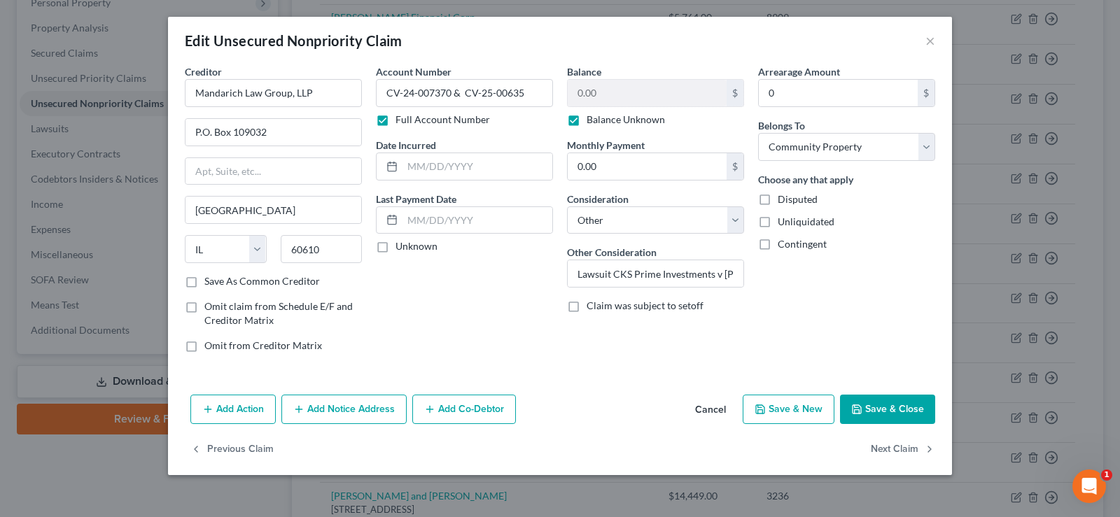
click at [587, 120] on label "Balance Unknown" at bounding box center [626, 120] width 78 height 14
click at [592, 120] on input "Balance Unknown" at bounding box center [596, 117] width 9 height 9
checkbox input "false"
click at [609, 96] on input "0.00" at bounding box center [647, 93] width 159 height 27
click at [609, 96] on input "1,883" at bounding box center [647, 93] width 159 height 27
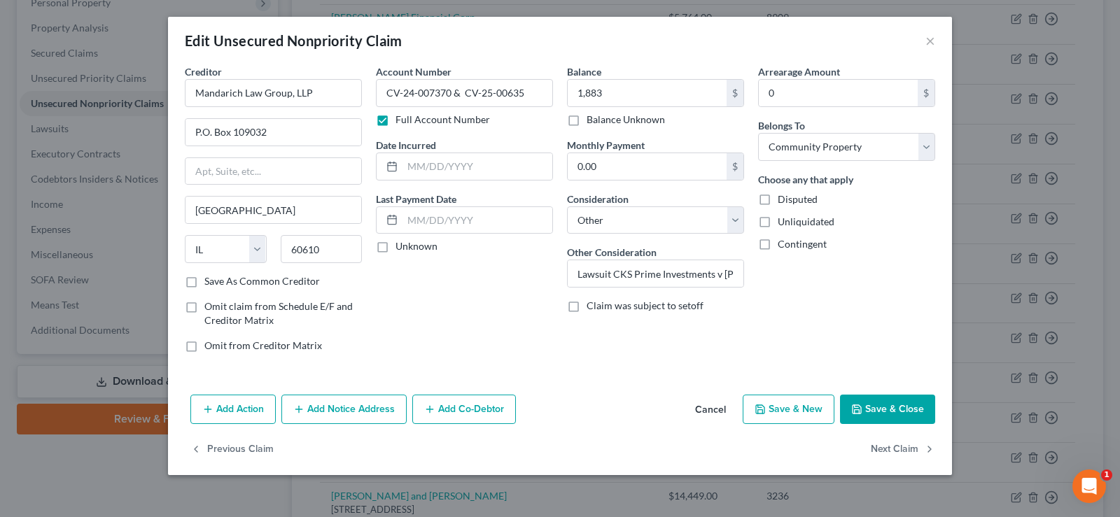
click at [872, 415] on button "Save & Close" at bounding box center [887, 409] width 95 height 29
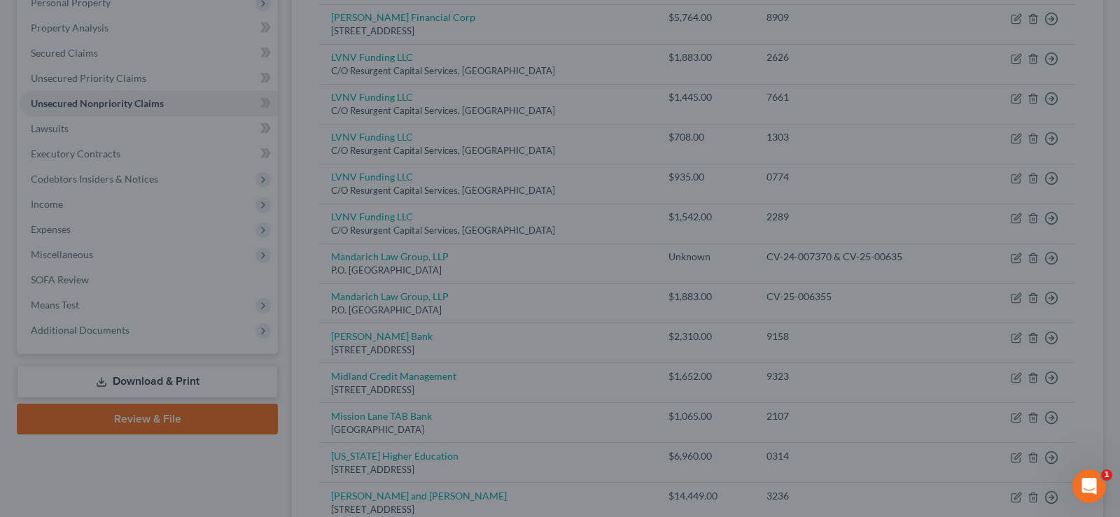
type input "1,883.00"
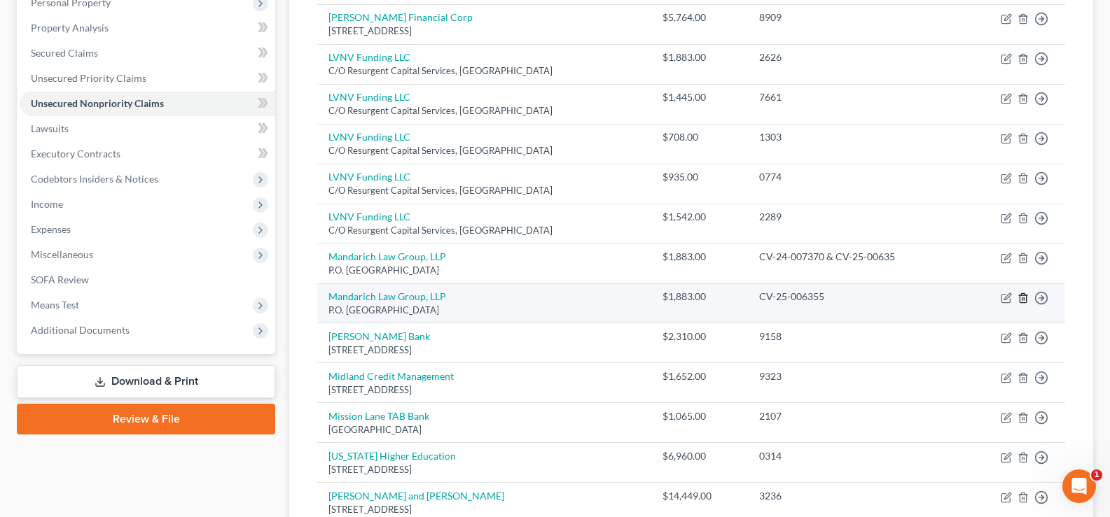
click at [1026, 301] on icon "button" at bounding box center [1022, 297] width 6 height 9
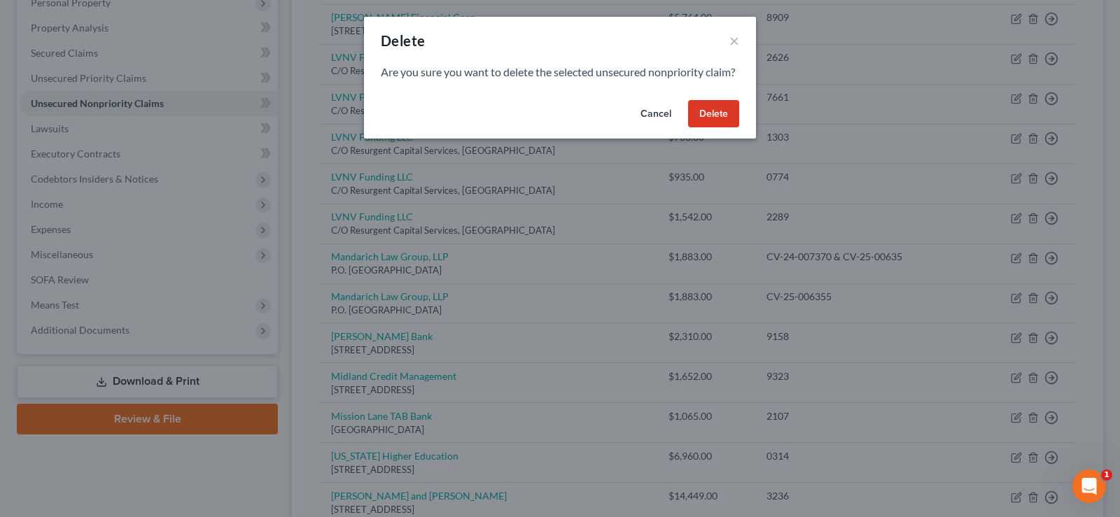
click at [709, 128] on button "Delete" at bounding box center [713, 114] width 51 height 28
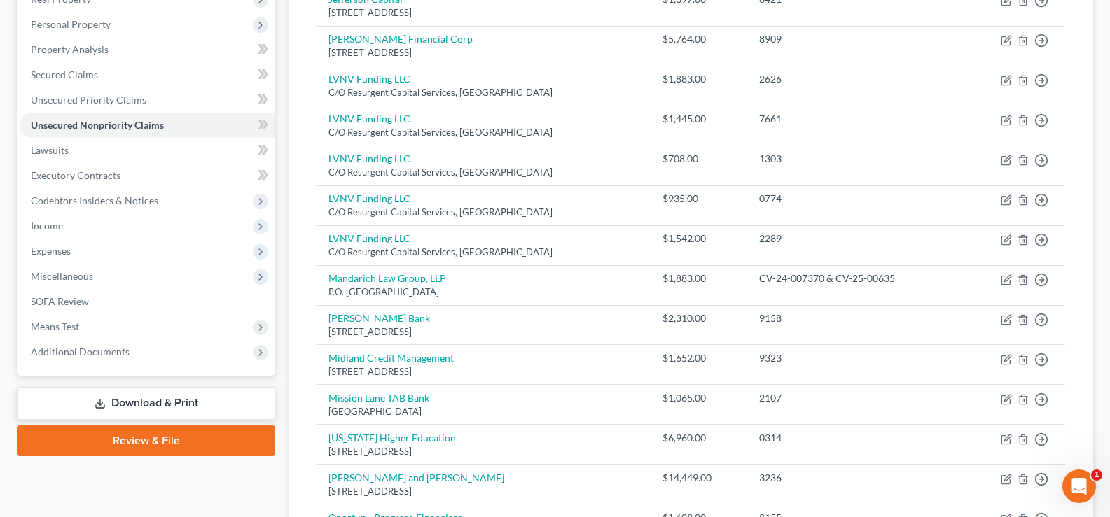
scroll to position [256, 0]
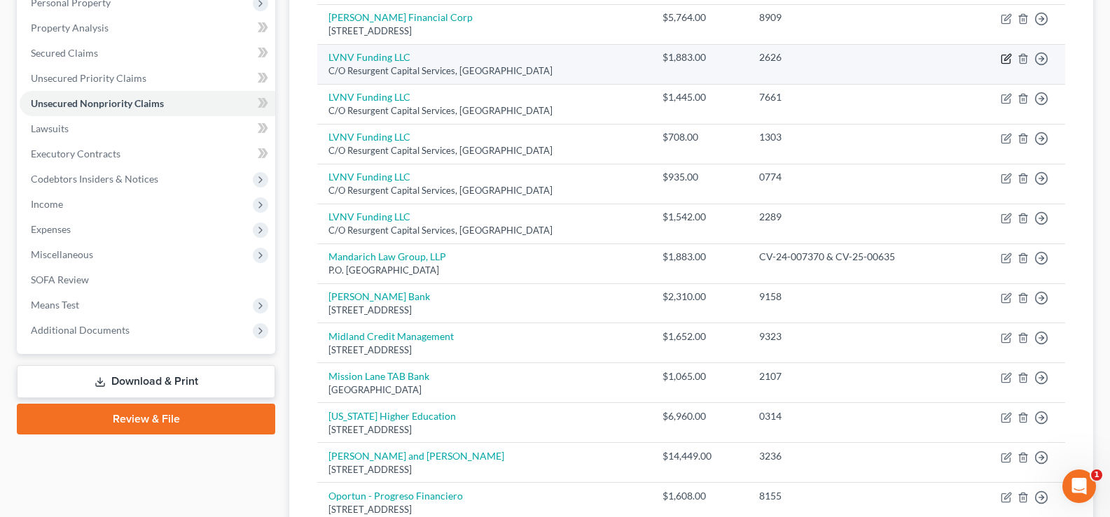
click at [1007, 58] on icon "button" at bounding box center [1006, 58] width 11 height 11
select select "42"
select select "1"
select select "4"
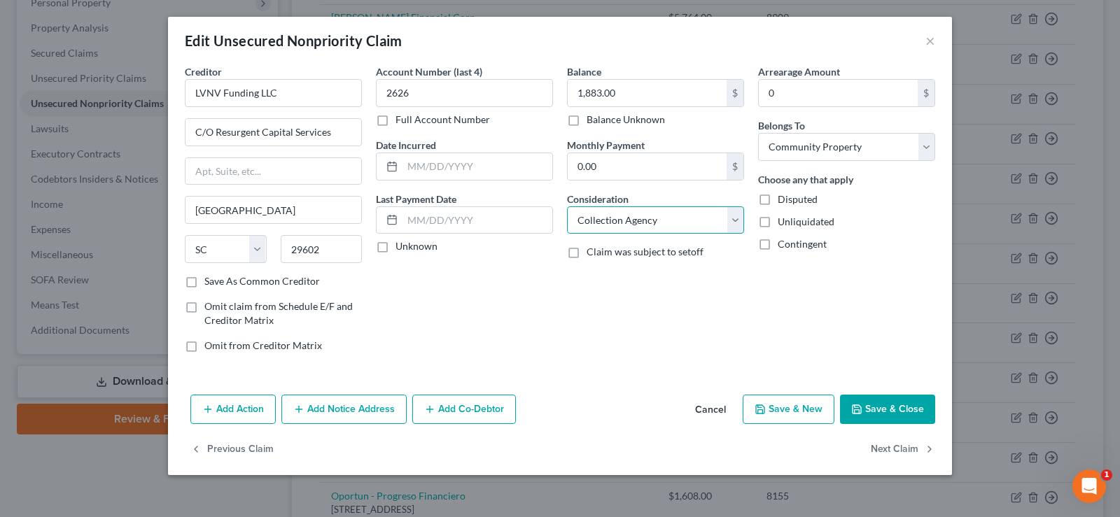
click at [735, 221] on select "Select Cable / Satellite Services Collection Agency Credit Card Debt Debt Couns…" at bounding box center [655, 221] width 177 height 28
click at [898, 413] on button "Save & Close" at bounding box center [887, 409] width 95 height 29
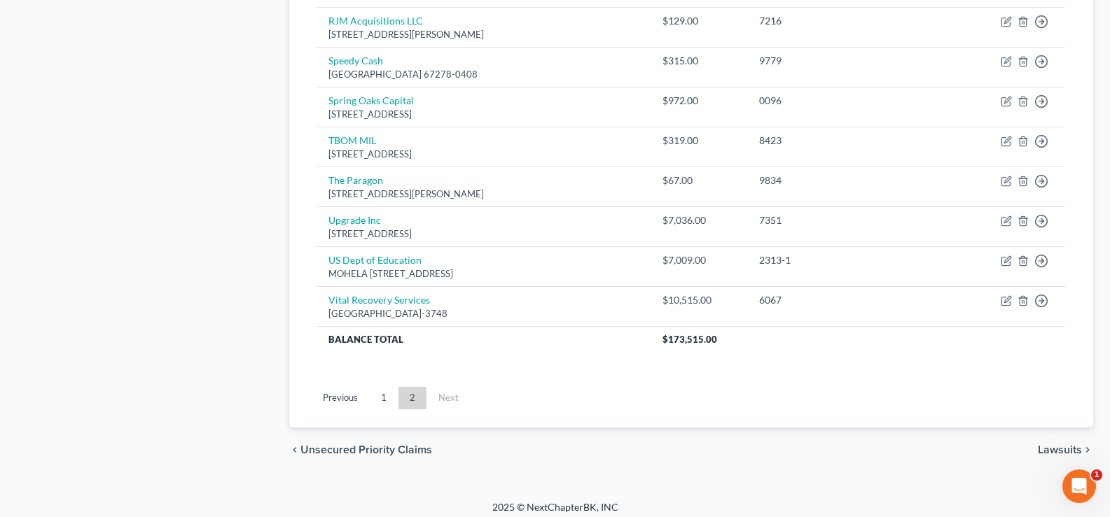
scroll to position [980, 0]
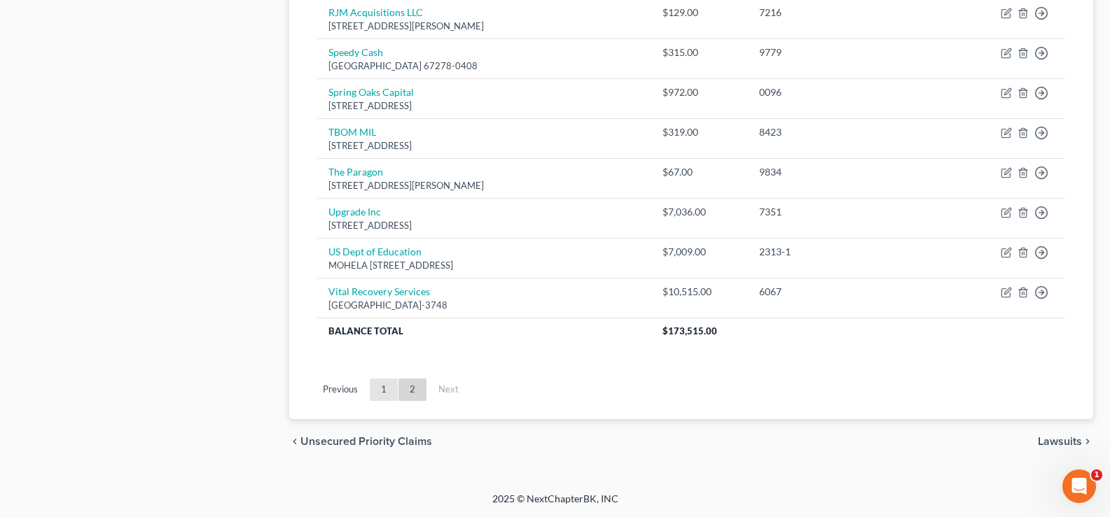
click at [385, 389] on link "1" at bounding box center [384, 390] width 28 height 22
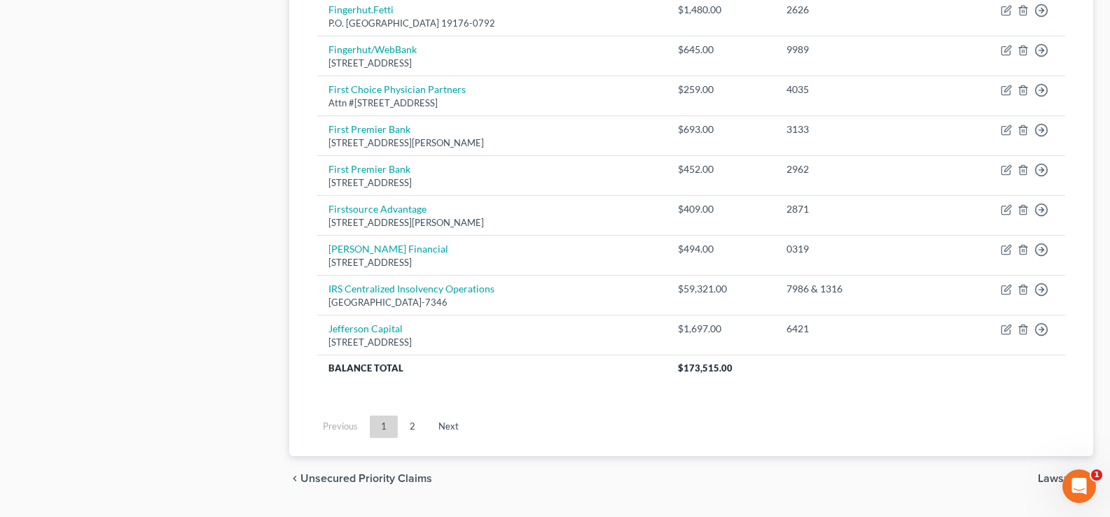
scroll to position [1085, 0]
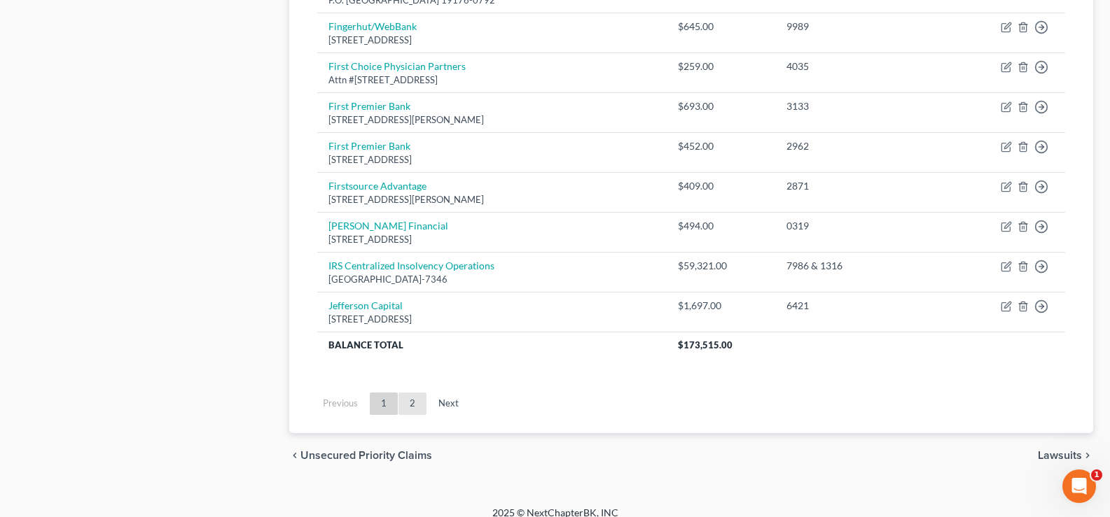
click at [415, 401] on link "2" at bounding box center [412, 404] width 28 height 22
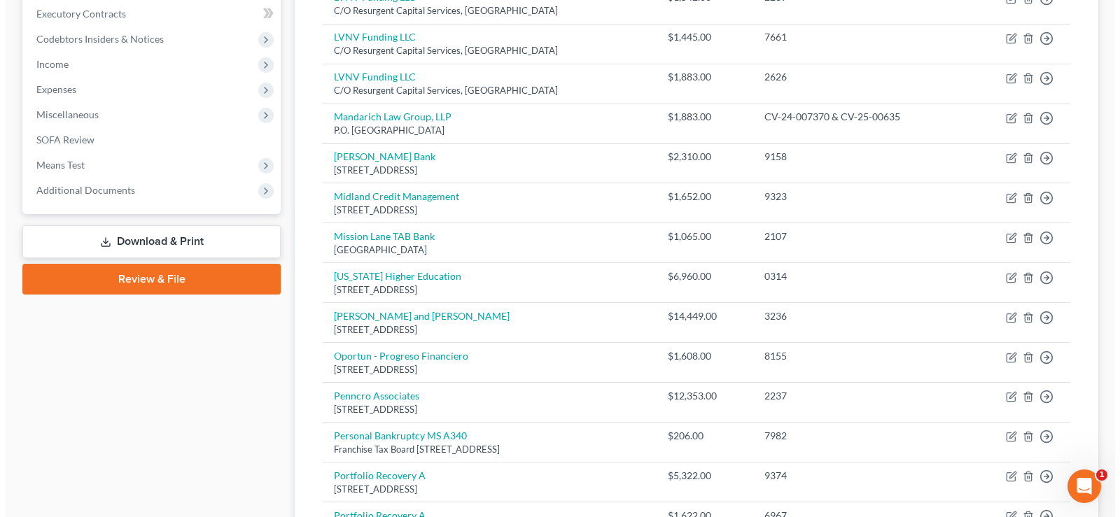
scroll to position [394, 0]
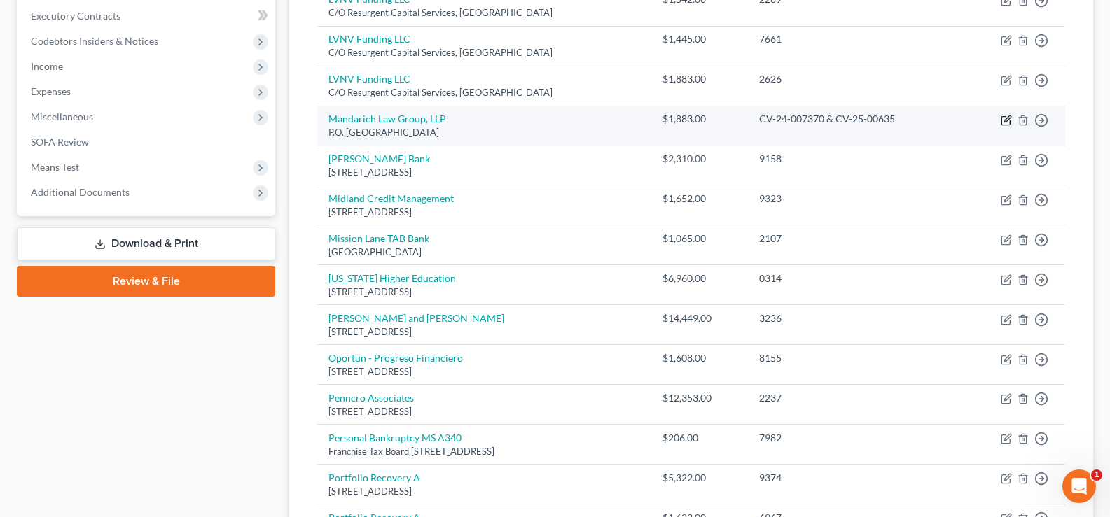
click at [1008, 118] on icon "button" at bounding box center [1006, 120] width 11 height 11
select select "14"
select select "4"
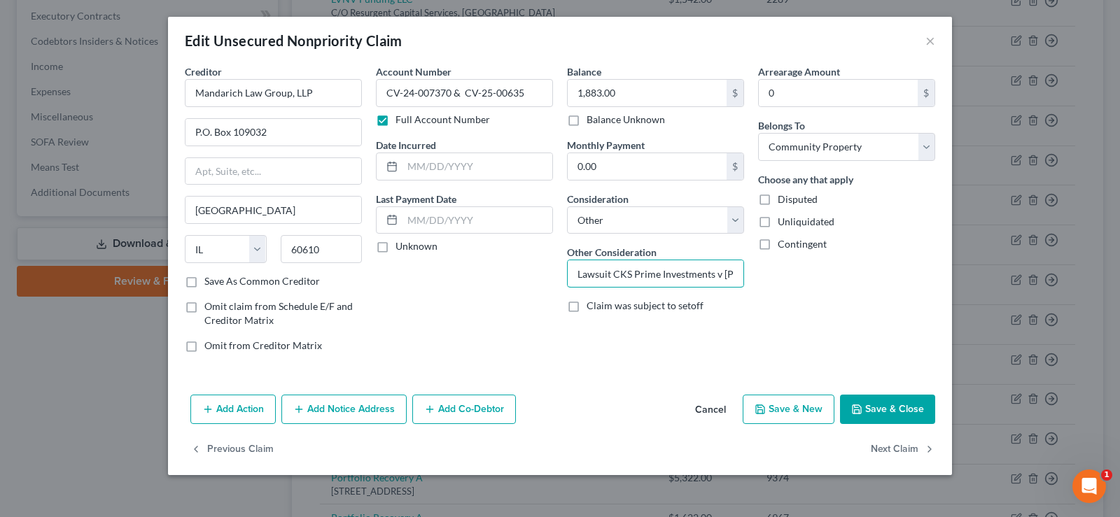
scroll to position [0, 188]
drag, startPoint x: 644, startPoint y: 275, endPoint x: 800, endPoint y: 278, distance: 155.5
click at [800, 278] on div "Creditor * Mandarich Law Group, LLP P.O. [GEOGRAPHIC_DATA] [US_STATE] AK AR AZ …" at bounding box center [560, 214] width 765 height 300
click at [698, 277] on input "Lawsuit CKS Prime Investments v [PERSON_NAME] - Collection for WebBank debt" at bounding box center [656, 273] width 176 height 27
click at [733, 272] on input "Lawsuit CKS Prime Investments v [PERSON_NAME] - Collection for WebBank debt" at bounding box center [656, 273] width 176 height 27
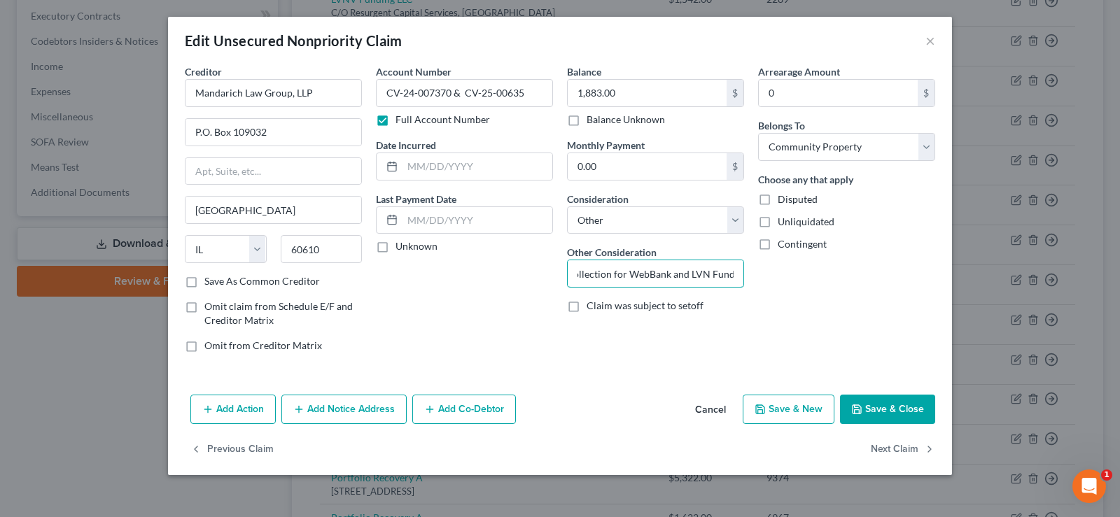
scroll to position [0, 241]
type input "Lawsuit CKS Prime Investments v [PERSON_NAME] - Collection for WebBank and LVNV…"
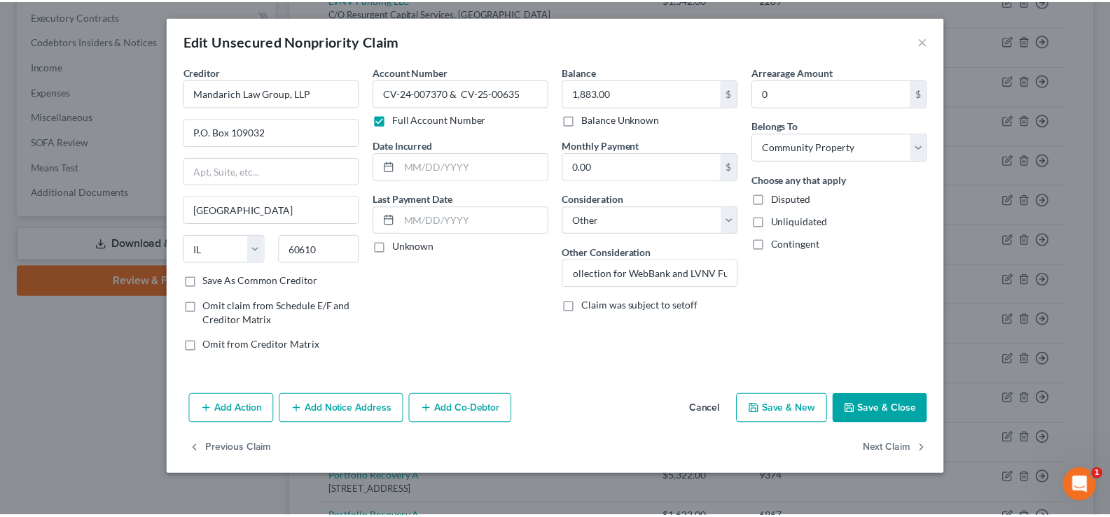
scroll to position [0, 0]
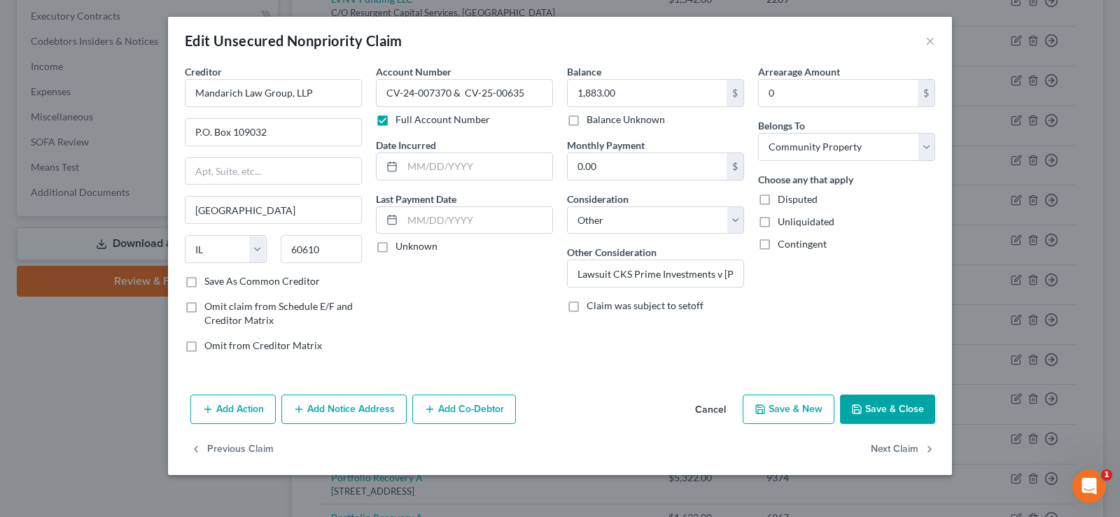
click at [879, 407] on button "Save & Close" at bounding box center [887, 409] width 95 height 29
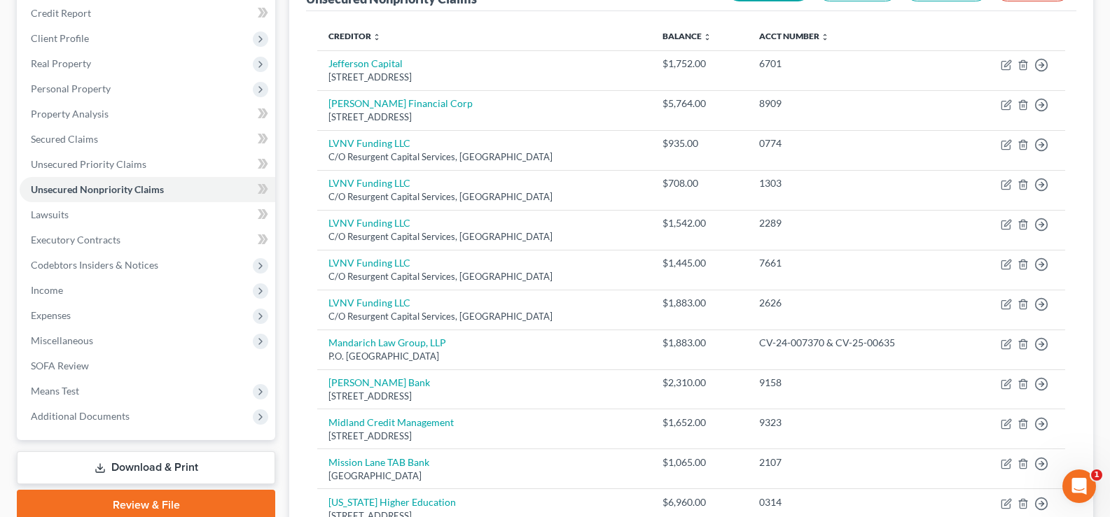
scroll to position [249, 0]
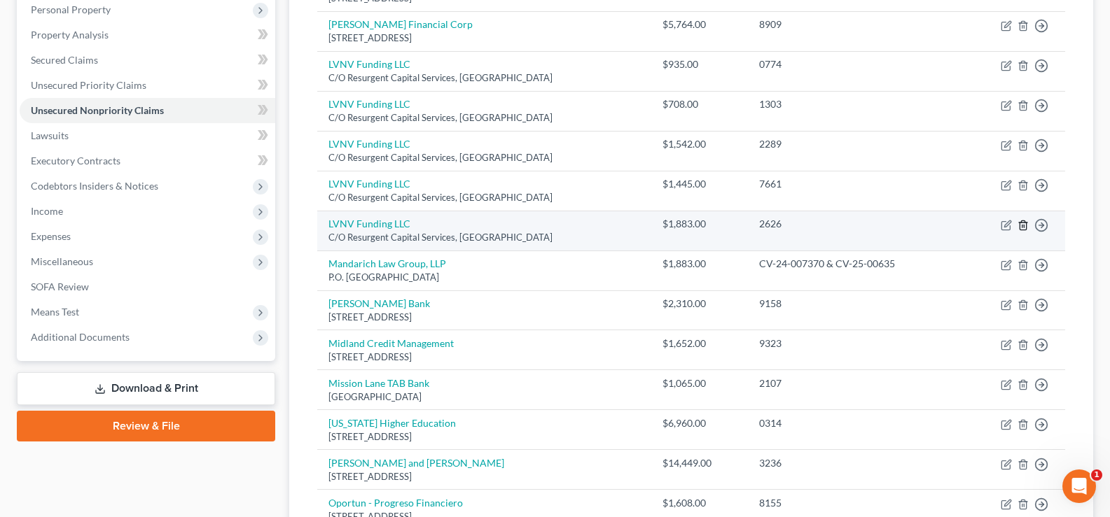
drag, startPoint x: 1024, startPoint y: 228, endPoint x: 891, endPoint y: 227, distance: 133.0
click at [898, 230] on tr "LVNV Funding LLC C/O Resurgent Capital Services, [GEOGRAPHIC_DATA] $1,883.00 26…" at bounding box center [691, 231] width 748 height 40
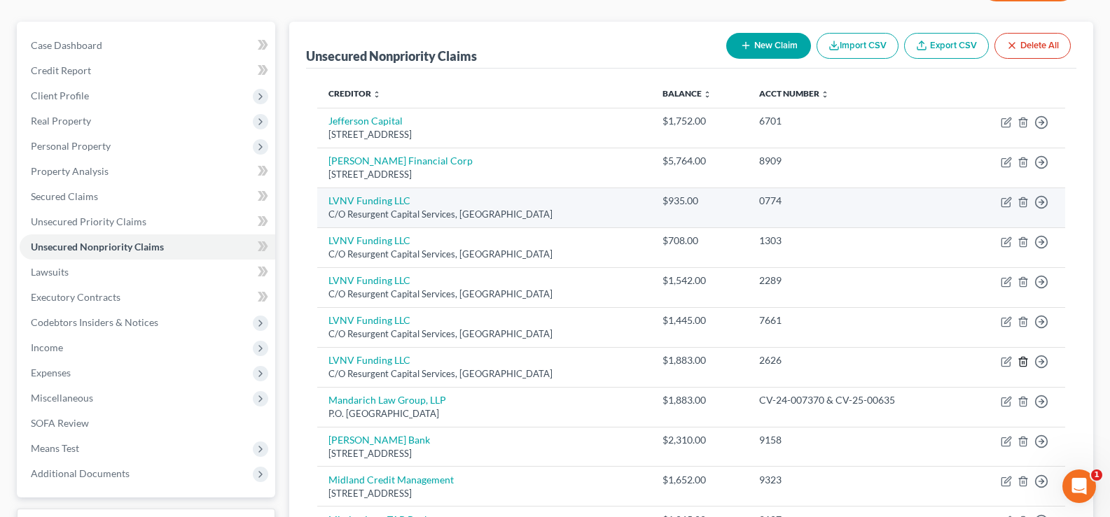
scroll to position [119, 0]
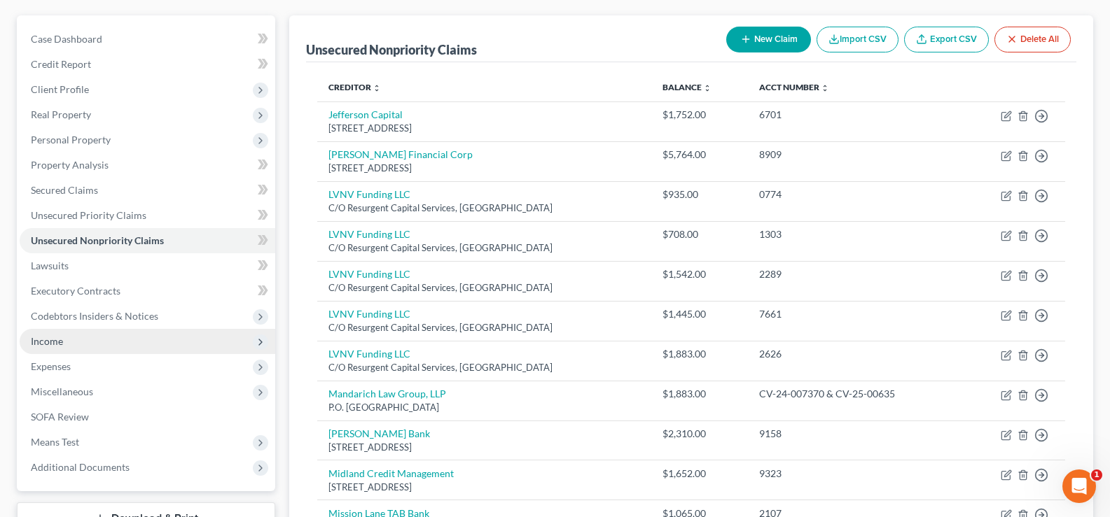
click at [56, 342] on span "Income" at bounding box center [47, 341] width 32 height 12
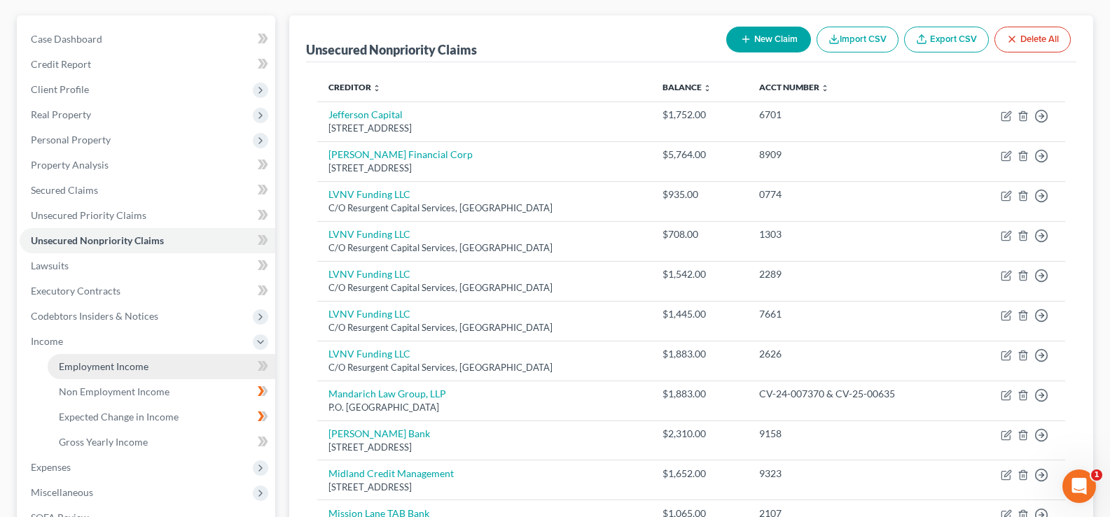
click at [87, 368] on span "Employment Income" at bounding box center [104, 367] width 90 height 12
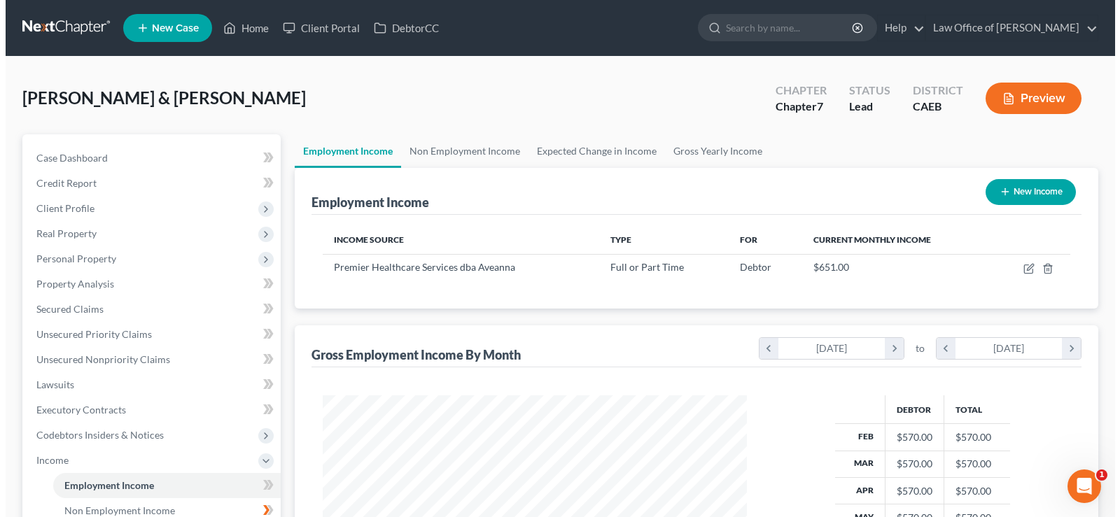
scroll to position [251, 452]
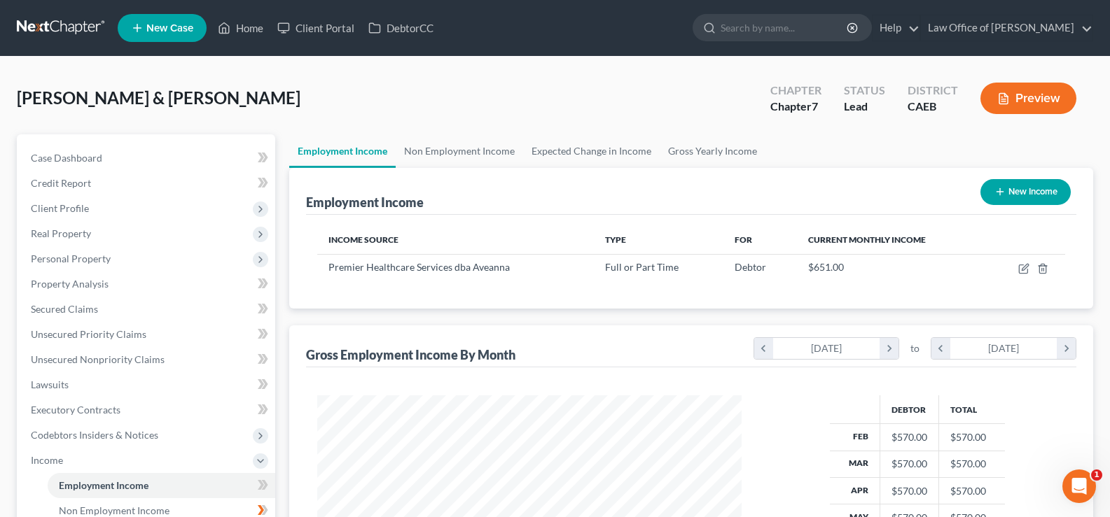
click at [1024, 190] on button "New Income" at bounding box center [1025, 192] width 90 height 26
select select "0"
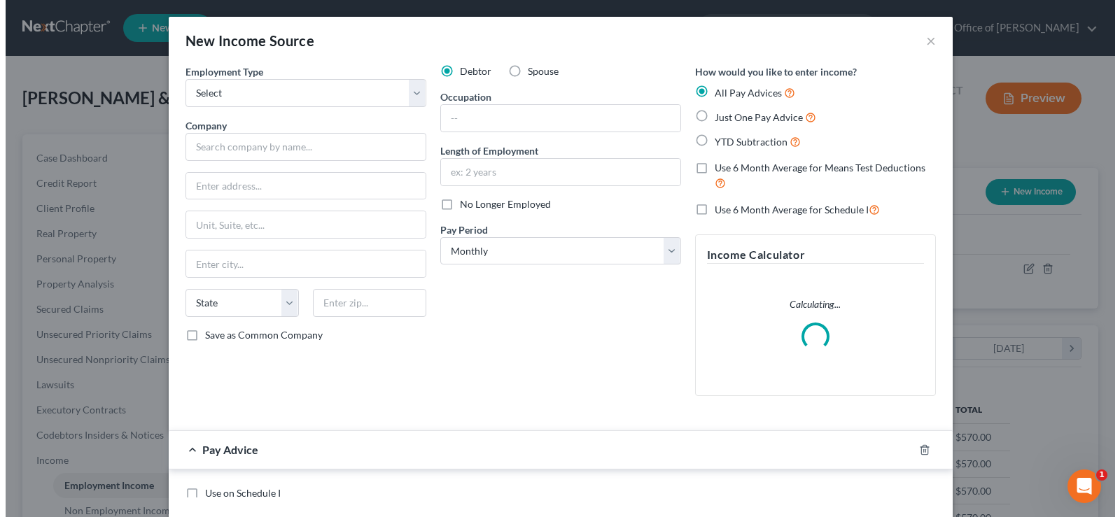
scroll to position [251, 457]
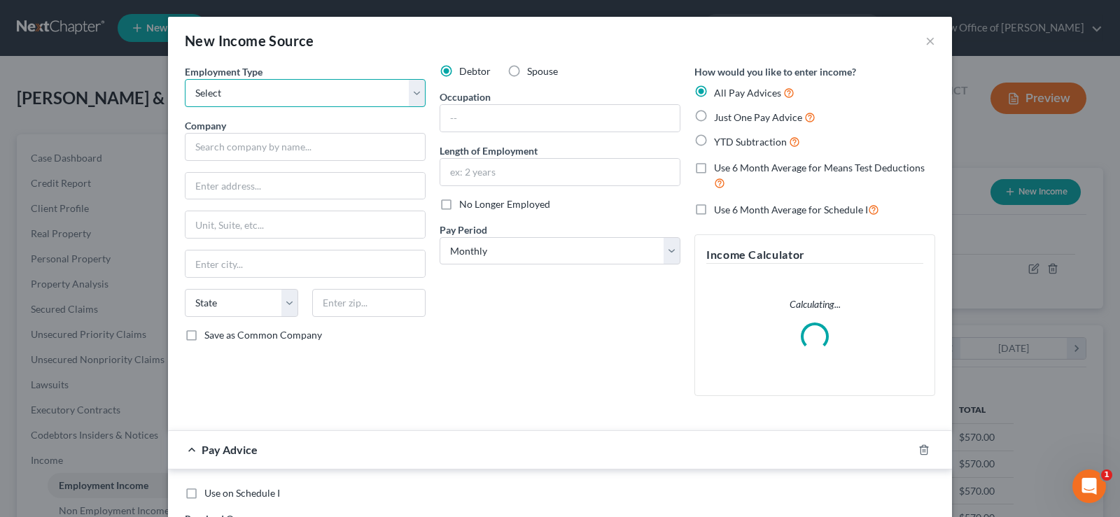
click at [297, 95] on select "Select Full or [DEMOGRAPHIC_DATA] Employment Self Employment" at bounding box center [305, 93] width 241 height 28
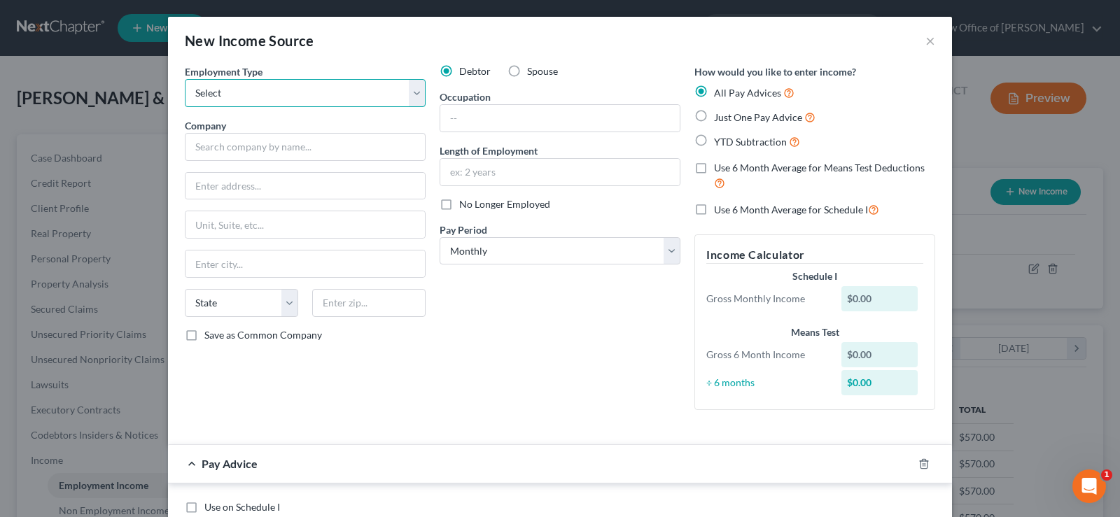
select select "0"
click at [185, 79] on select "Select Full or [DEMOGRAPHIC_DATA] Employment Self Employment" at bounding box center [305, 93] width 241 height 28
click at [464, 121] on input "text" at bounding box center [559, 118] width 239 height 27
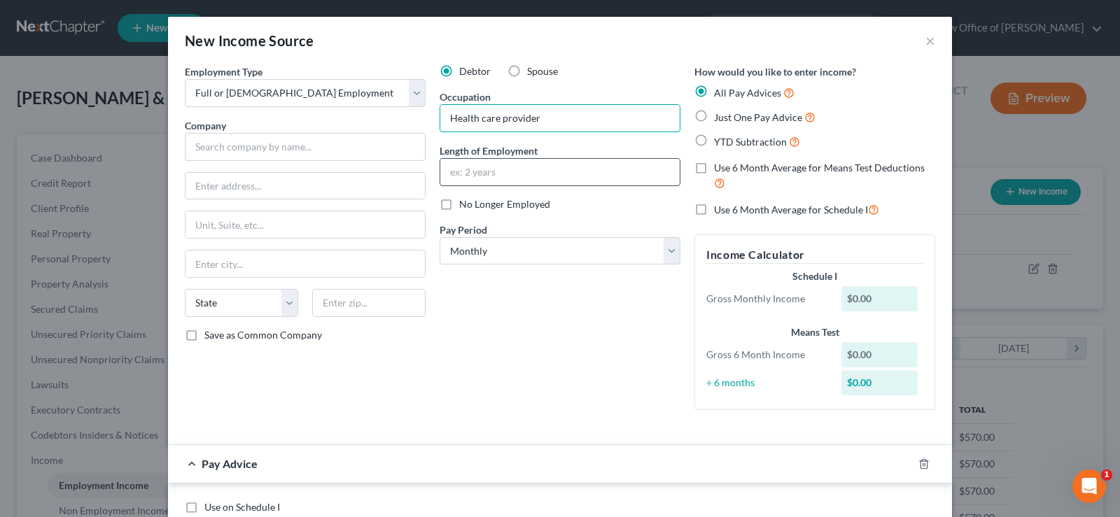
type input "Health care provider"
click at [506, 173] on input "text" at bounding box center [559, 172] width 239 height 27
type input "3 months"
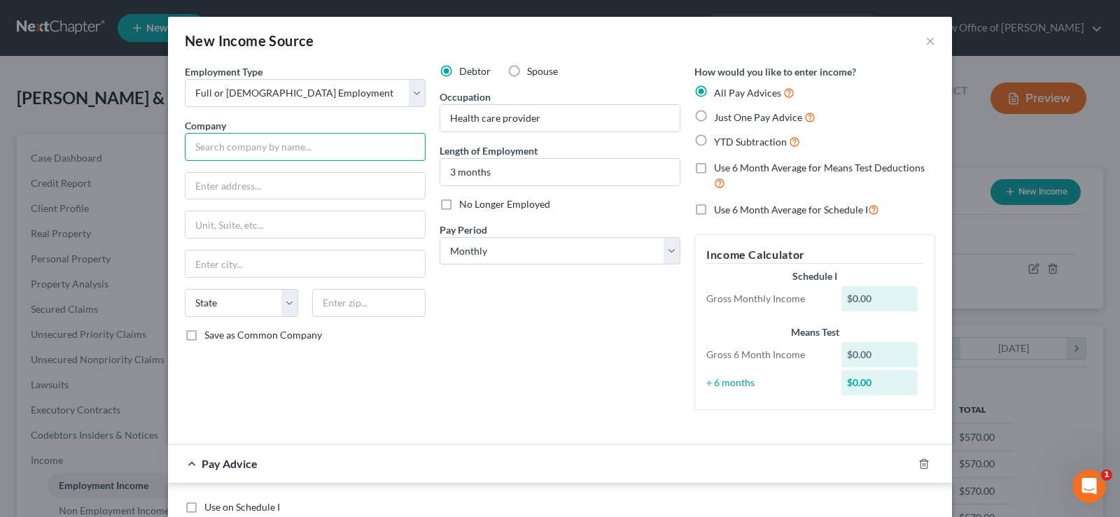
click at [365, 154] on input "text" at bounding box center [305, 147] width 241 height 28
type input "IHSS"
click at [865, 298] on div "$0.00" at bounding box center [880, 298] width 77 height 25
click at [884, 296] on div "$0.00" at bounding box center [880, 298] width 77 height 25
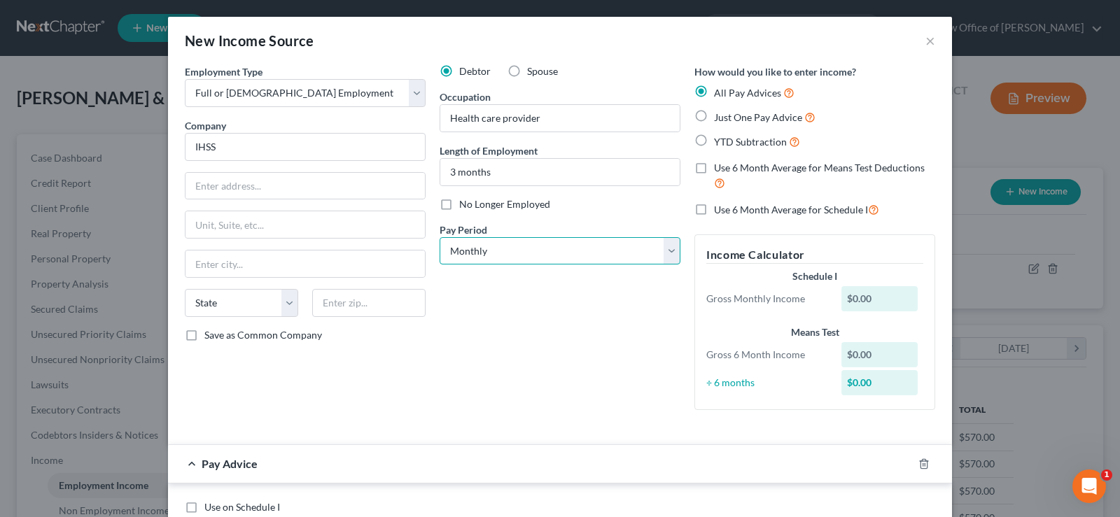
click at [555, 251] on select "Select Monthly Twice Monthly Every Other Week Weekly" at bounding box center [560, 251] width 241 height 28
select select "1"
click at [440, 237] on select "Select Monthly Twice Monthly Every Other Week Weekly" at bounding box center [560, 251] width 241 height 28
click at [273, 181] on input "text" at bounding box center [305, 186] width 239 height 27
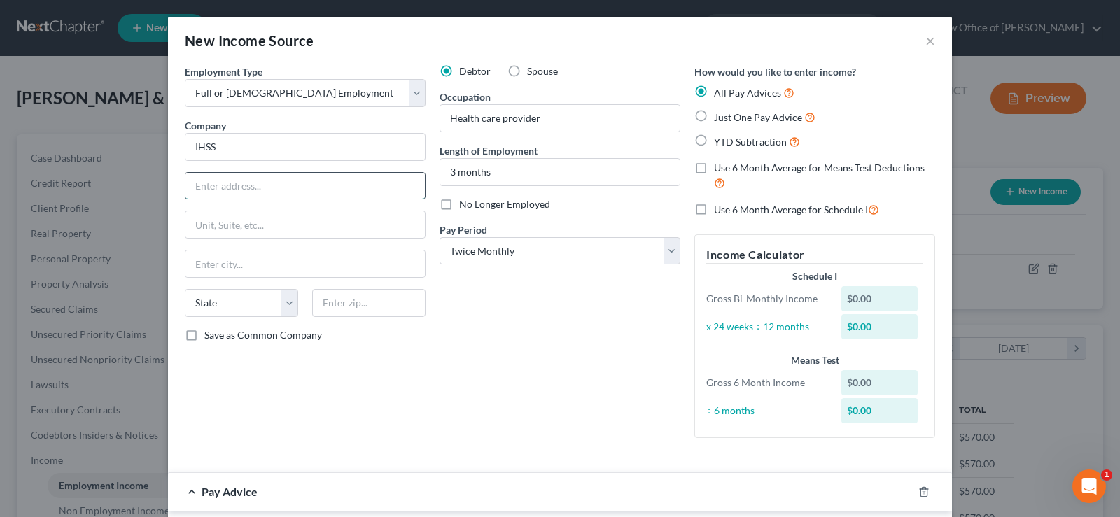
click at [256, 192] on input "text" at bounding box center [305, 186] width 239 height 27
paste input "[STREET_ADDRESS][PERSON_NAME]"
type input "[STREET_ADDRESS][PERSON_NAME]"
click at [271, 261] on input "text" at bounding box center [305, 264] width 239 height 27
type input "Modesto"
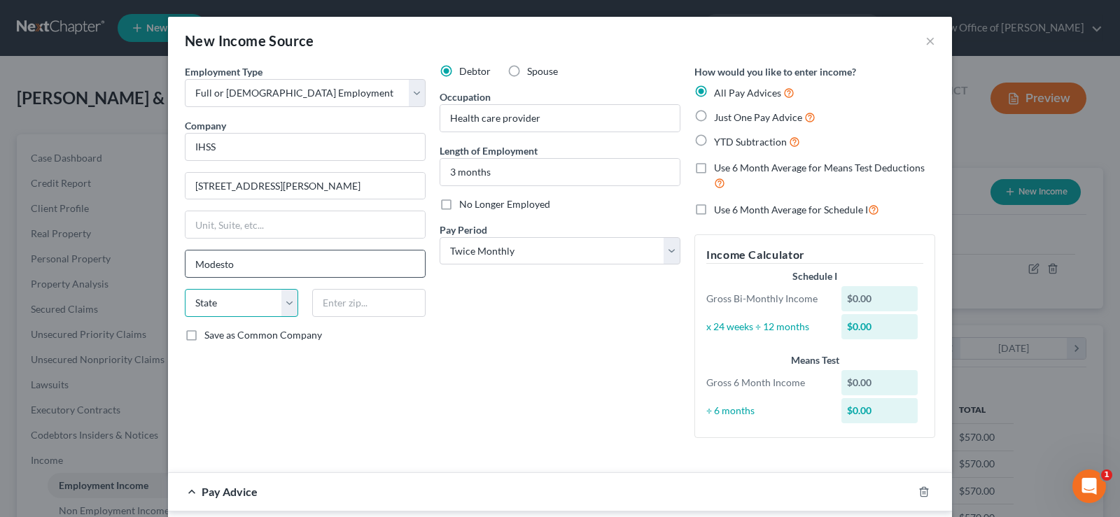
select select "4"
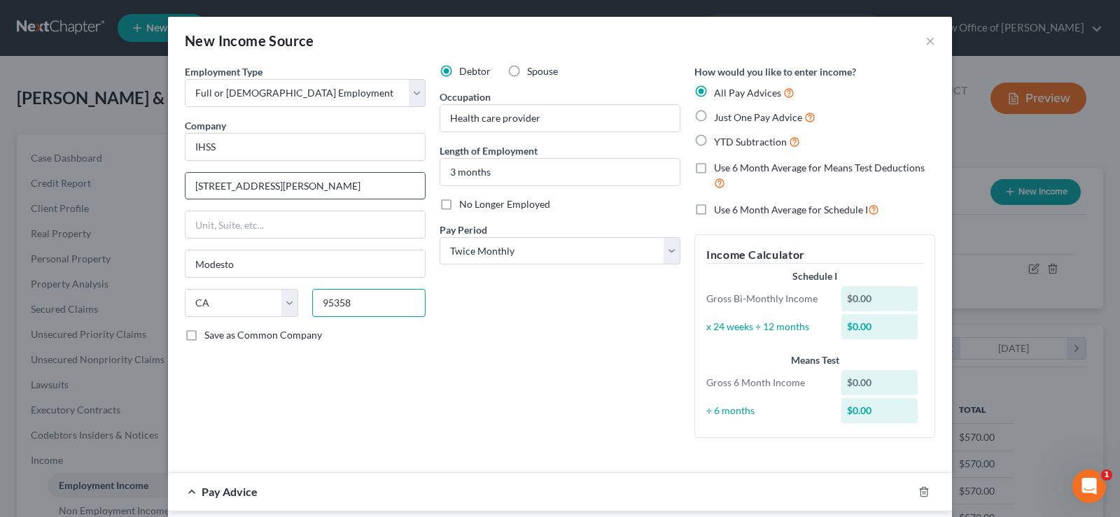
type input "95358"
click at [353, 180] on input "[STREET_ADDRESS][PERSON_NAME]" at bounding box center [305, 186] width 239 height 27
type input "[STREET_ADDRESS][PERSON_NAME]"
click at [488, 376] on div "Debtor Spouse Occupation Health care provider Length of Employment 3 months No …" at bounding box center [560, 256] width 255 height 385
click at [870, 321] on div "$0.00" at bounding box center [880, 326] width 77 height 25
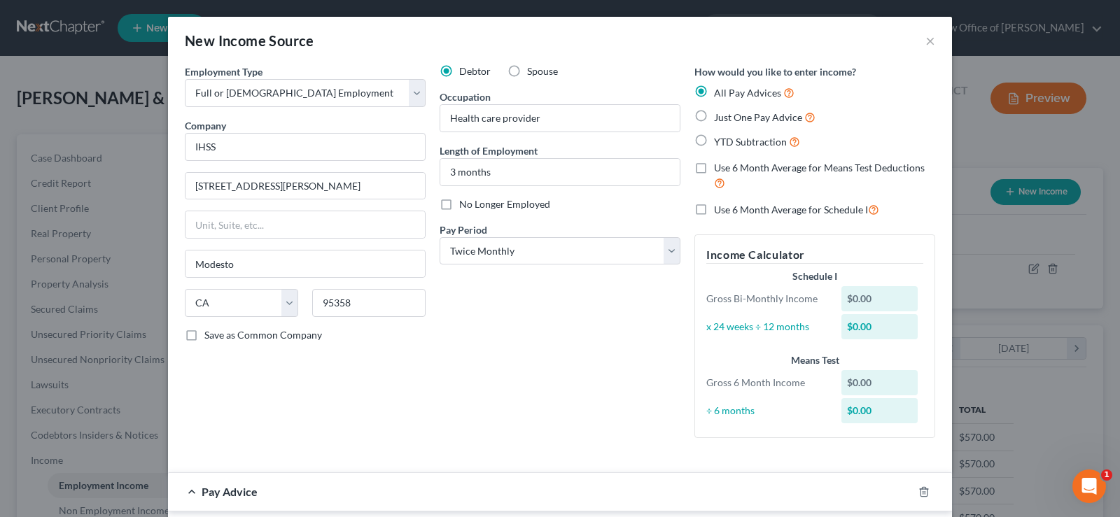
click at [873, 297] on div "$0.00" at bounding box center [880, 298] width 77 height 25
click at [714, 115] on label "Just One Pay Advice" at bounding box center [765, 117] width 102 height 16
click at [720, 115] on input "Just One Pay Advice" at bounding box center [724, 113] width 9 height 9
radio input "true"
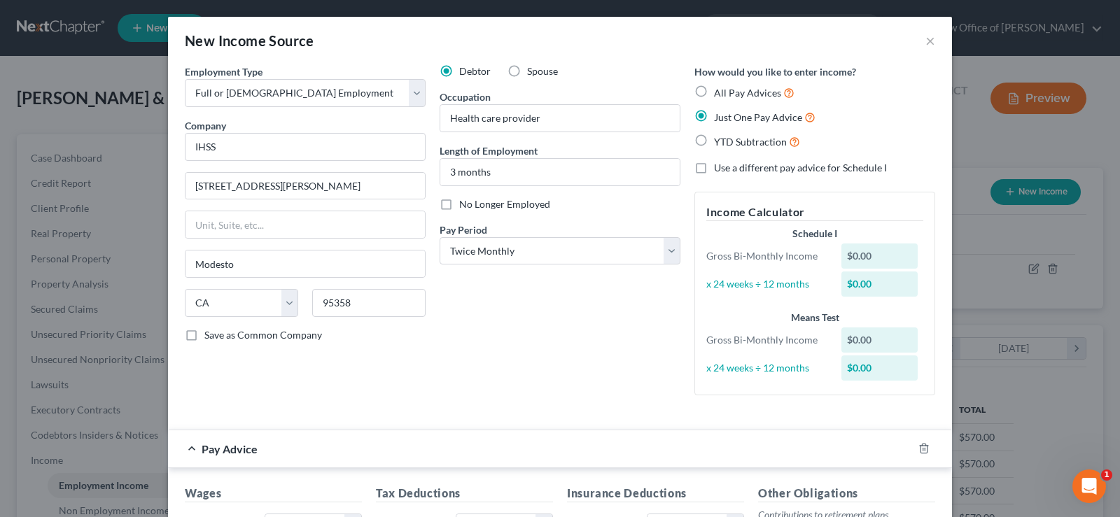
click at [714, 139] on label "YTD Subtraction" at bounding box center [757, 142] width 86 height 16
click at [720, 139] on input "YTD Subtraction" at bounding box center [724, 138] width 9 height 9
radio input "true"
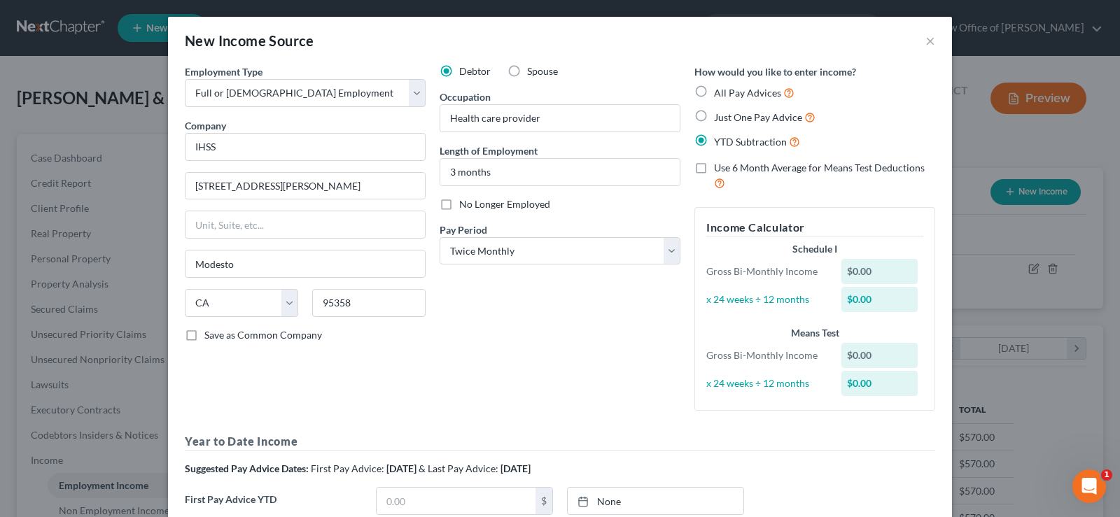
click at [714, 86] on label "All Pay Advices" at bounding box center [754, 93] width 81 height 16
click at [720, 86] on input "All Pay Advices" at bounding box center [724, 89] width 9 height 9
radio input "true"
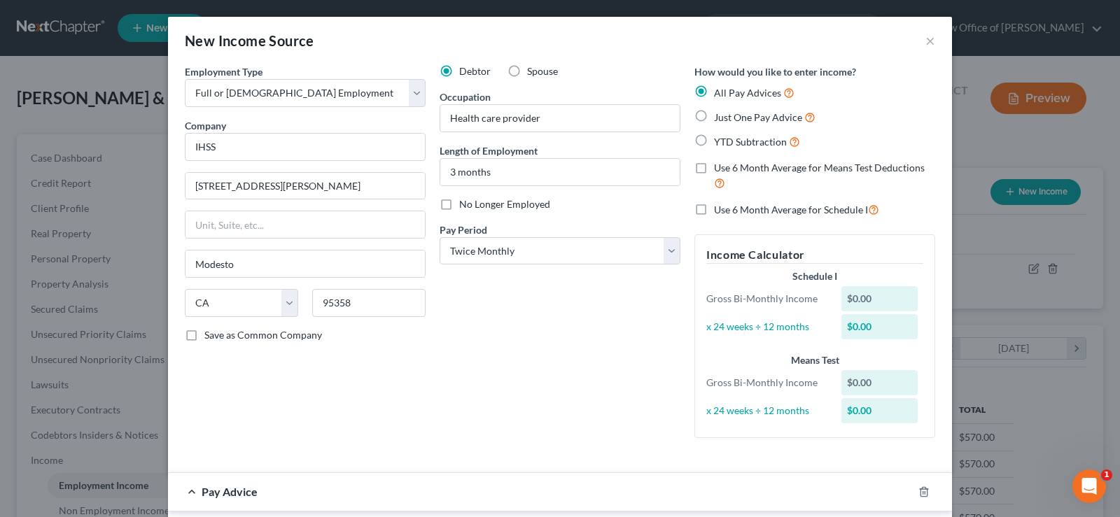
click at [714, 120] on label "Just One Pay Advice" at bounding box center [765, 117] width 102 height 16
click at [720, 118] on input "Just One Pay Advice" at bounding box center [724, 113] width 9 height 9
radio input "true"
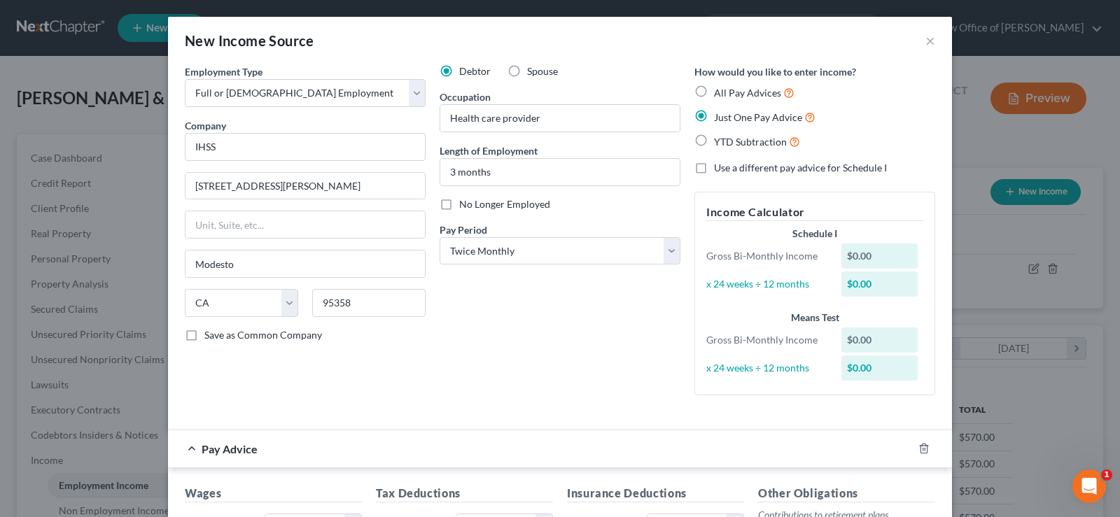
click at [830, 241] on div "Schedule I Gross Bi-Monthly Income $0.00 x 24 weeks ÷ 12 months $0.00" at bounding box center [814, 263] width 231 height 73
click at [843, 258] on div "$0.00" at bounding box center [880, 256] width 77 height 25
click at [248, 452] on span "Pay Advice" at bounding box center [230, 449] width 56 height 13
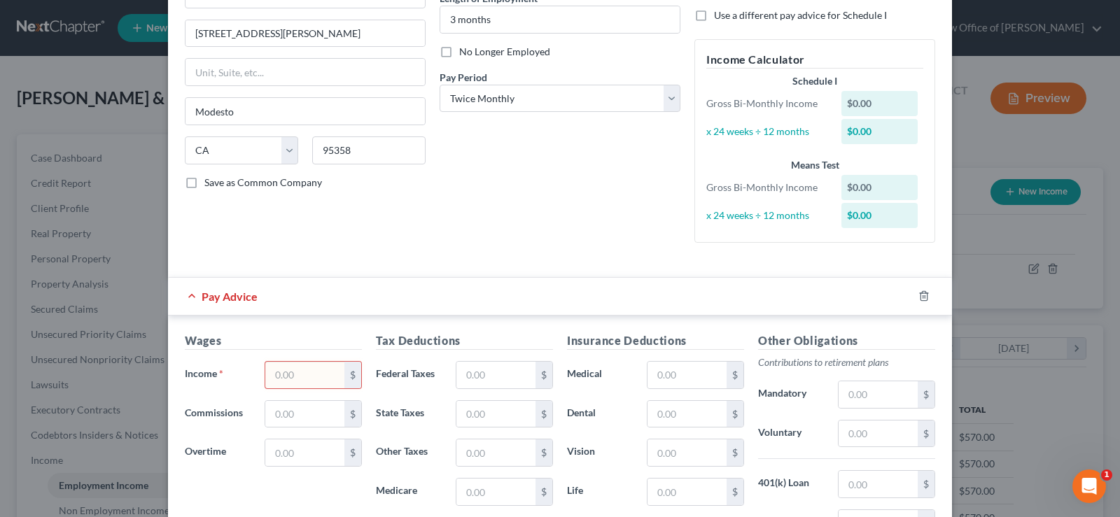
scroll to position [209, 0]
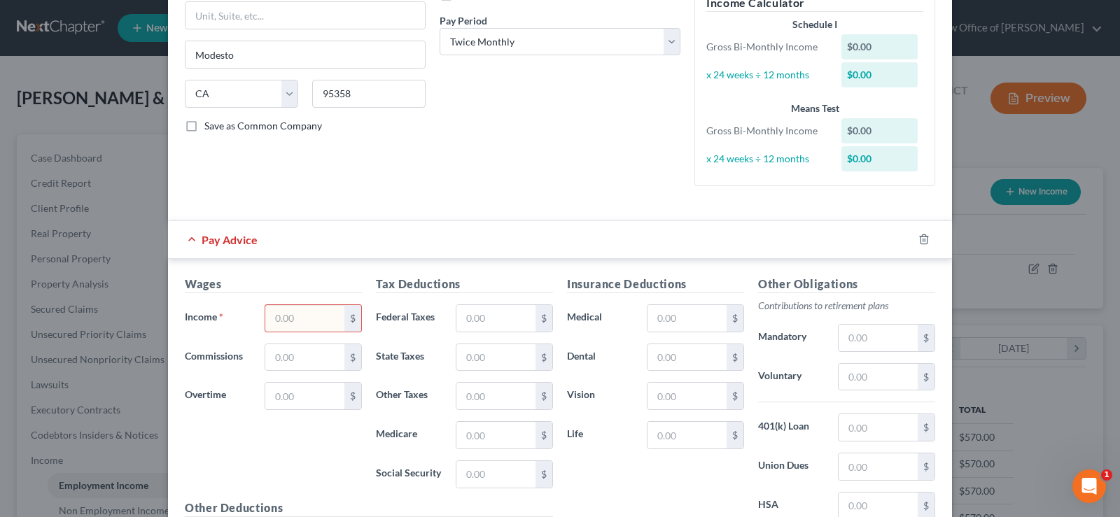
click at [274, 323] on input "text" at bounding box center [304, 318] width 79 height 27
type input "190"
click at [301, 448] on div "Wages Income * 190 $ Commissions $ Overtime $" at bounding box center [273, 388] width 191 height 224
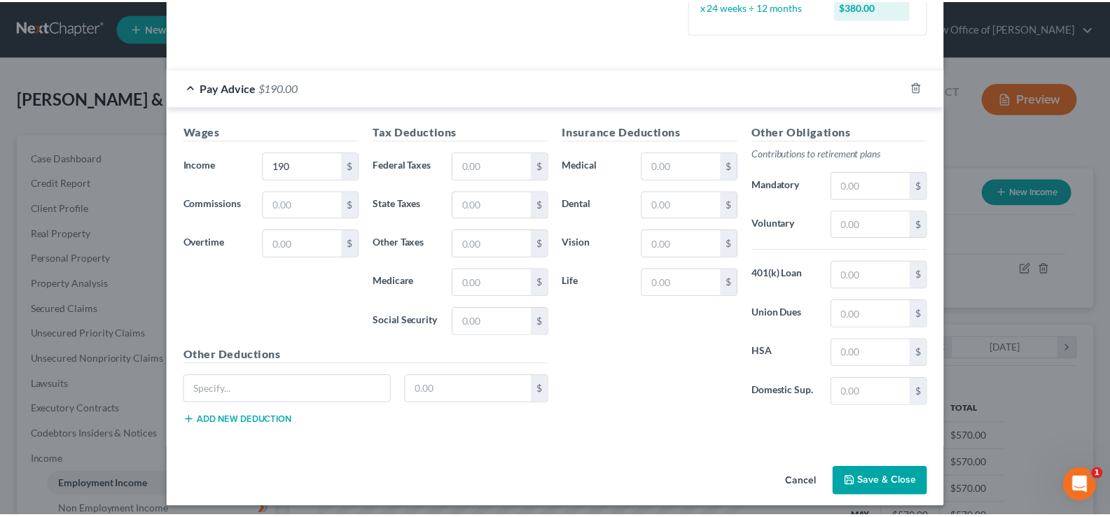
scroll to position [370, 0]
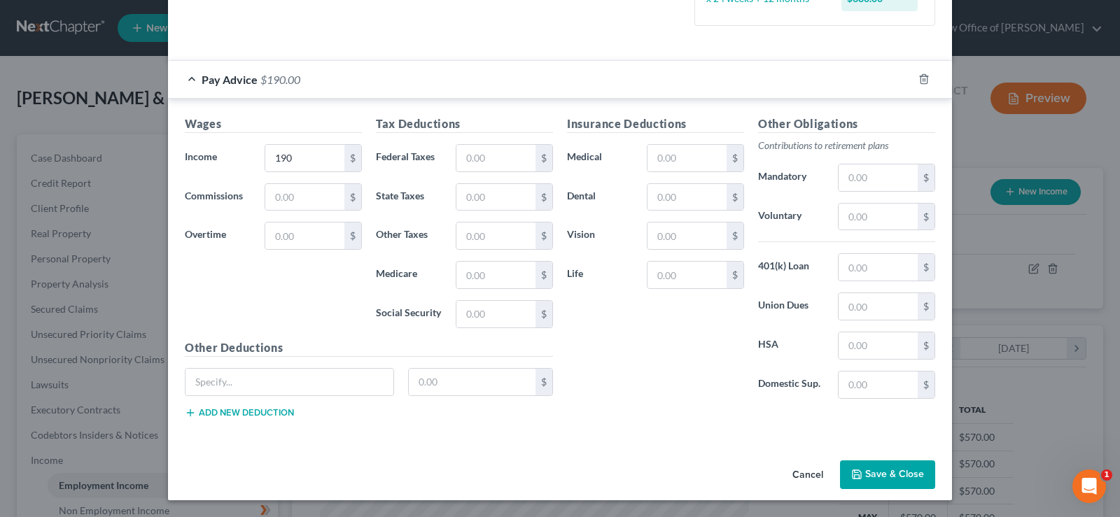
click at [893, 487] on button "Save & Close" at bounding box center [887, 475] width 95 height 29
click at [891, 478] on button "Save & Close" at bounding box center [887, 475] width 95 height 29
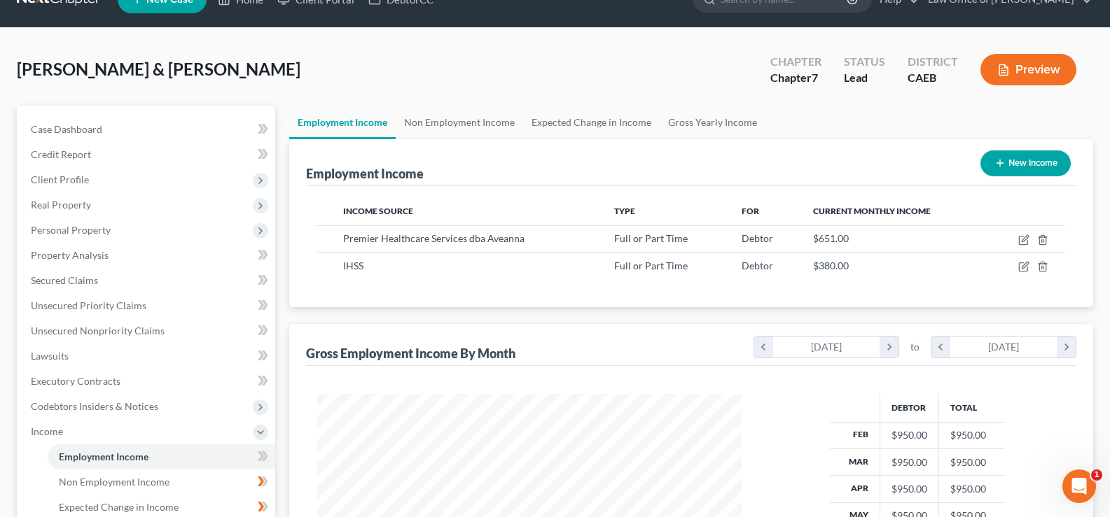
scroll to position [0, 0]
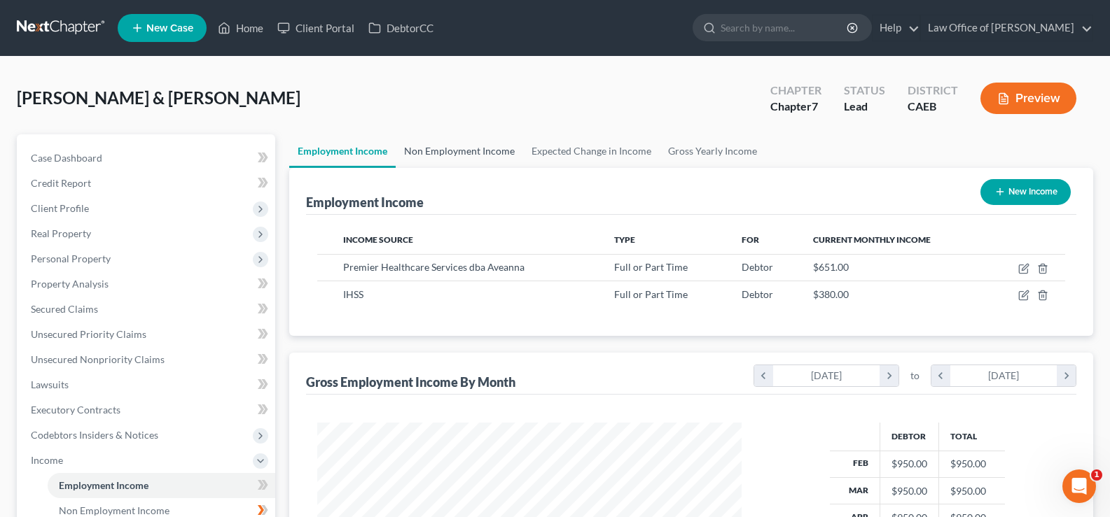
click at [450, 150] on link "Non Employment Income" at bounding box center [459, 151] width 127 height 34
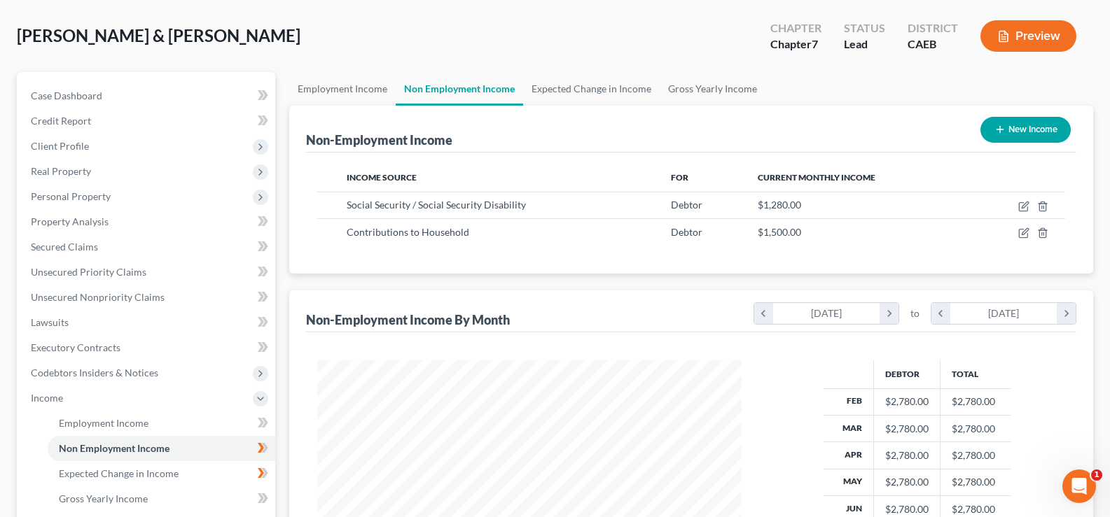
scroll to position [60, 0]
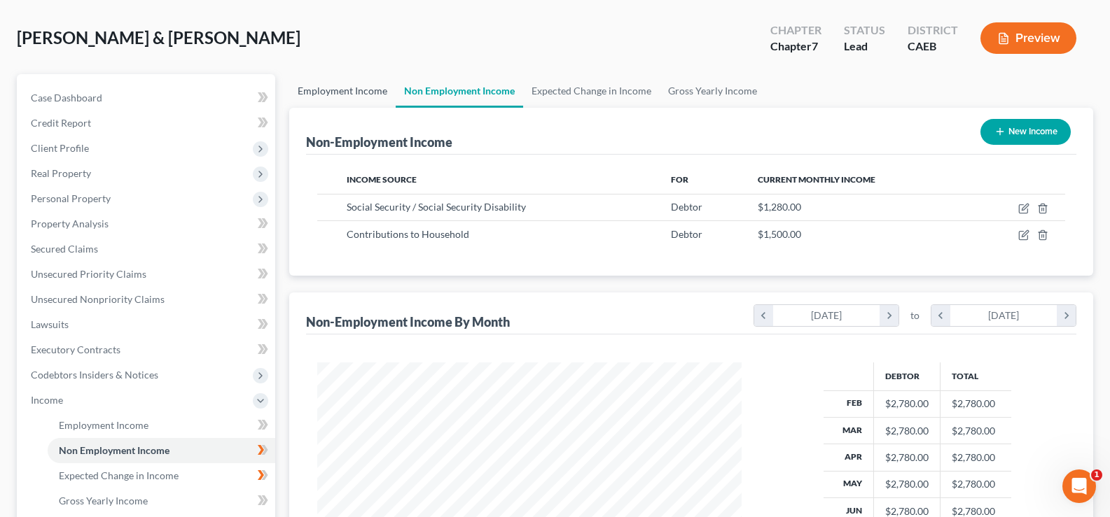
click at [352, 93] on link "Employment Income" at bounding box center [342, 91] width 106 height 34
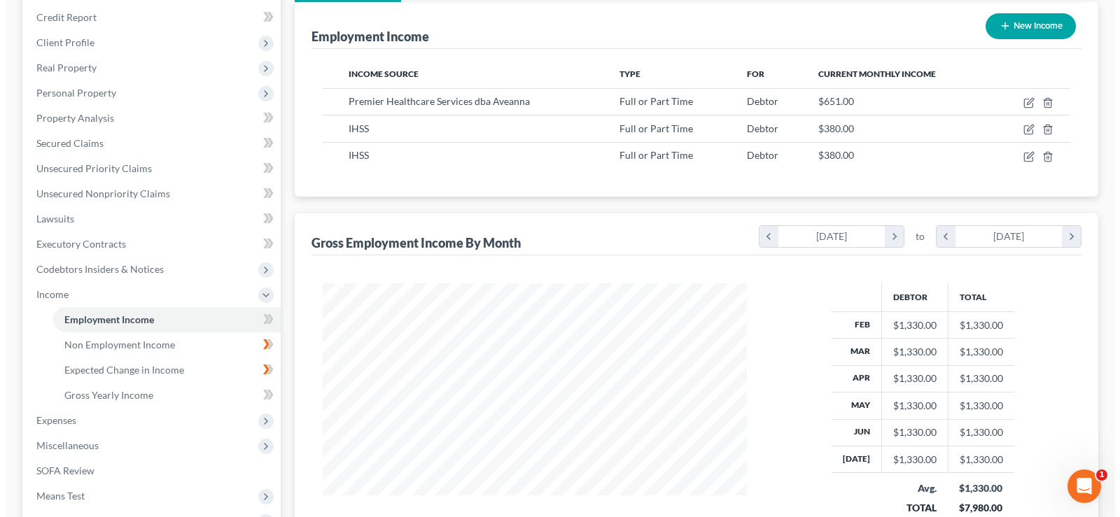
scroll to position [155, 0]
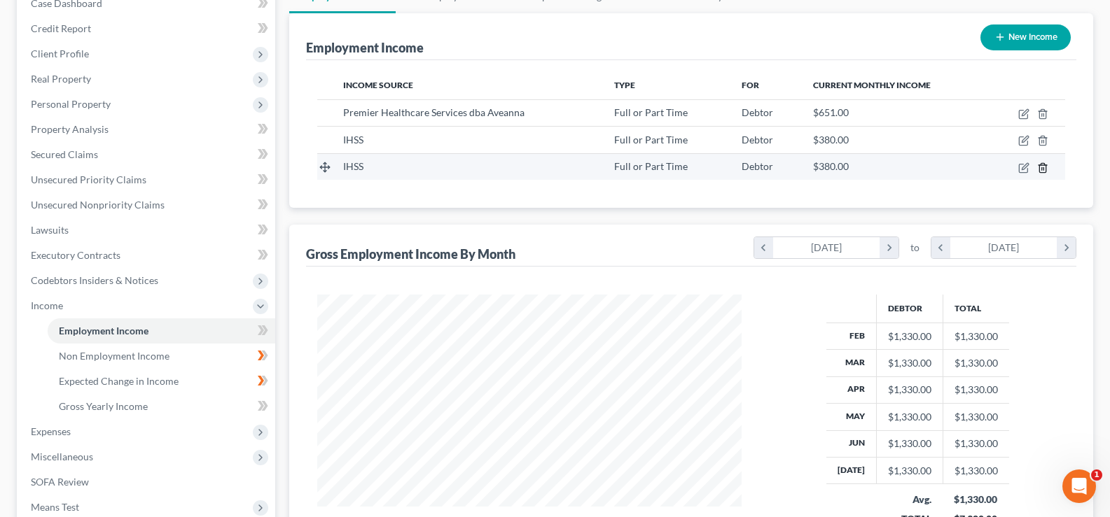
click at [1040, 170] on icon "button" at bounding box center [1042, 167] width 11 height 11
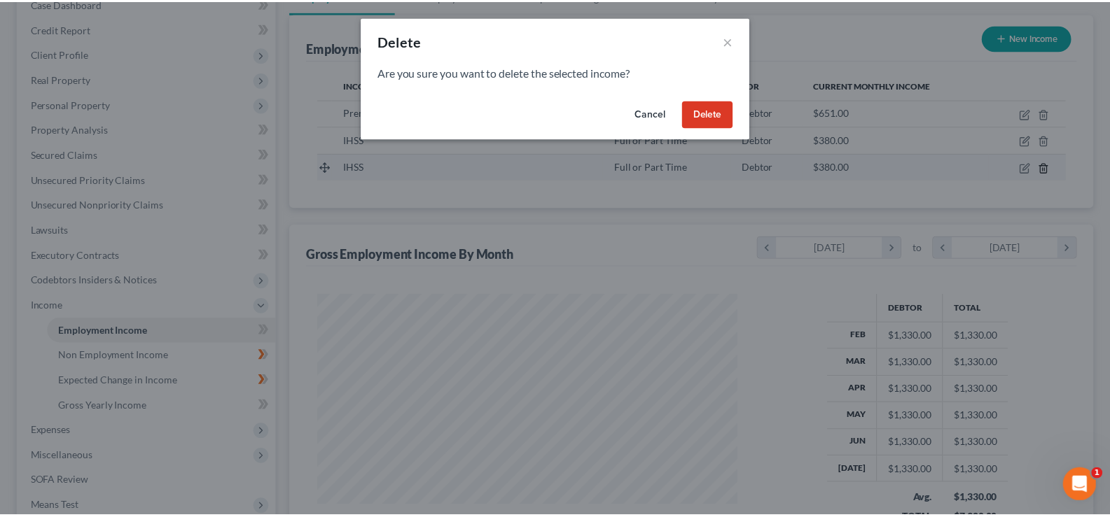
scroll to position [251, 457]
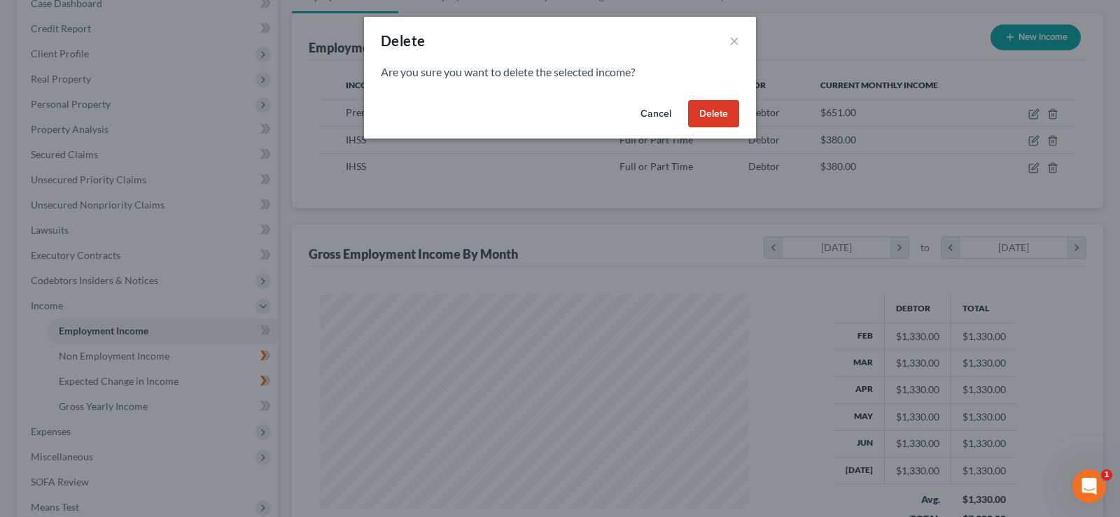
click at [712, 120] on button "Delete" at bounding box center [713, 114] width 51 height 28
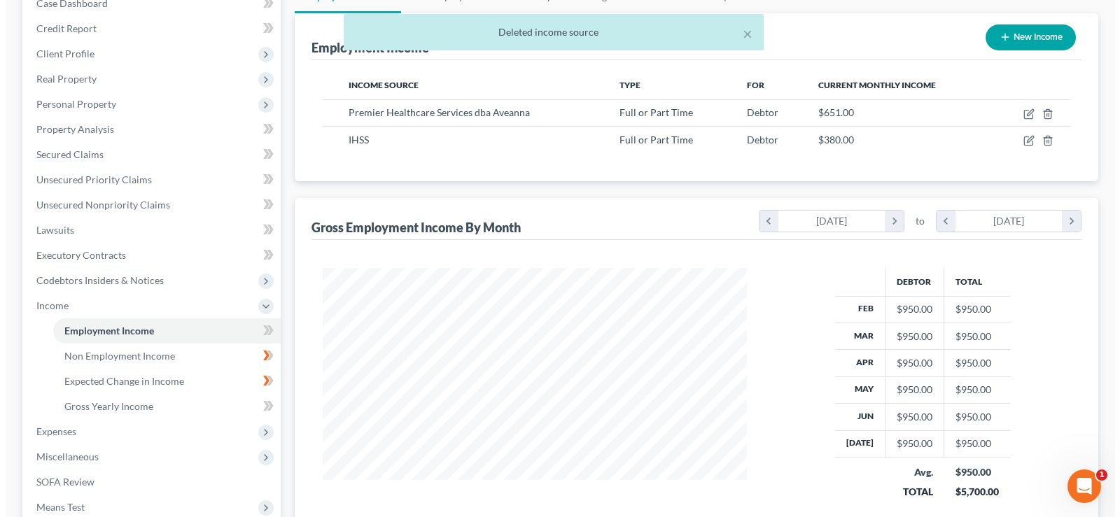
scroll to position [699947, 699745]
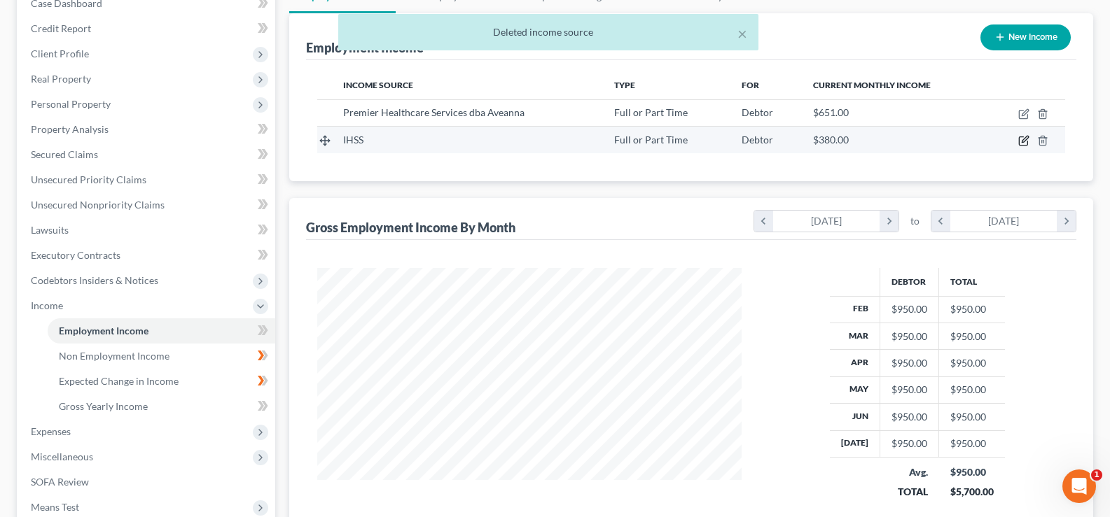
click at [1022, 144] on icon "button" at bounding box center [1023, 140] width 11 height 11
select select "0"
select select "4"
select select "1"
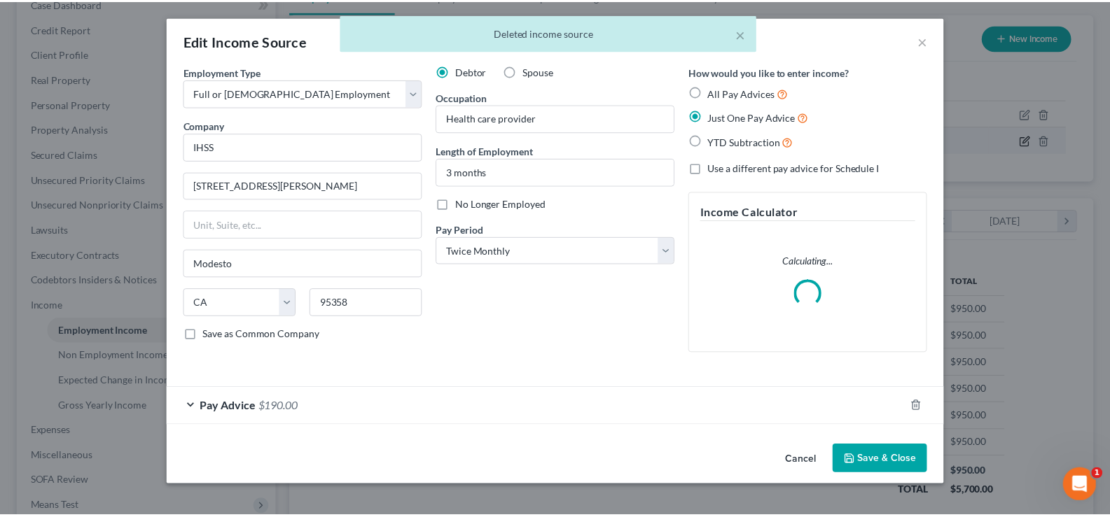
scroll to position [251, 457]
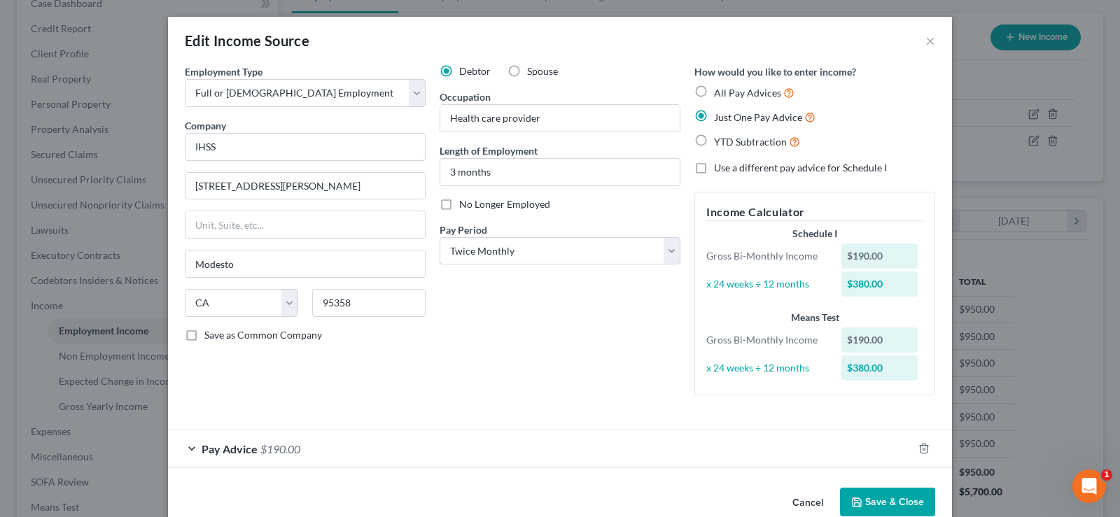
click at [876, 502] on button "Save & Close" at bounding box center [887, 502] width 95 height 29
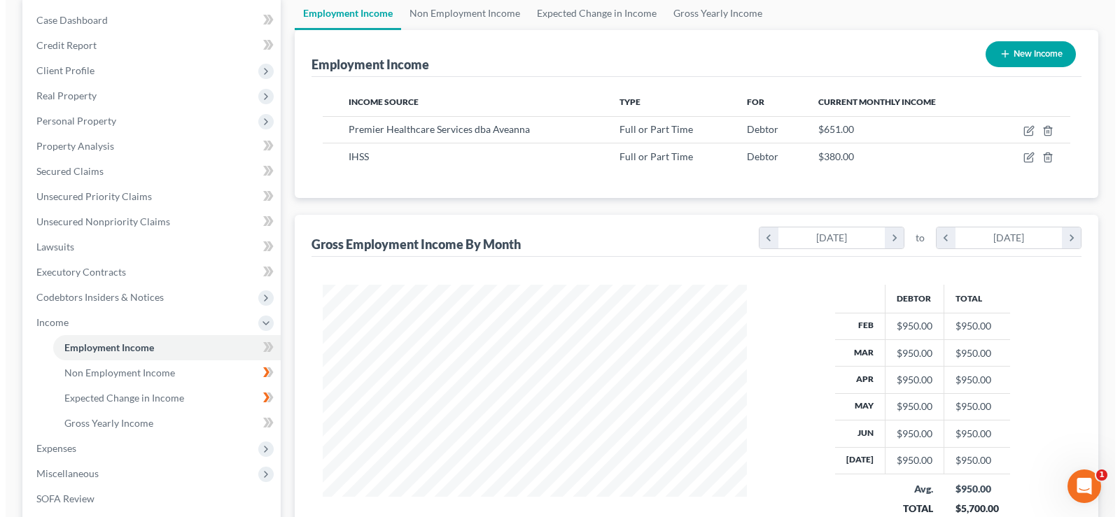
scroll to position [133, 0]
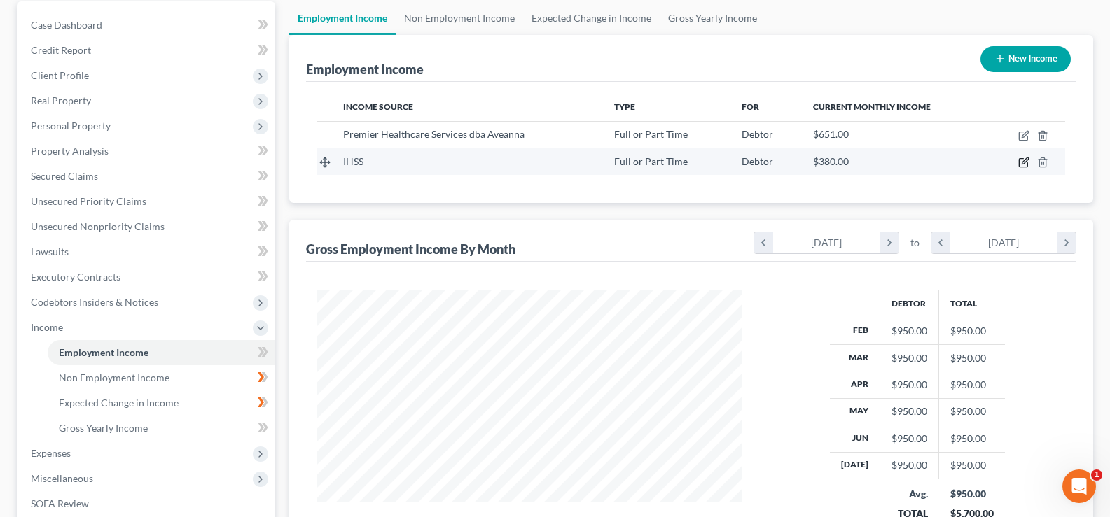
click at [1024, 164] on icon "button" at bounding box center [1025, 161] width 6 height 6
select select "0"
select select "4"
select select "1"
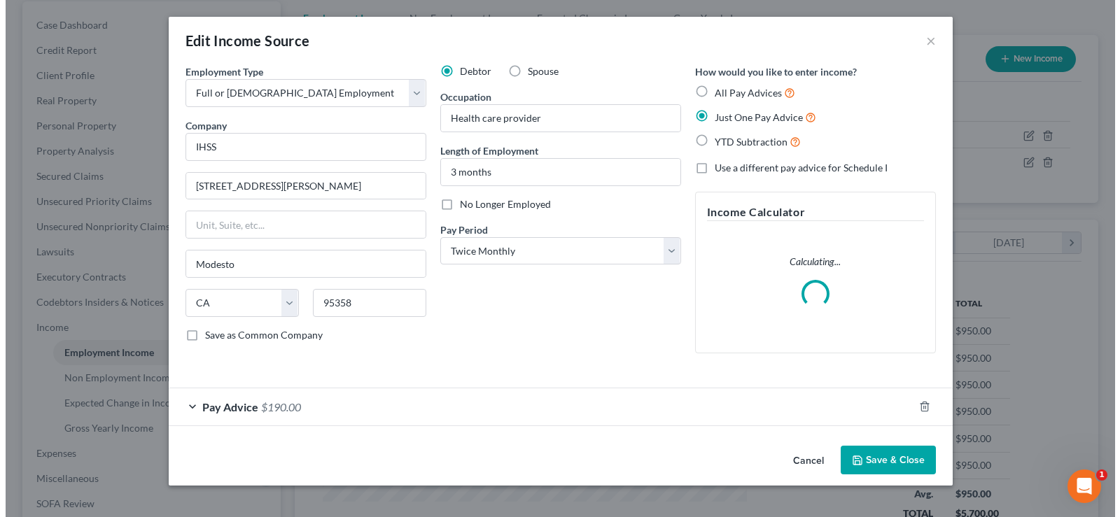
scroll to position [251, 457]
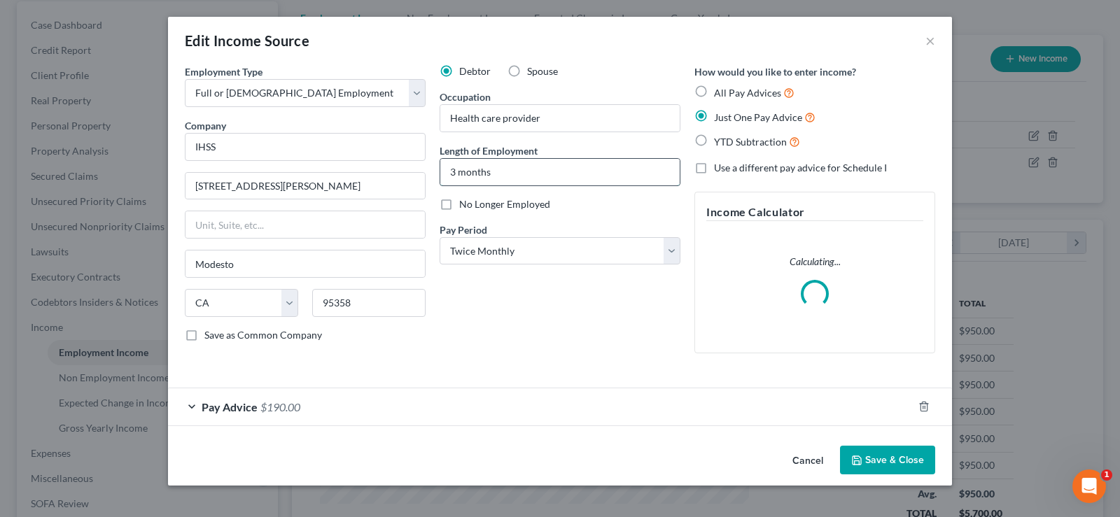
click at [534, 176] on input "3 months" at bounding box center [559, 172] width 239 height 27
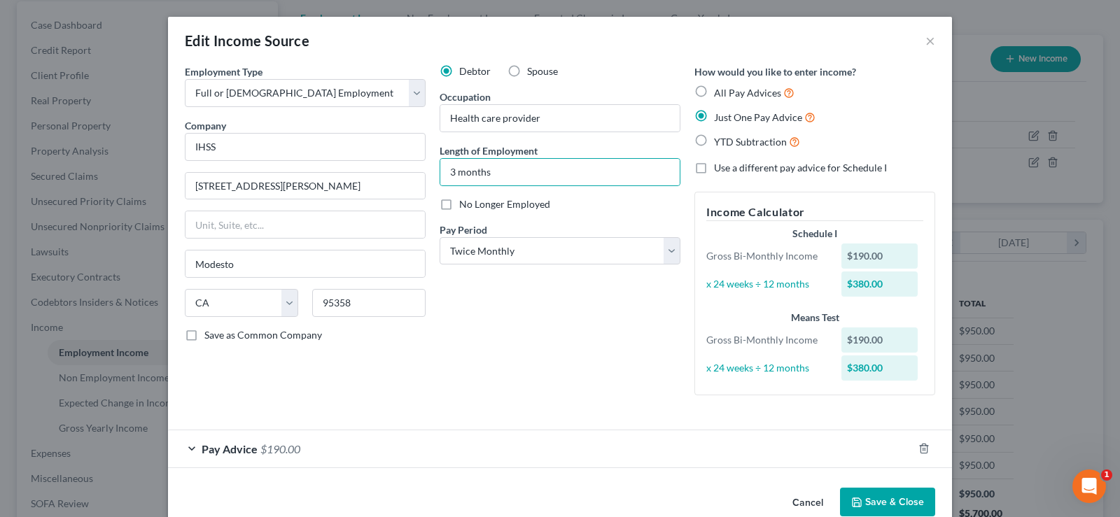
click at [714, 141] on label "YTD Subtraction" at bounding box center [757, 142] width 86 height 16
click at [720, 141] on input "YTD Subtraction" at bounding box center [724, 138] width 9 height 9
radio input "true"
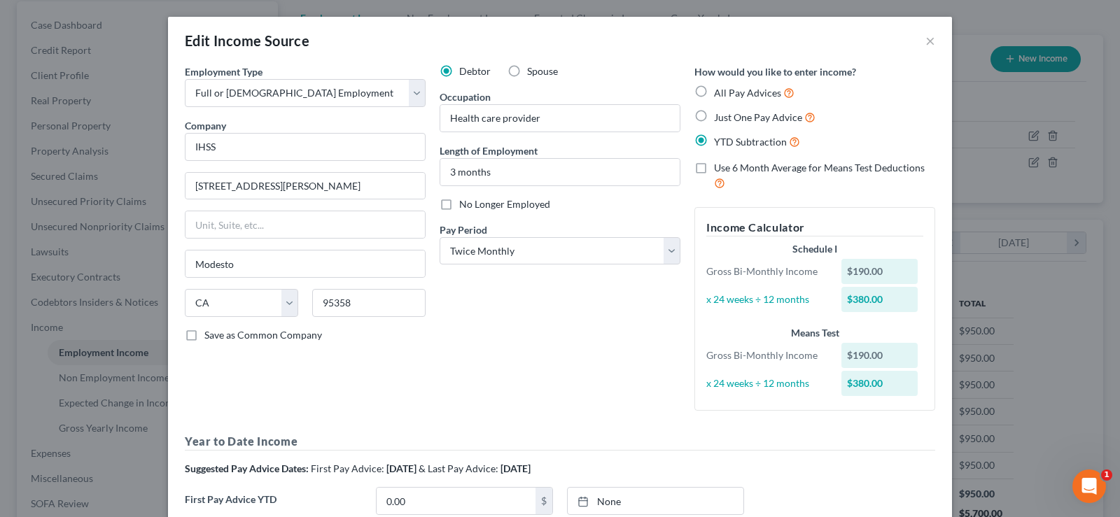
click at [714, 116] on label "Just One Pay Advice" at bounding box center [765, 117] width 102 height 16
click at [720, 116] on input "Just One Pay Advice" at bounding box center [724, 113] width 9 height 9
radio input "true"
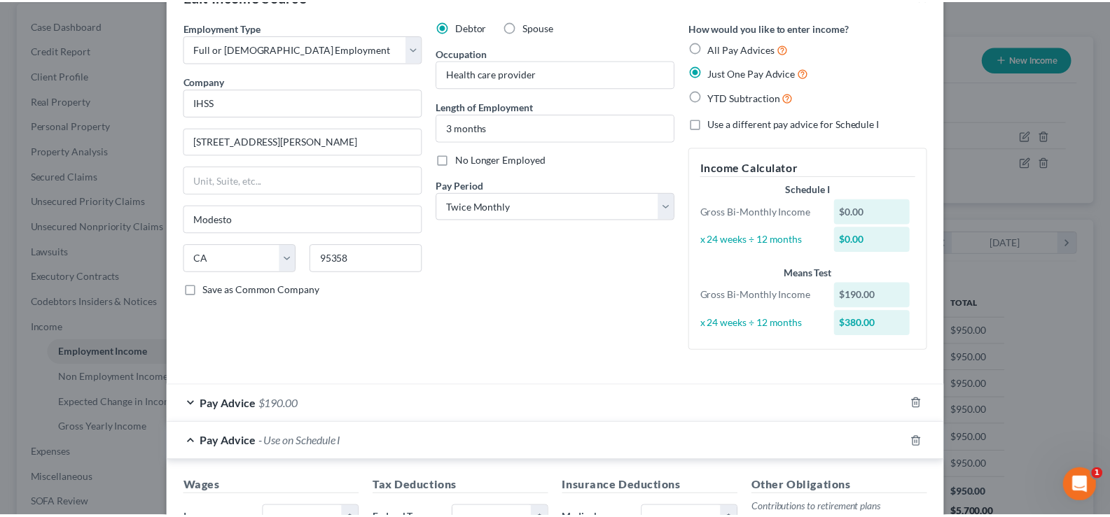
scroll to position [18, 0]
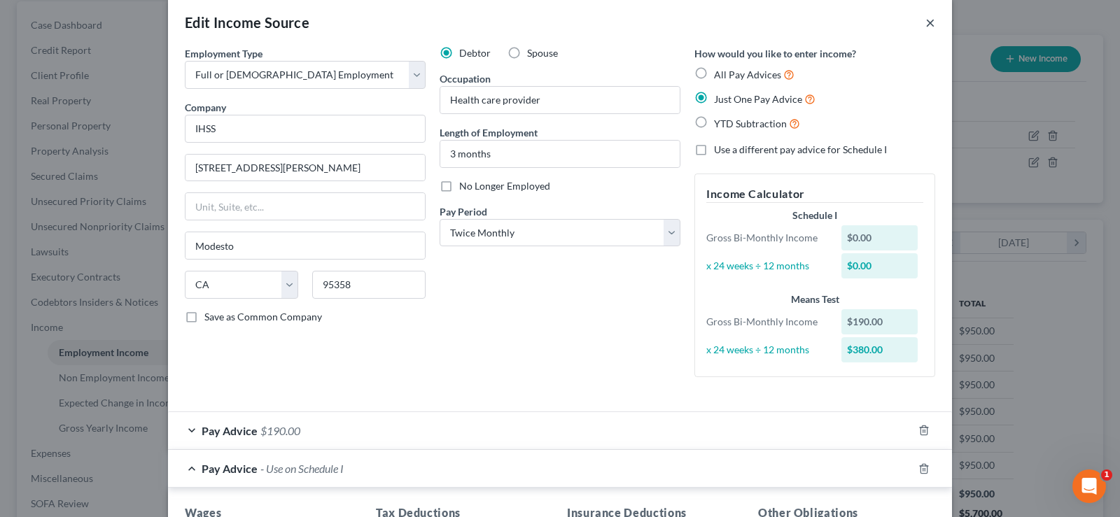
click at [927, 20] on button "×" at bounding box center [931, 22] width 10 height 17
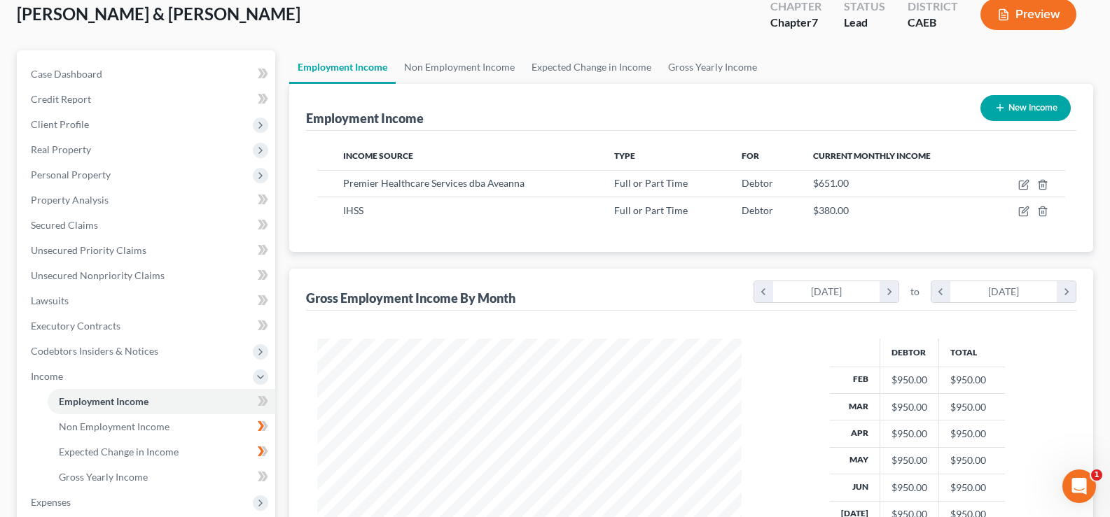
scroll to position [65, 0]
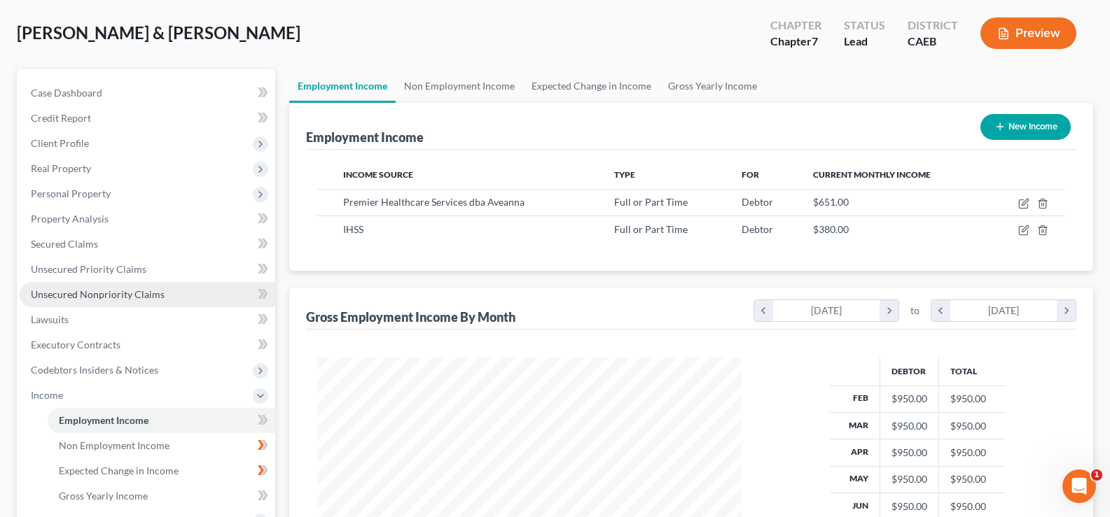
click at [95, 295] on span "Unsecured Nonpriority Claims" at bounding box center [98, 294] width 134 height 12
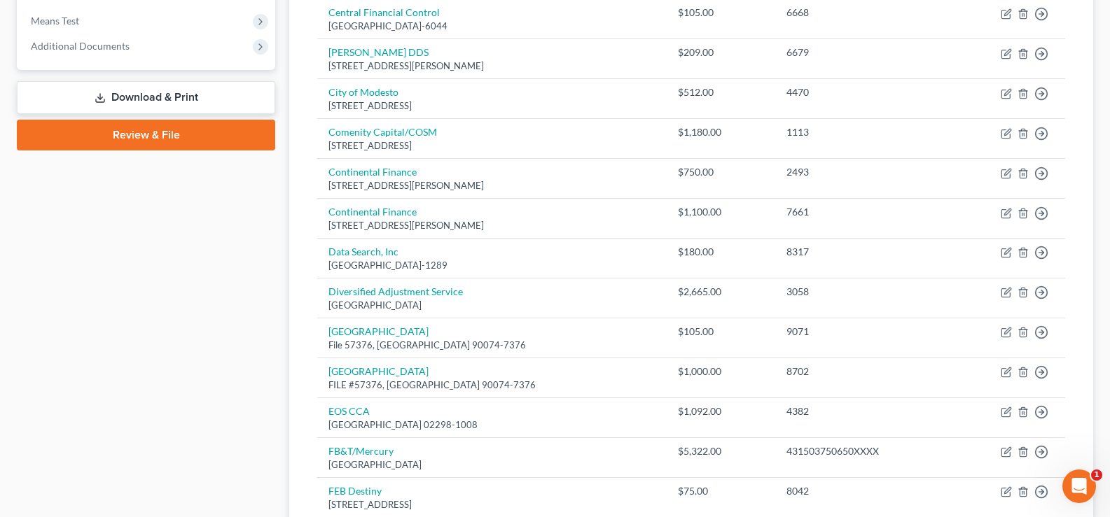
scroll to position [557, 0]
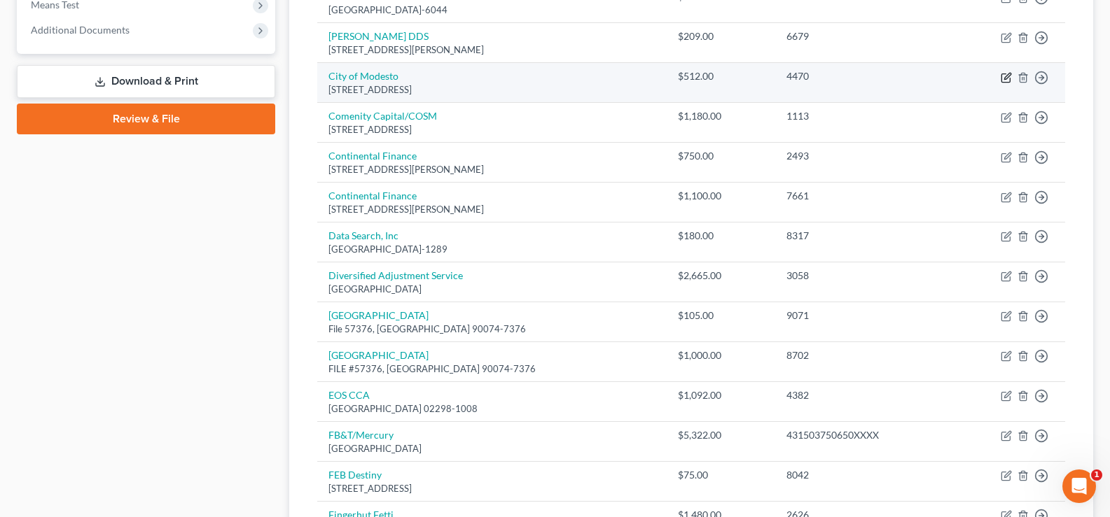
click at [1007, 81] on icon "button" at bounding box center [1006, 77] width 11 height 11
select select "4"
select select "14"
select select "4"
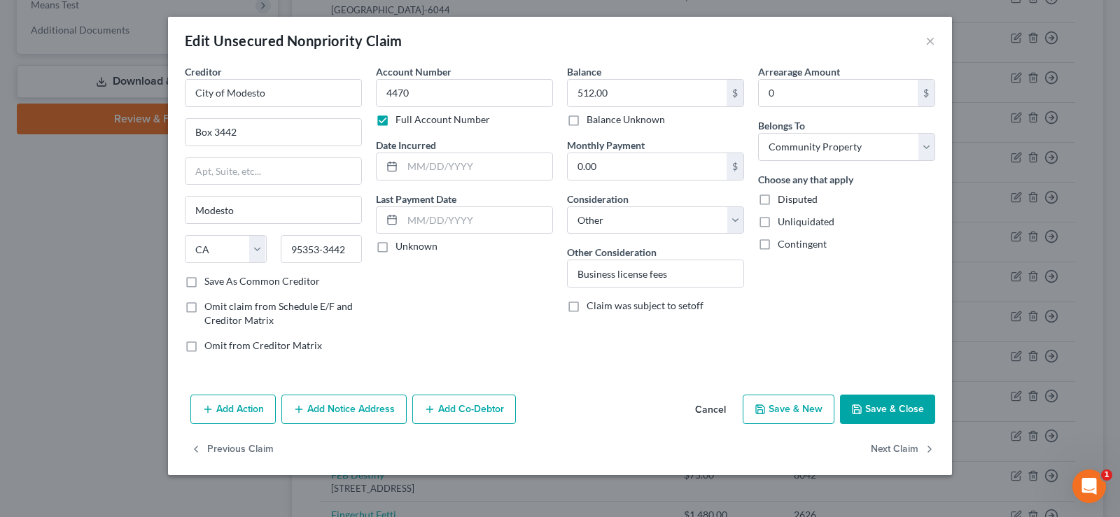
click at [712, 412] on button "Cancel" at bounding box center [710, 410] width 53 height 28
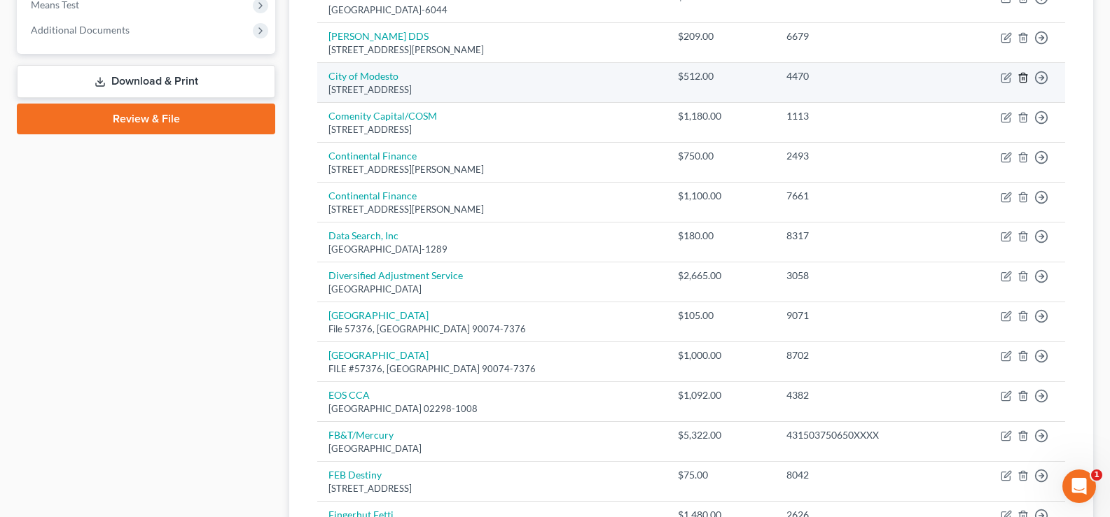
click at [1024, 76] on icon "button" at bounding box center [1022, 77] width 11 height 11
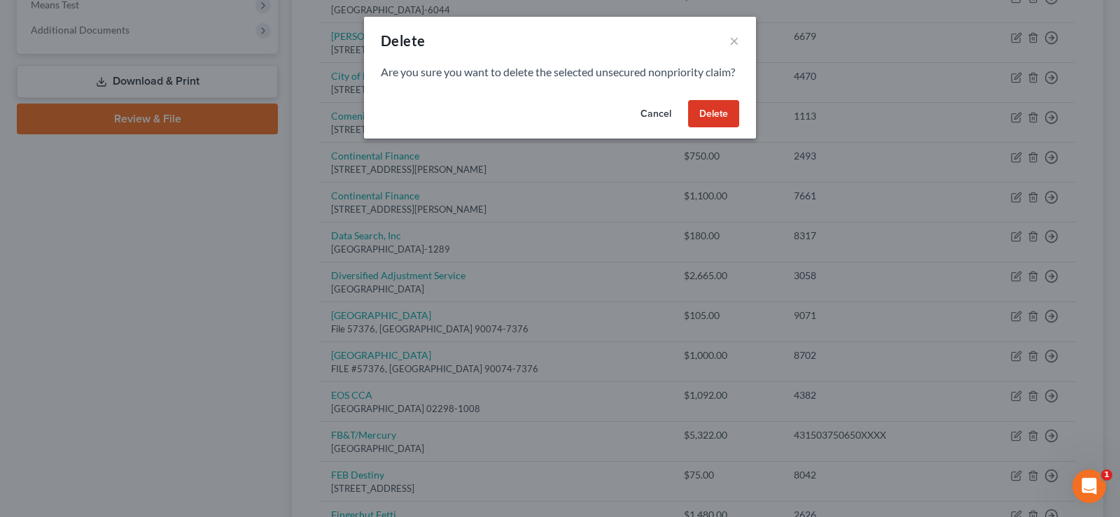
click at [723, 128] on button "Delete" at bounding box center [713, 114] width 51 height 28
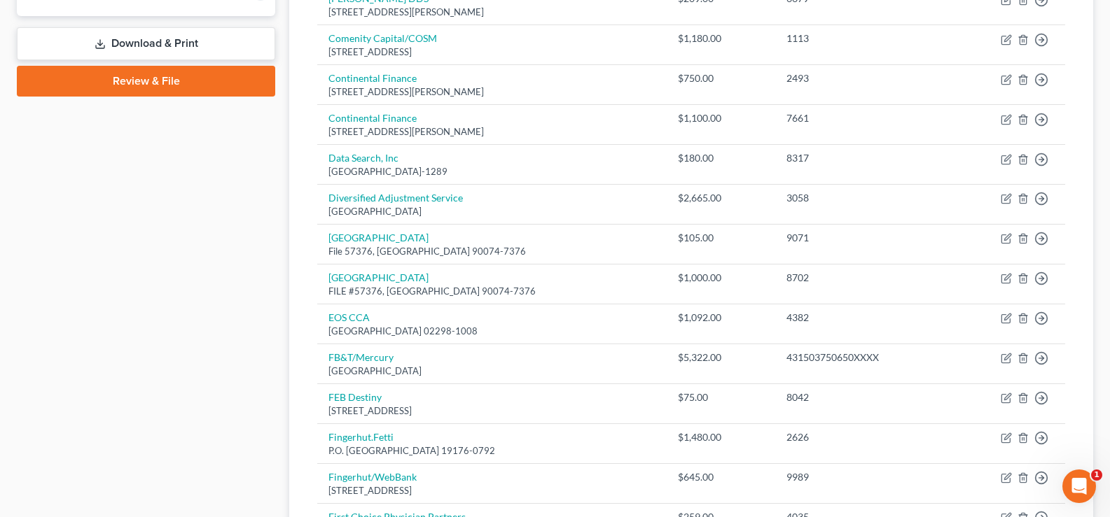
scroll to position [1059, 0]
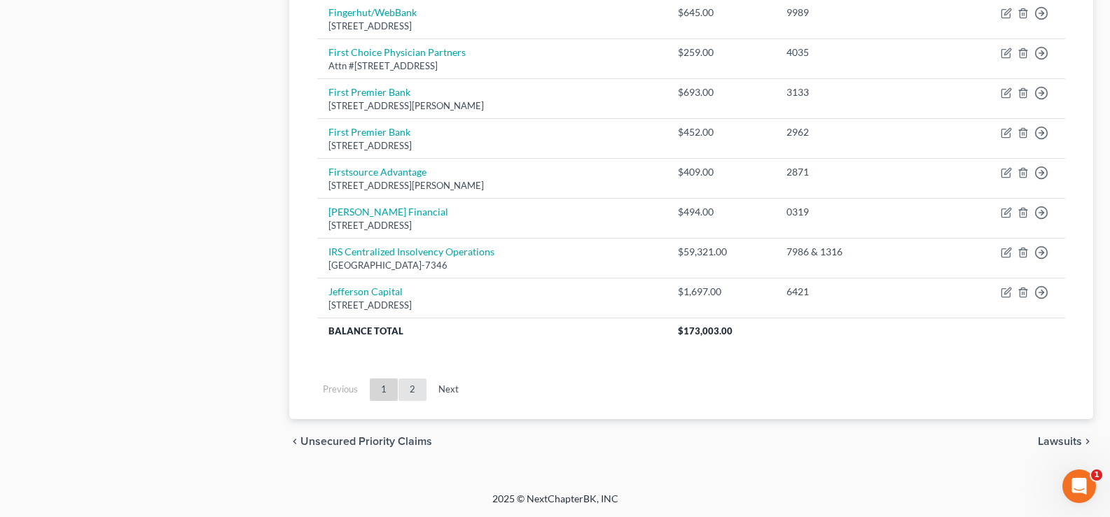
click at [411, 392] on link "2" at bounding box center [412, 390] width 28 height 22
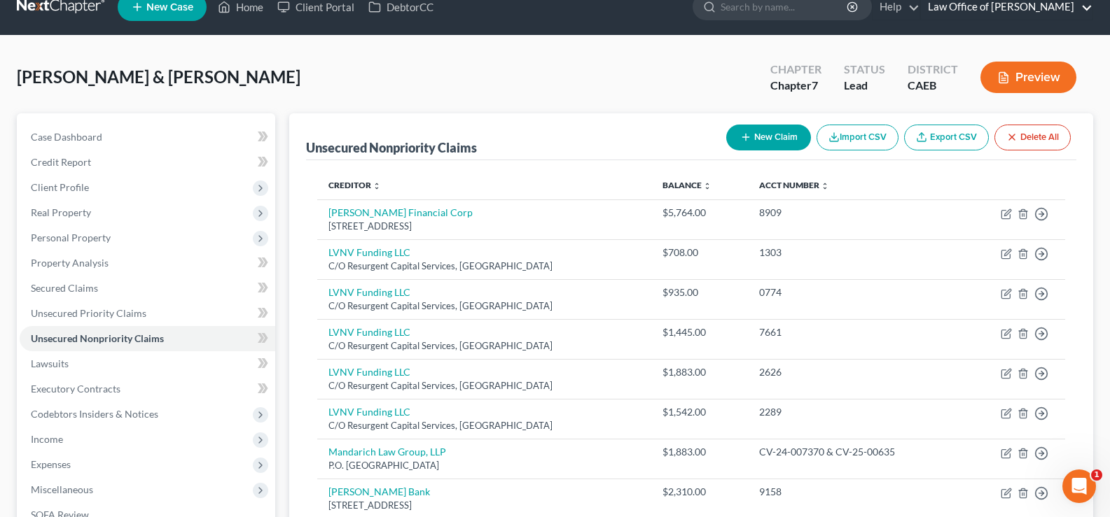
scroll to position [0, 0]
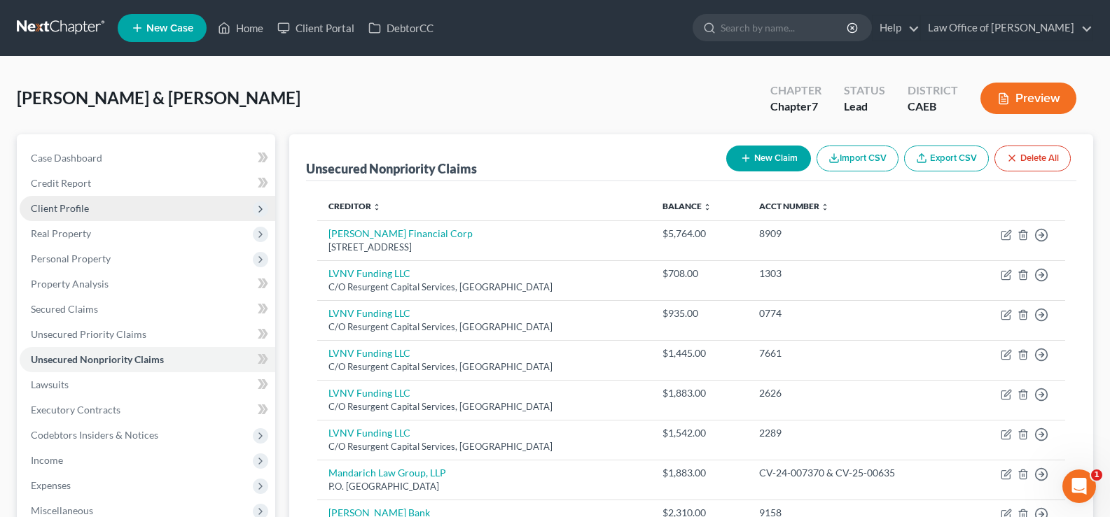
click at [53, 203] on span "Client Profile" at bounding box center [60, 208] width 58 height 12
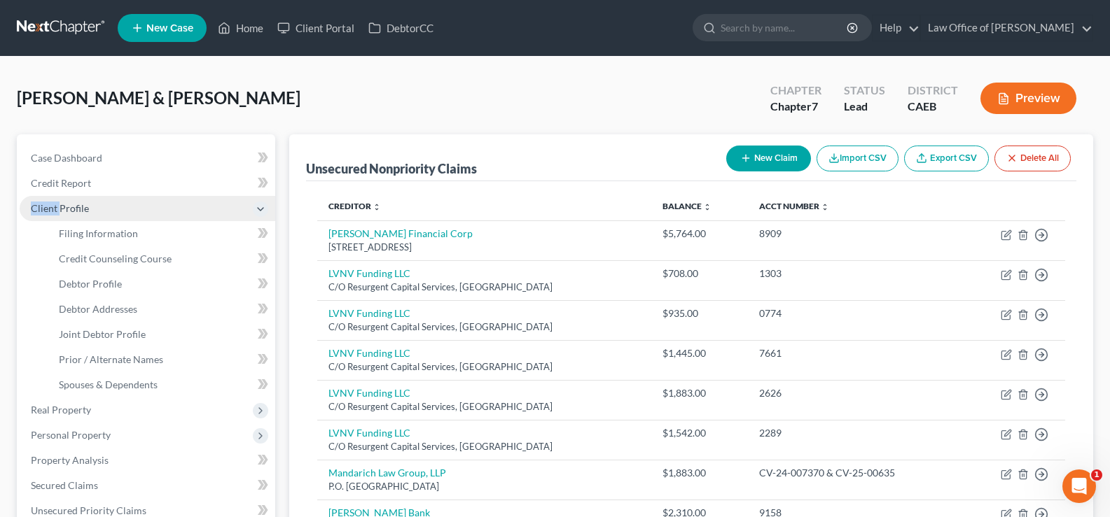
click at [53, 203] on span "Client Profile" at bounding box center [60, 208] width 58 height 12
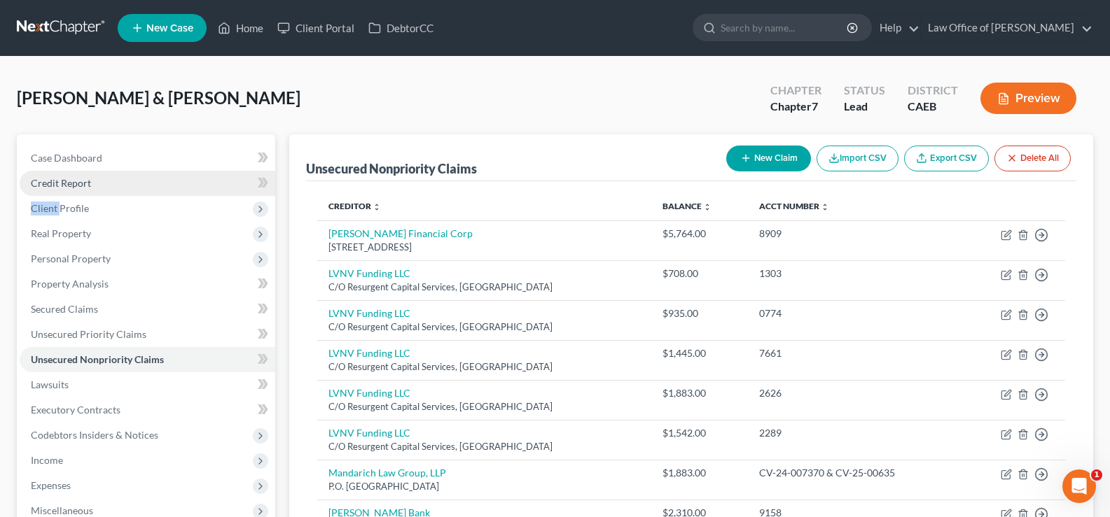
click at [69, 183] on span "Credit Report" at bounding box center [61, 183] width 60 height 12
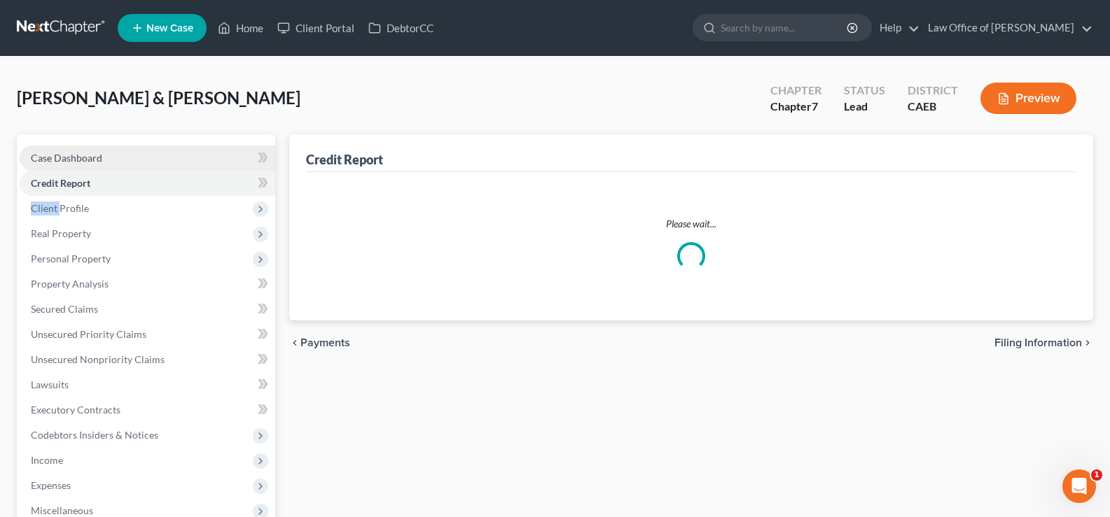
click at [76, 156] on span "Case Dashboard" at bounding box center [66, 158] width 71 height 12
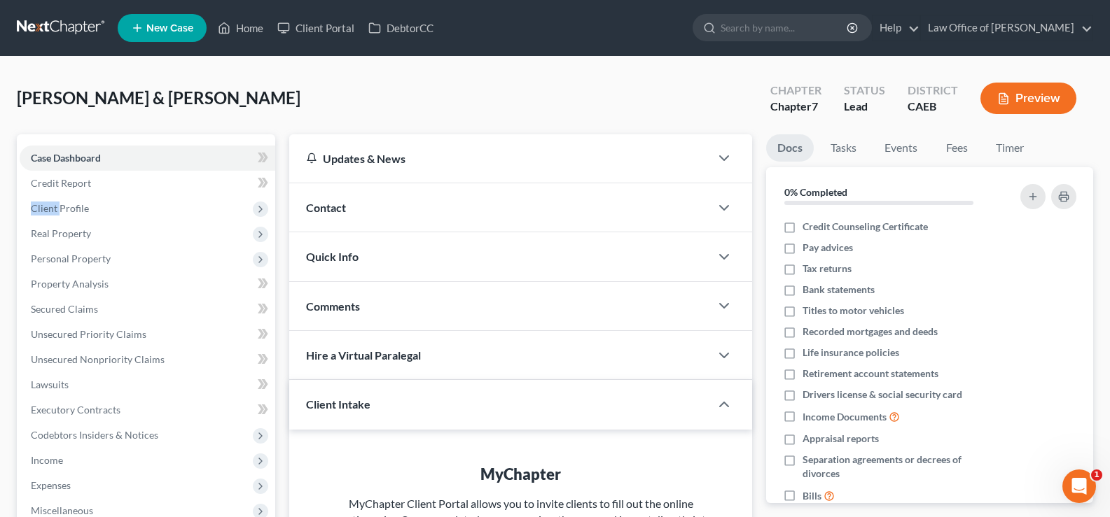
click at [1019, 92] on button "Preview" at bounding box center [1028, 99] width 96 height 32
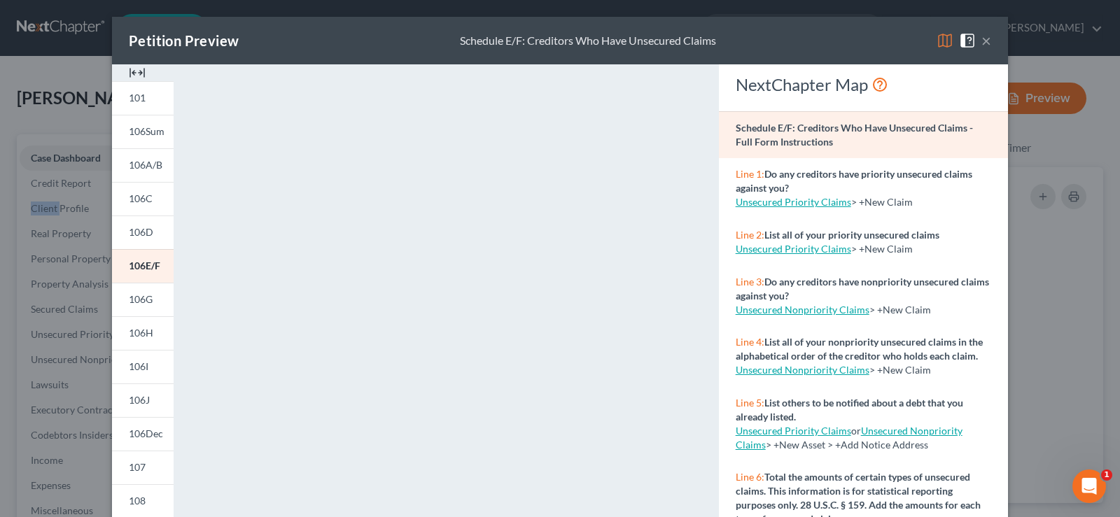
click at [982, 39] on button "×" at bounding box center [987, 40] width 10 height 17
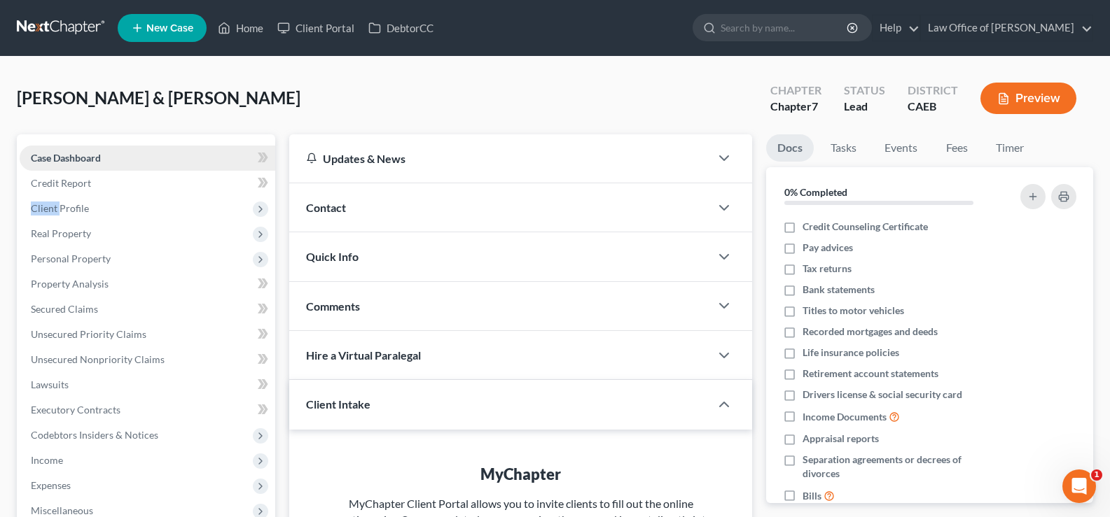
click at [60, 158] on span "Case Dashboard" at bounding box center [66, 158] width 70 height 12
click at [77, 183] on span "Credit Report" at bounding box center [61, 183] width 60 height 12
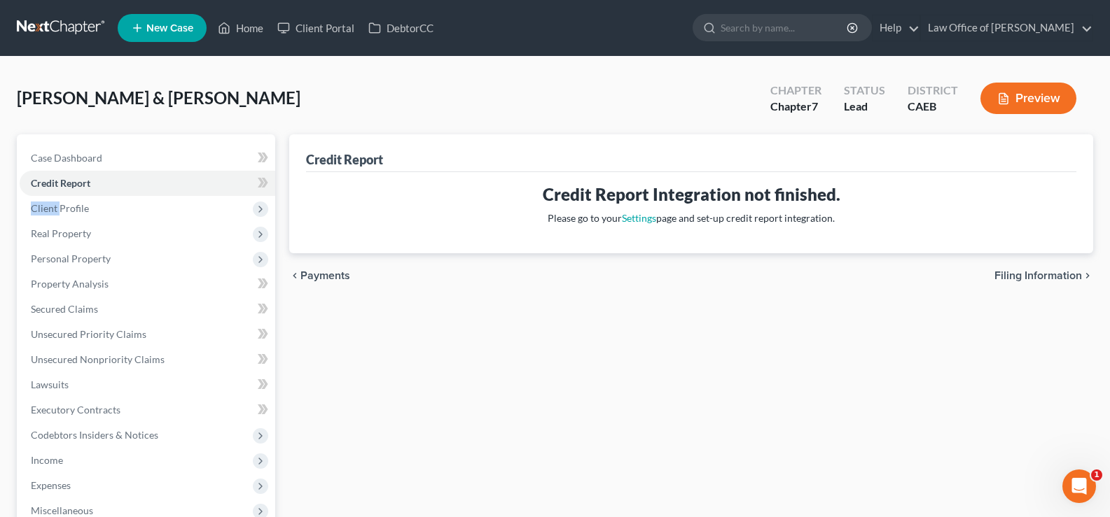
click at [1017, 90] on button "Preview" at bounding box center [1028, 99] width 96 height 32
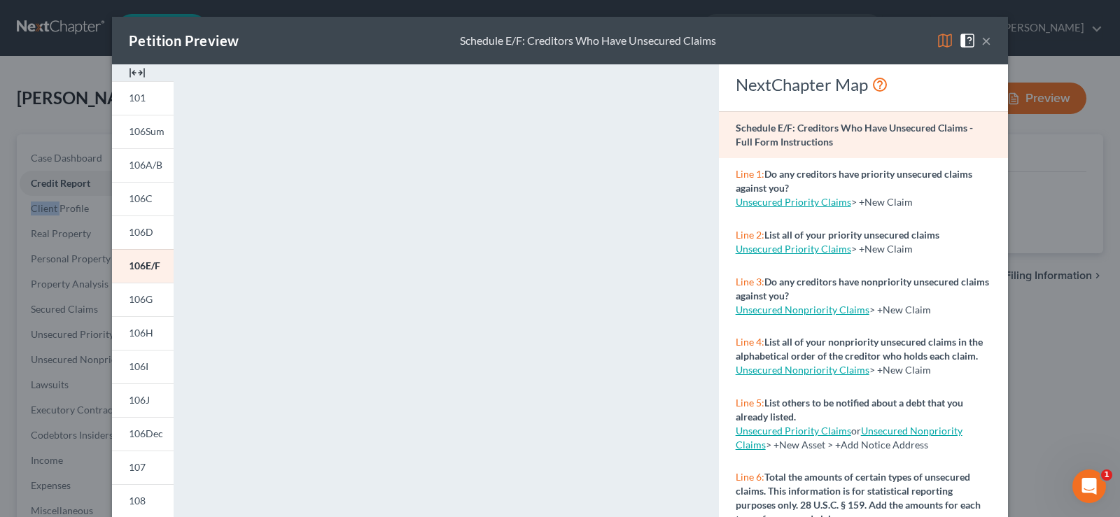
click at [984, 41] on button "×" at bounding box center [987, 40] width 10 height 17
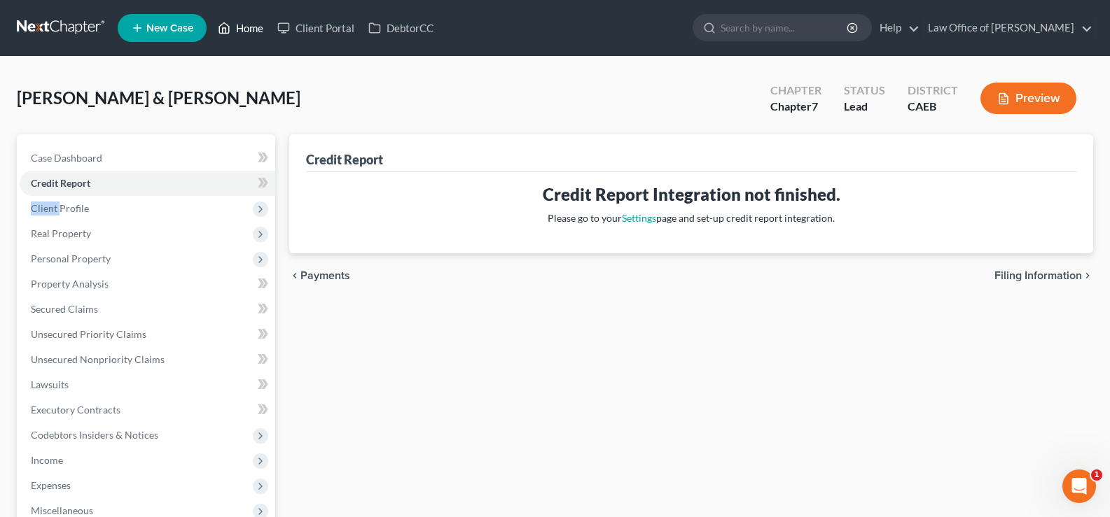
click at [238, 25] on link "Home" at bounding box center [241, 27] width 60 height 25
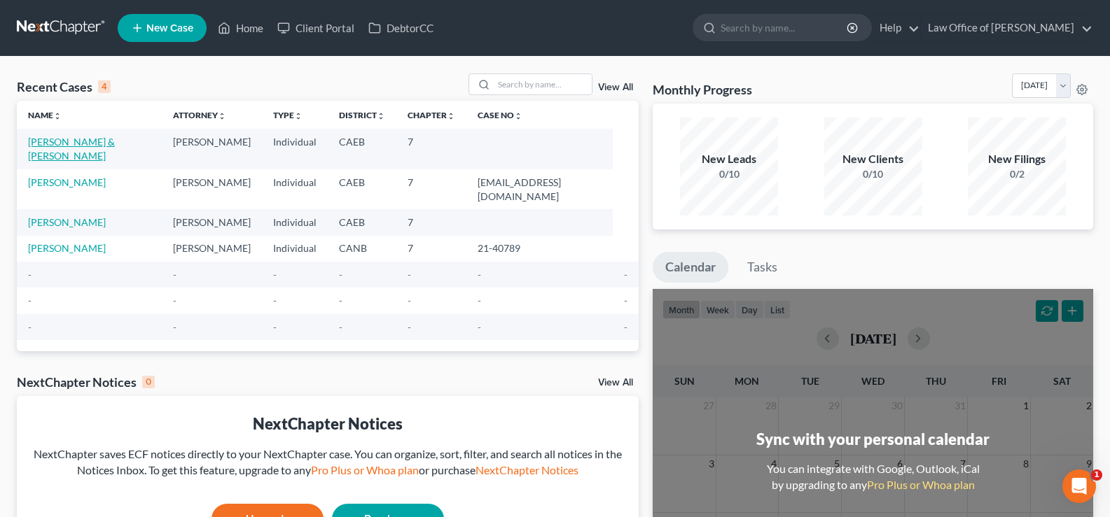
click at [44, 142] on link "[PERSON_NAME] & [PERSON_NAME]" at bounding box center [71, 149] width 87 height 26
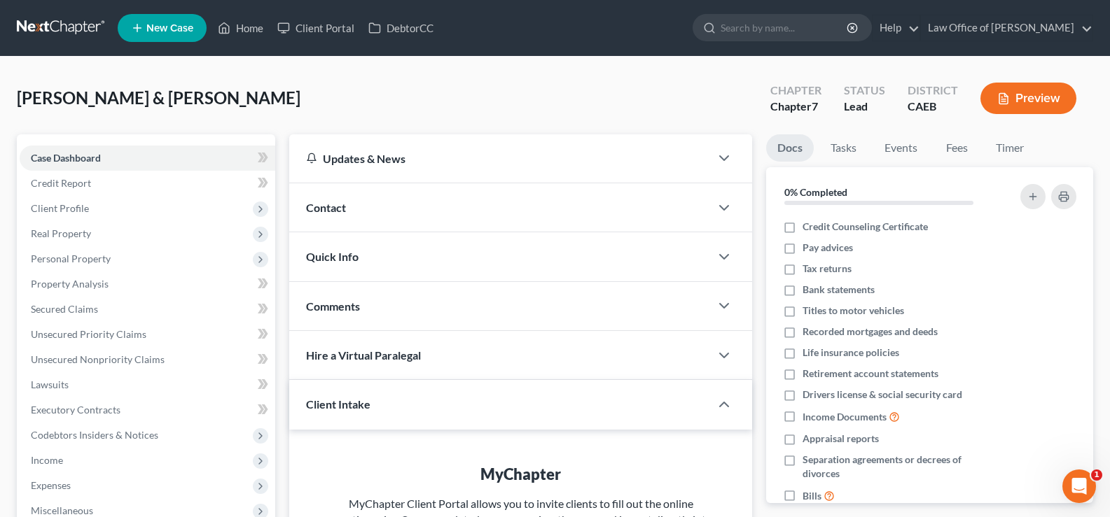
drag, startPoint x: 78, startPoint y: 209, endPoint x: 457, endPoint y: 204, distance: 378.8
click at [78, 209] on span "Client Profile" at bounding box center [60, 208] width 58 height 12
click at [1029, 95] on button "Preview" at bounding box center [1028, 99] width 96 height 32
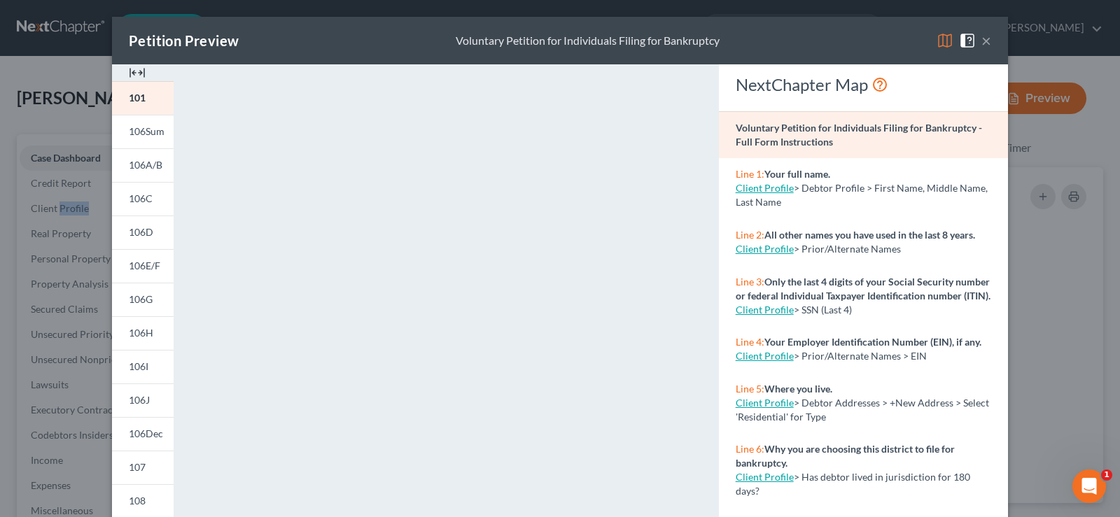
click at [982, 39] on button "×" at bounding box center [987, 40] width 10 height 17
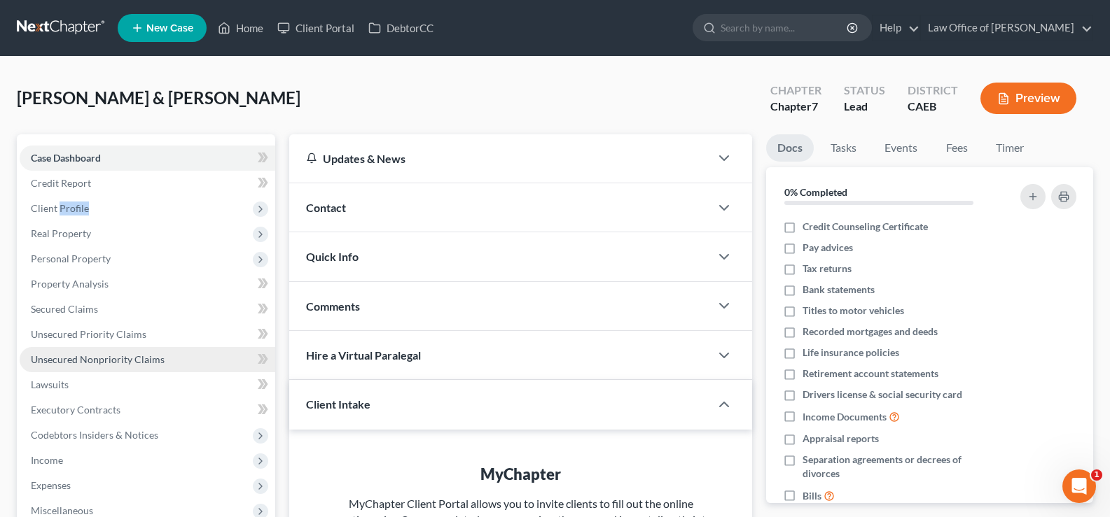
click at [91, 358] on span "Unsecured Nonpriority Claims" at bounding box center [98, 360] width 134 height 12
drag, startPoint x: 91, startPoint y: 358, endPoint x: 214, endPoint y: 331, distance: 126.1
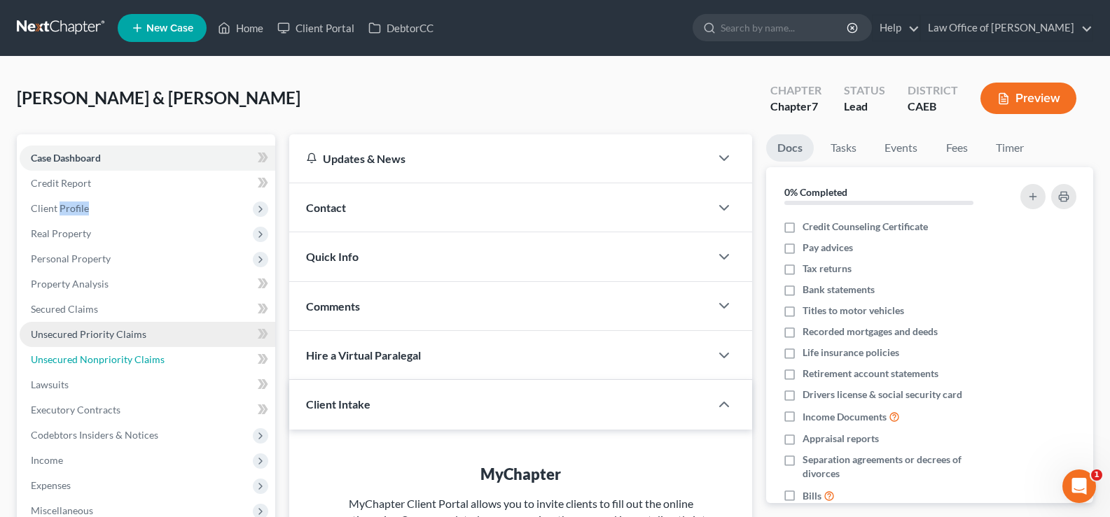
click at [92, 358] on span "Unsecured Nonpriority Claims" at bounding box center [98, 360] width 134 height 12
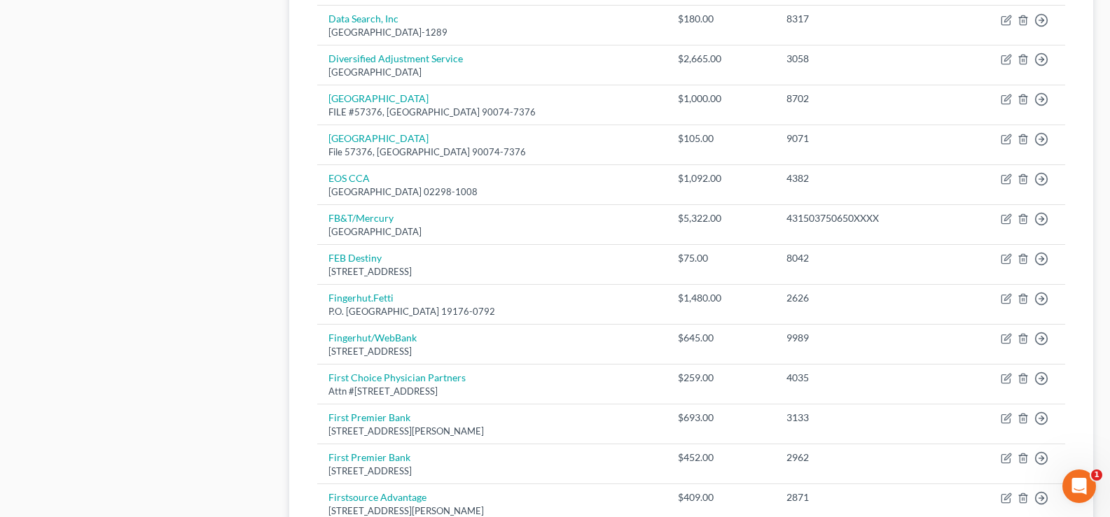
scroll to position [759, 0]
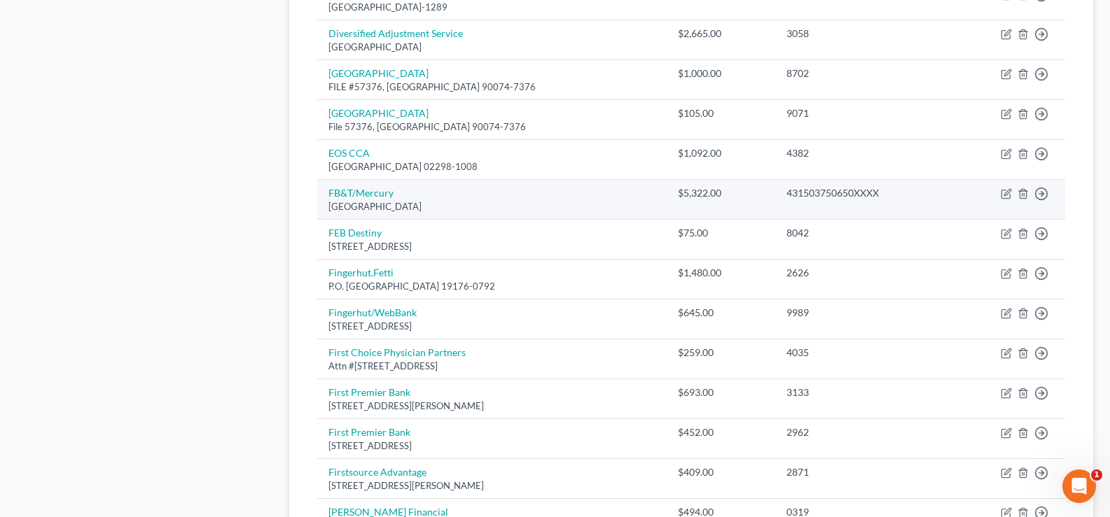
click at [389, 201] on div "[GEOGRAPHIC_DATA]" at bounding box center [491, 206] width 327 height 13
drag, startPoint x: 501, startPoint y: 205, endPoint x: 326, endPoint y: 209, distance: 174.4
click at [326, 209] on td "FB&T/Mercury PO BOX 84064, [GEOGRAPHIC_DATA]" at bounding box center [491, 200] width 349 height 40
copy div "[GEOGRAPHIC_DATA]"
